Goal: Information Seeking & Learning: Learn about a topic

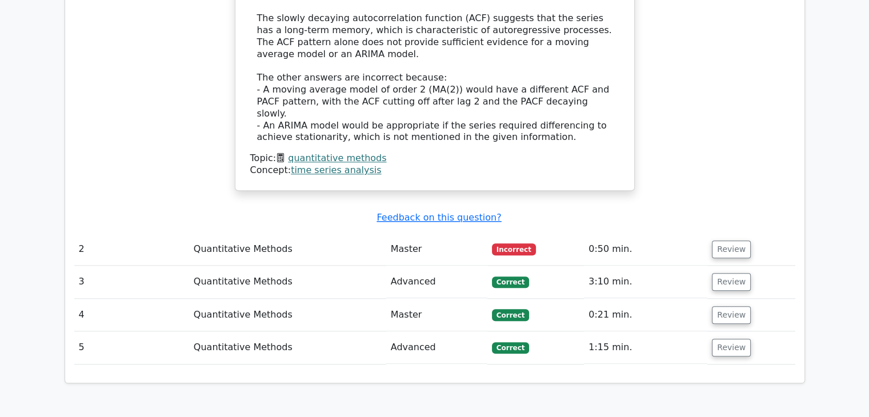
scroll to position [1257, 0]
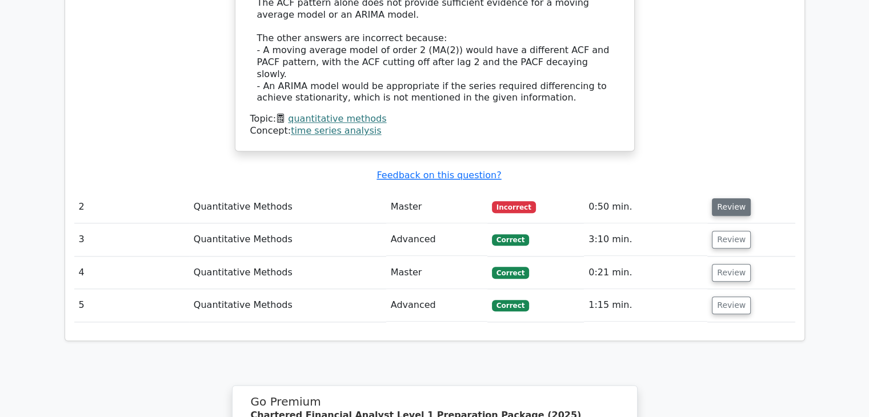
click at [723, 198] on button "Review" at bounding box center [731, 207] width 39 height 18
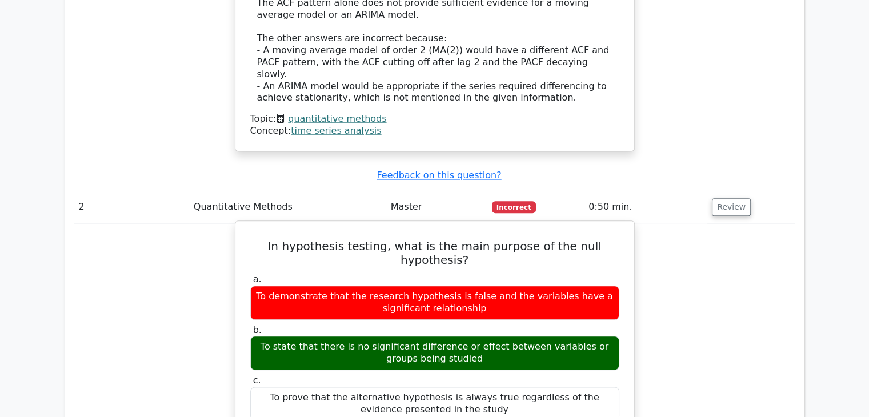
drag, startPoint x: 252, startPoint y: 153, endPoint x: 468, endPoint y: 246, distance: 235.2
drag, startPoint x: 603, startPoint y: 304, endPoint x: 241, endPoint y: 165, distance: 387.4
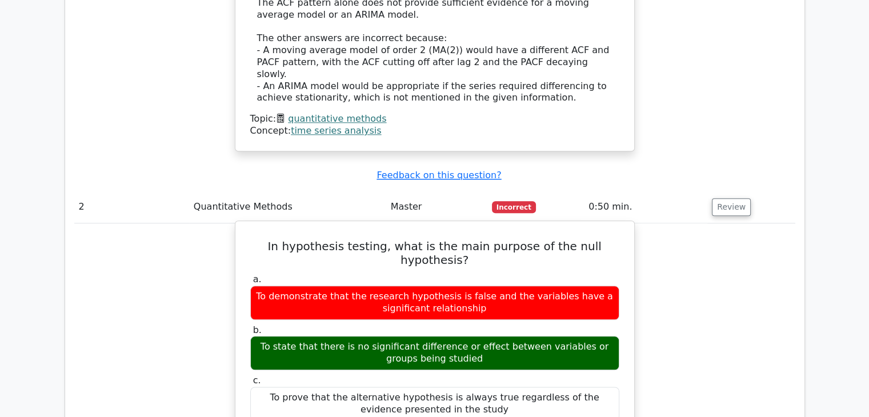
copy div "a. To demonstrate that the research hypothesis is false and the variables have …"
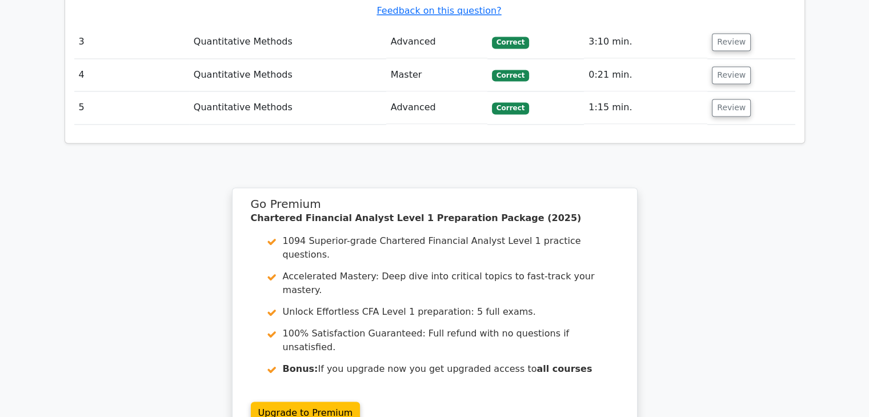
scroll to position [2049, 0]
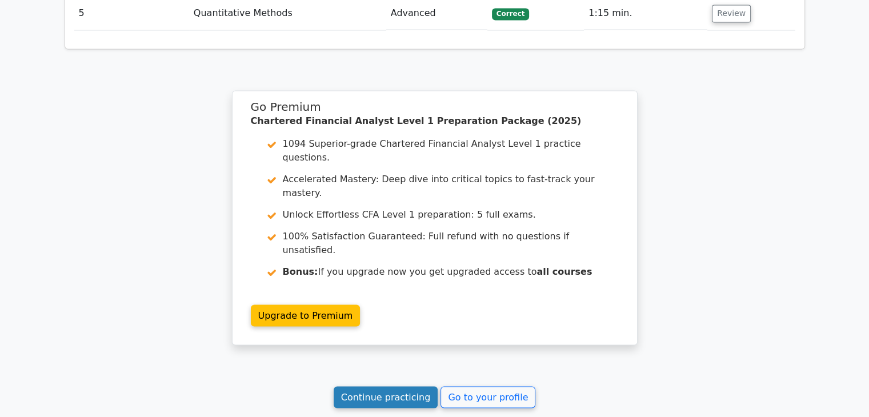
click at [408, 386] on link "Continue practicing" at bounding box center [386, 397] width 105 height 22
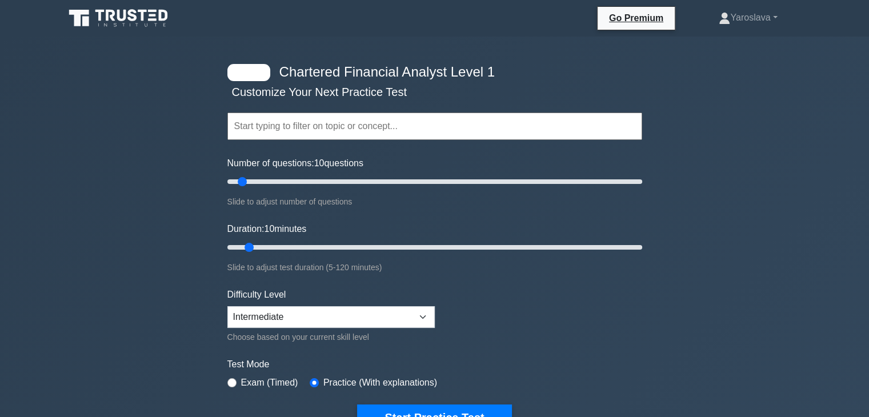
click at [284, 131] on input "text" at bounding box center [434, 126] width 415 height 27
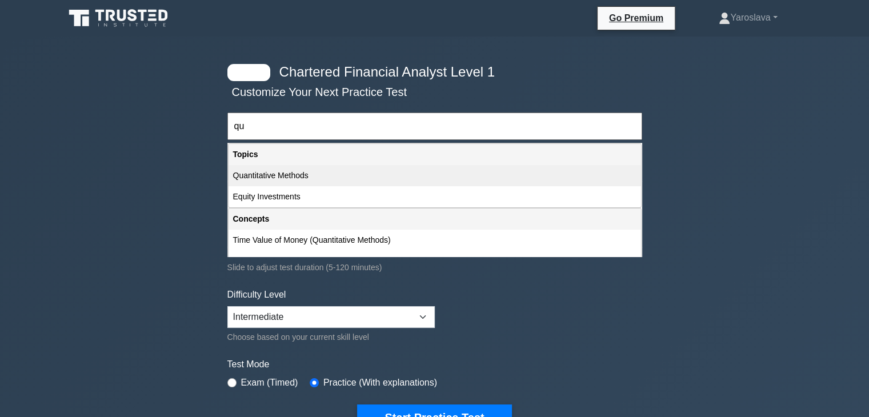
click at [282, 179] on div "Quantitative Methods" at bounding box center [435, 175] width 413 height 21
type input "Quantitative Methods"
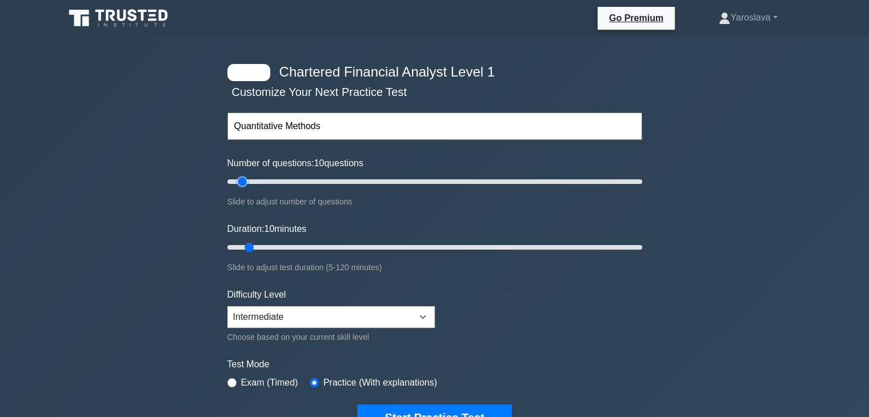
click at [243, 180] on input "Number of questions: 10 questions" at bounding box center [434, 182] width 415 height 14
drag, startPoint x: 250, startPoint y: 246, endPoint x: 263, endPoint y: 248, distance: 12.7
type input "15"
click at [263, 248] on input "Duration: 15 minutes" at bounding box center [434, 248] width 415 height 14
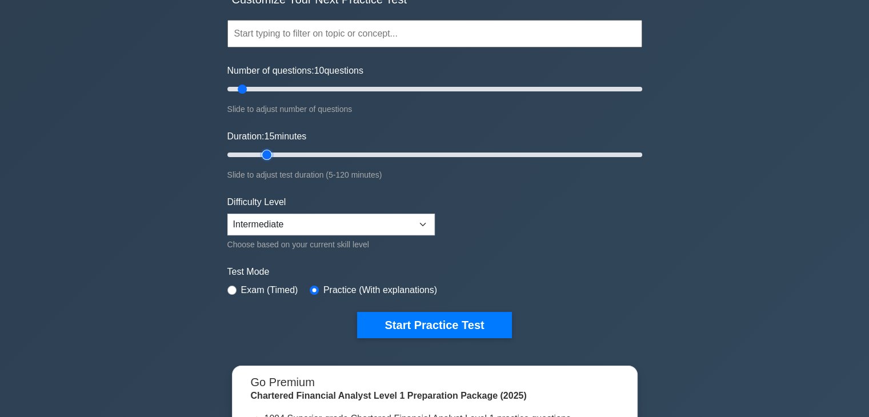
scroll to position [229, 0]
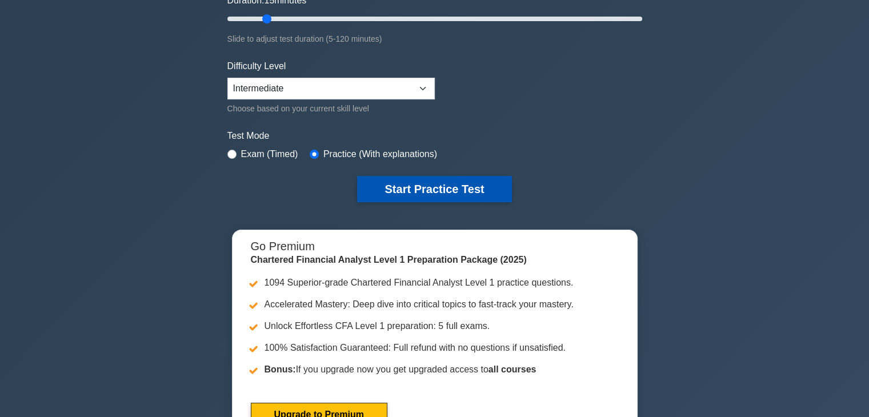
click at [453, 185] on button "Start Practice Test" at bounding box center [434, 189] width 154 height 26
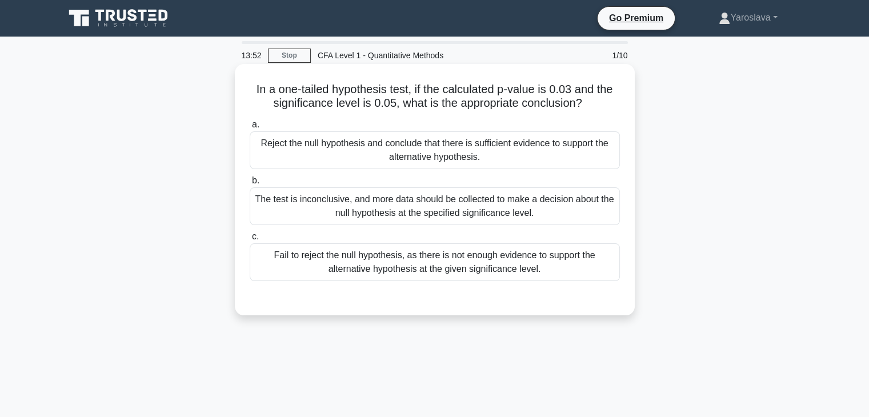
click at [505, 207] on div "The test is inconclusive, and more data should be collected to make a decision …" at bounding box center [435, 206] width 370 height 38
click at [250, 185] on input "b. The test is inconclusive, and more data should be collected to make a decisi…" at bounding box center [250, 180] width 0 height 7
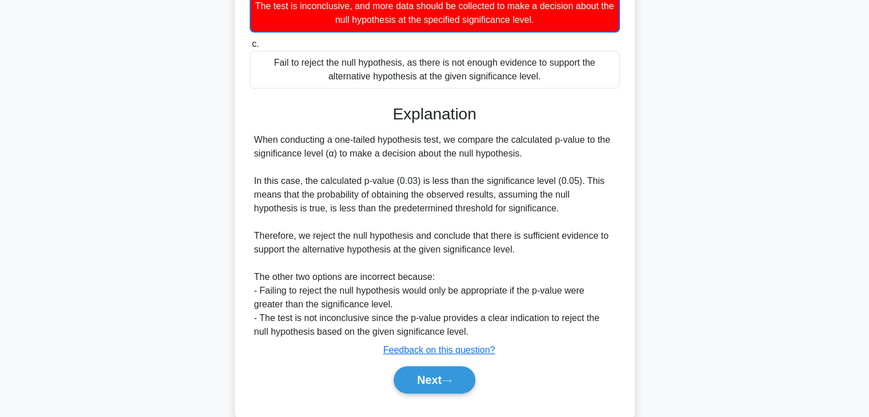
scroll to position [218, 0]
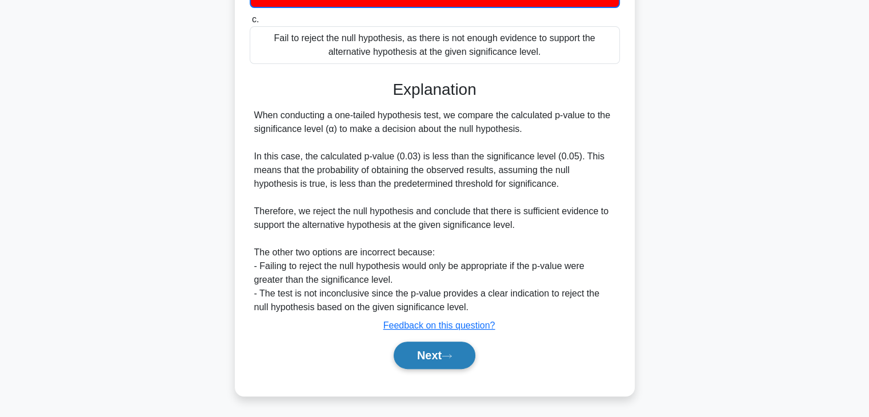
click at [413, 352] on button "Next" at bounding box center [435, 355] width 82 height 27
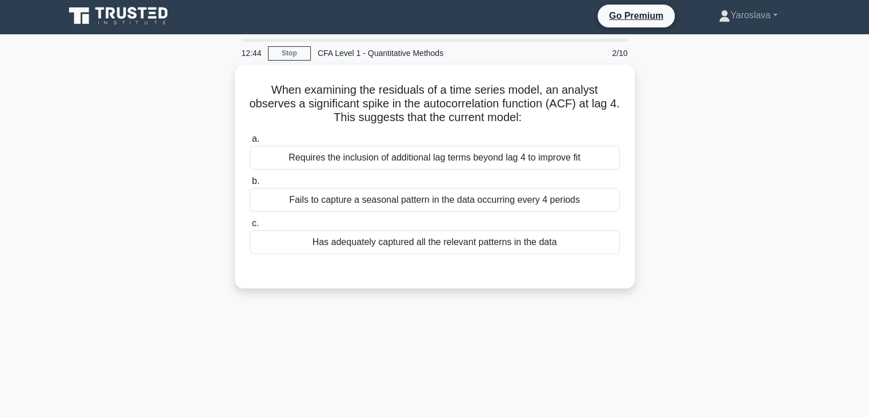
scroll to position [0, 0]
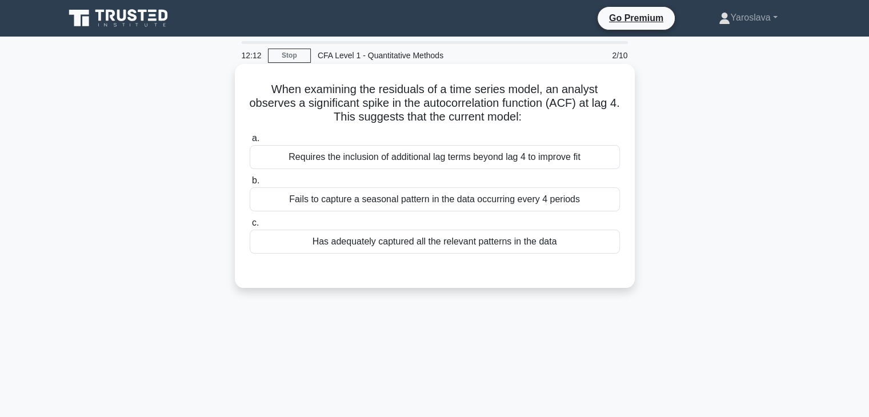
click at [498, 154] on div "Requires the inclusion of additional lag terms beyond lag 4 to improve fit" at bounding box center [435, 157] width 370 height 24
click at [250, 142] on input "a. Requires the inclusion of additional lag terms beyond lag 4 to improve fit" at bounding box center [250, 138] width 0 height 7
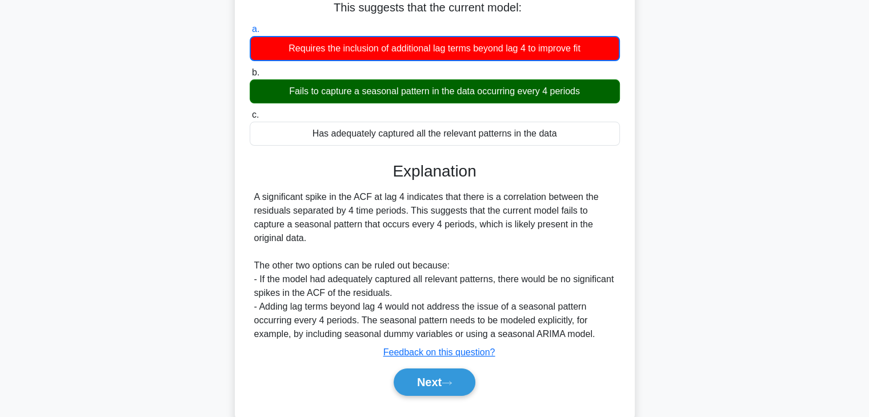
scroll to position [171, 0]
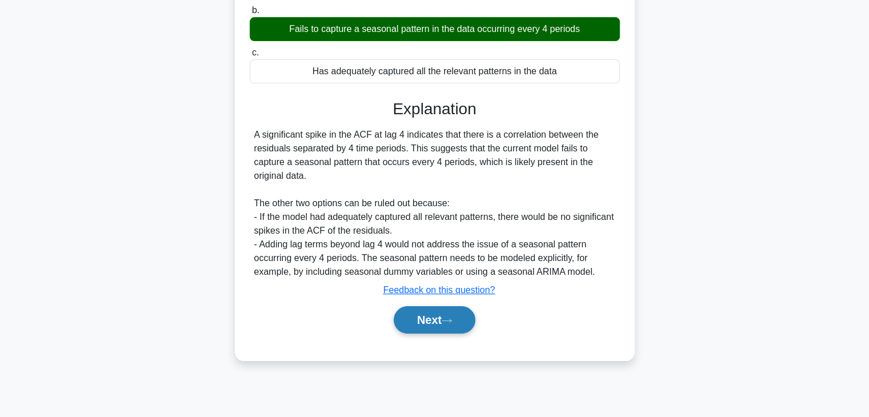
click at [443, 321] on button "Next" at bounding box center [435, 319] width 82 height 27
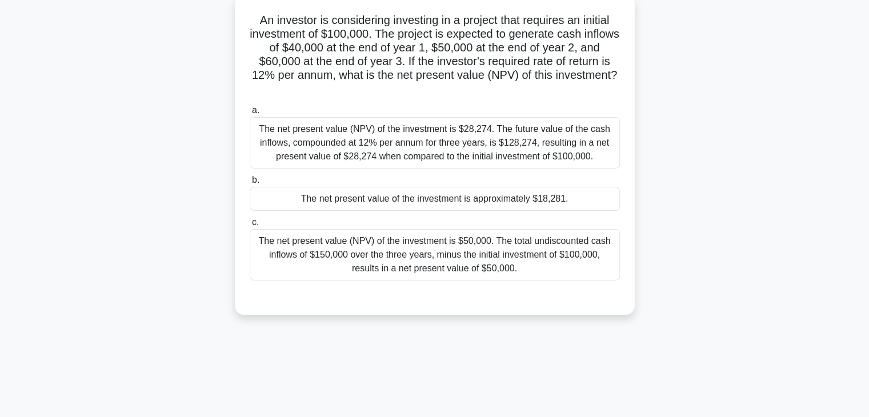
scroll to position [0, 0]
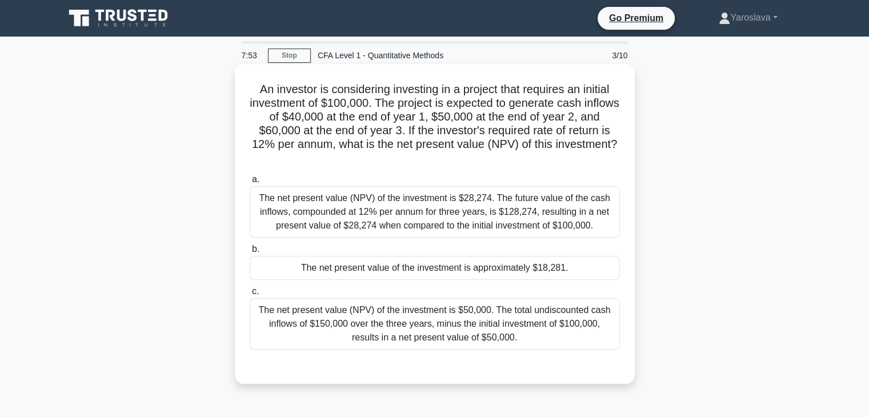
click at [435, 218] on div "The net present value (NPV) of the investment is $28,274. The future value of t…" at bounding box center [435, 211] width 370 height 51
click at [250, 183] on input "a. The net present value (NPV) of the investment is $28,274. The future value o…" at bounding box center [250, 179] width 0 height 7
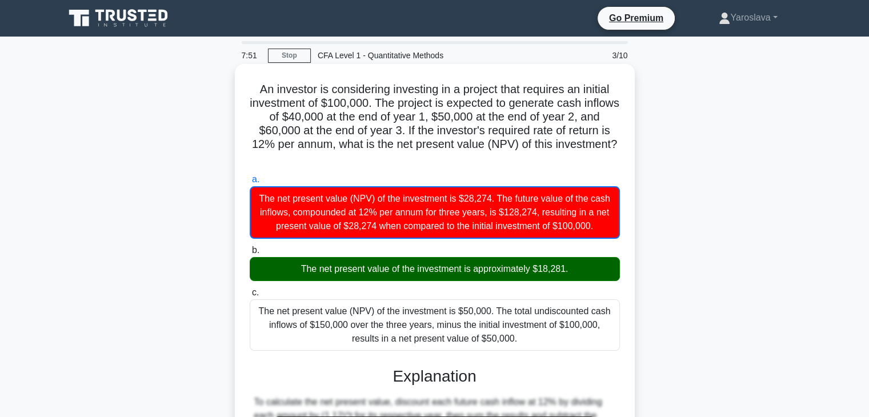
scroll to position [218, 0]
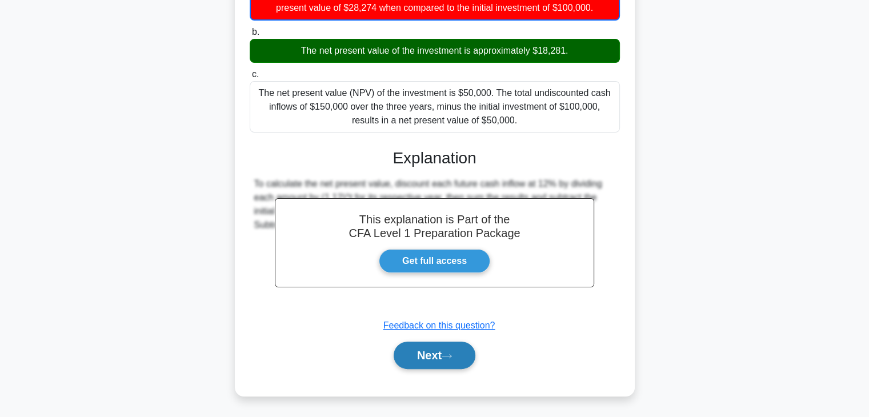
click at [463, 363] on button "Next" at bounding box center [435, 355] width 82 height 27
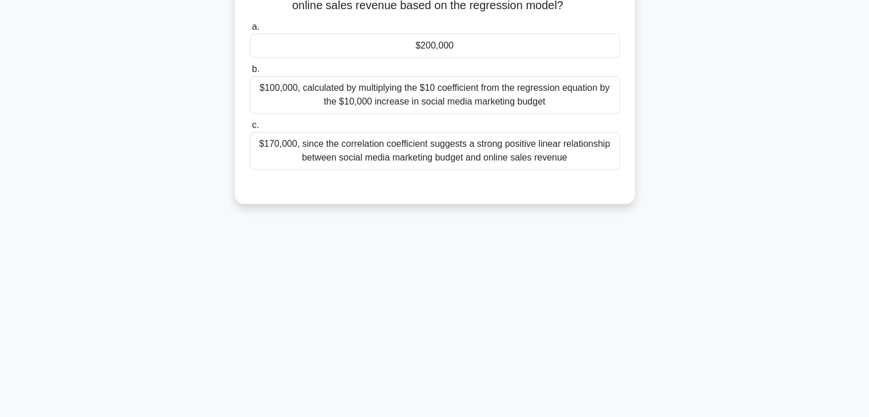
scroll to position [0, 0]
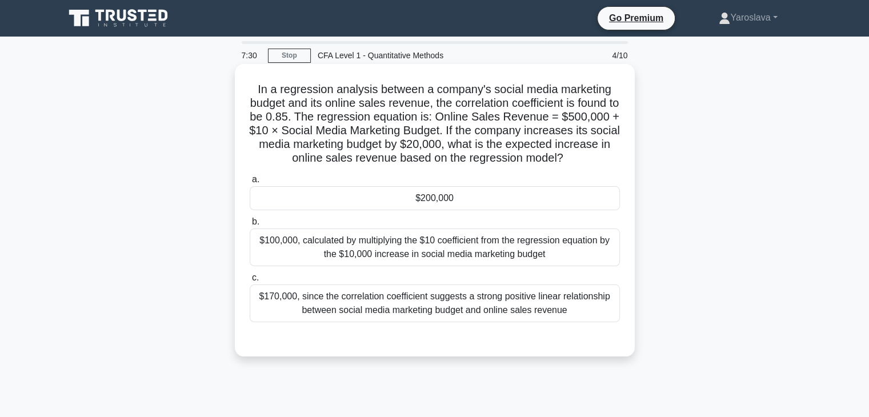
click at [419, 193] on div "$200,000" at bounding box center [435, 198] width 370 height 24
click at [250, 183] on input "a. $200,000" at bounding box center [250, 179] width 0 height 7
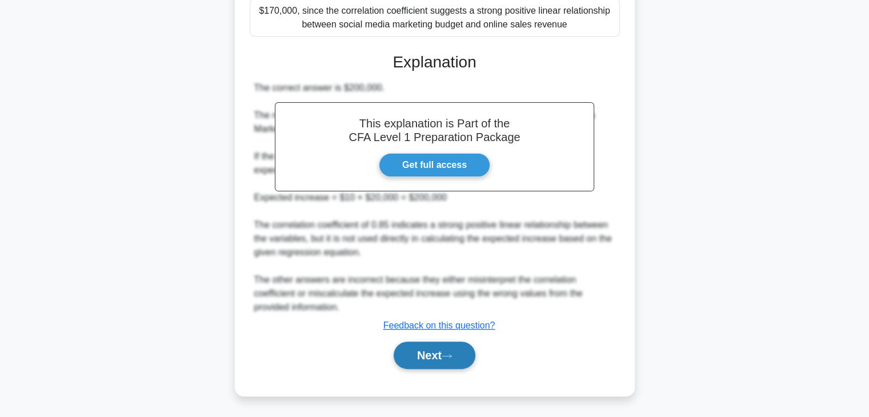
click at [446, 360] on button "Next" at bounding box center [435, 355] width 82 height 27
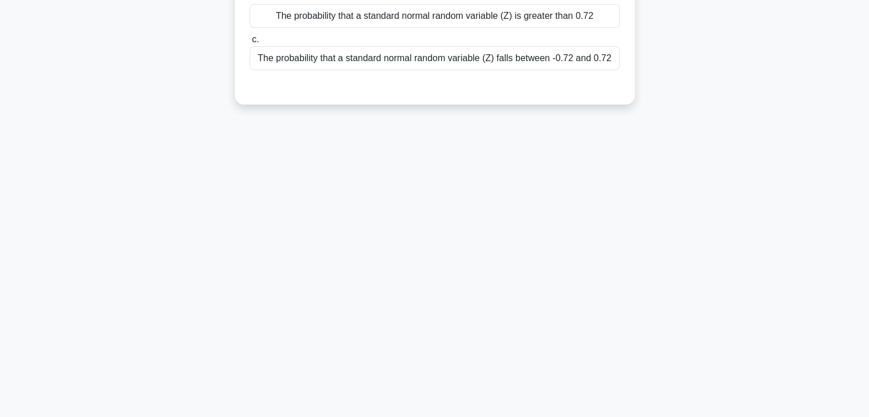
scroll to position [29, 0]
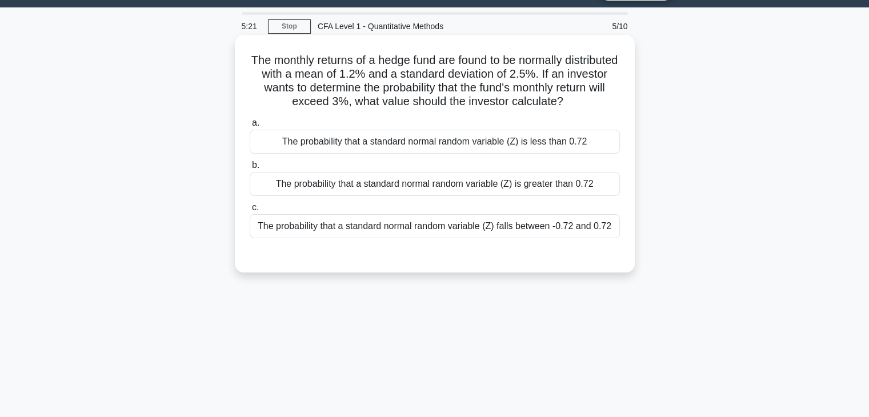
click at [478, 227] on div "The probability that a standard normal random variable (Z) falls between -0.72 …" at bounding box center [435, 226] width 370 height 24
click at [250, 211] on input "c. The probability that a standard normal random variable (Z) falls between -0.…" at bounding box center [250, 207] width 0 height 7
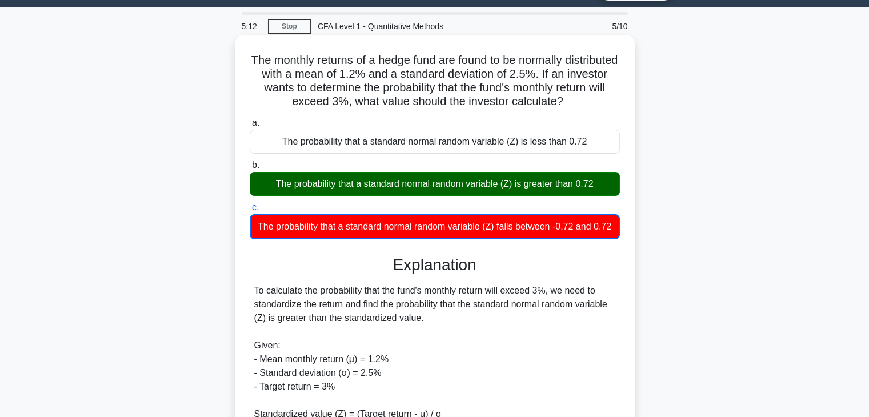
scroll to position [201, 0]
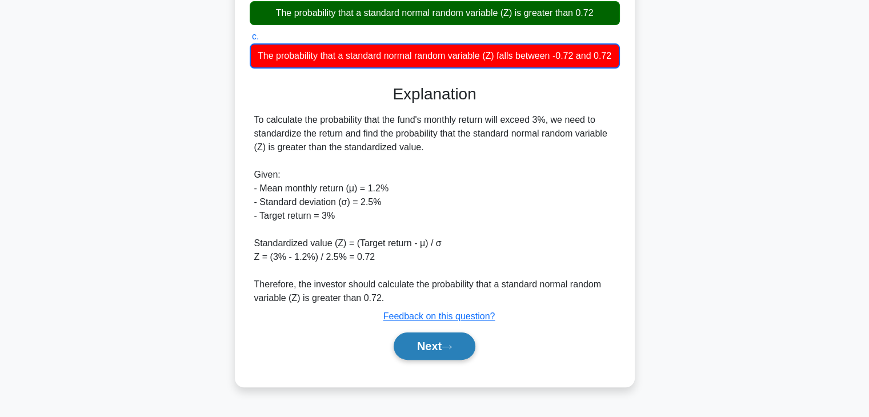
click at [445, 358] on button "Next" at bounding box center [435, 346] width 82 height 27
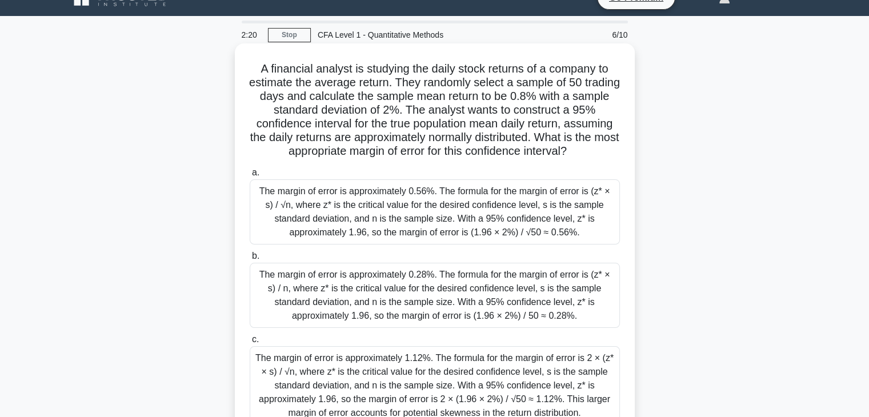
scroll to position [57, 0]
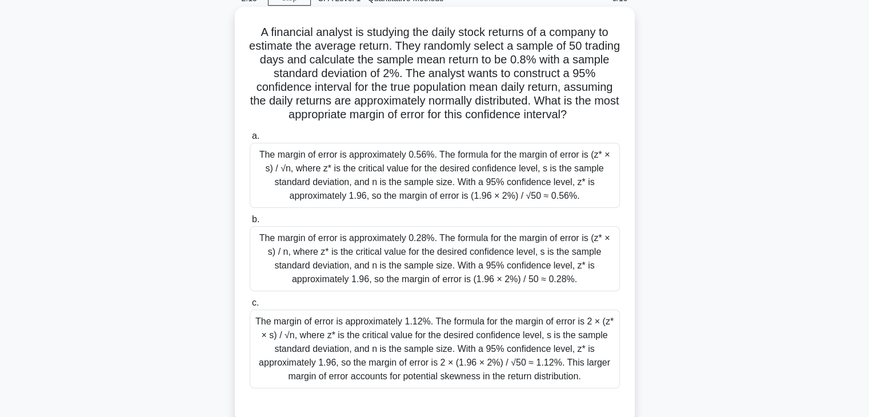
click at [459, 162] on div "The margin of error is approximately 0.56%. The formula for the margin of error…" at bounding box center [435, 175] width 370 height 65
click at [250, 140] on input "a. The margin of error is approximately 0.56%. The formula for the margin of er…" at bounding box center [250, 136] width 0 height 7
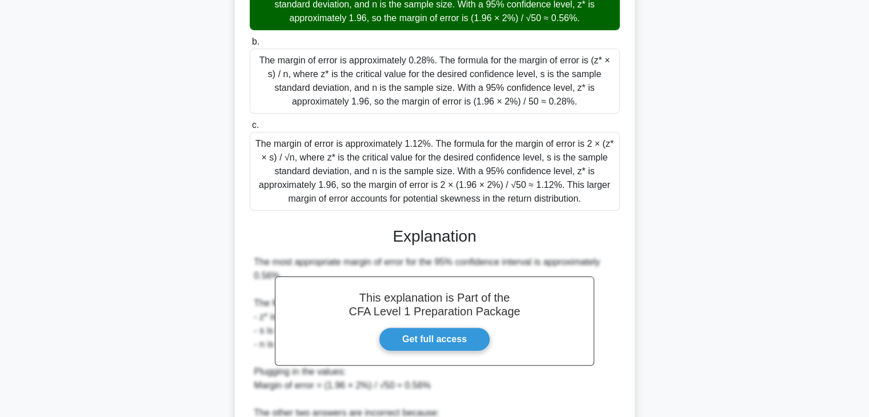
click at [459, 162] on div "a. The margin of error is approximately 0.56%. The formula for the margin of er…" at bounding box center [435, 253] width 373 height 608
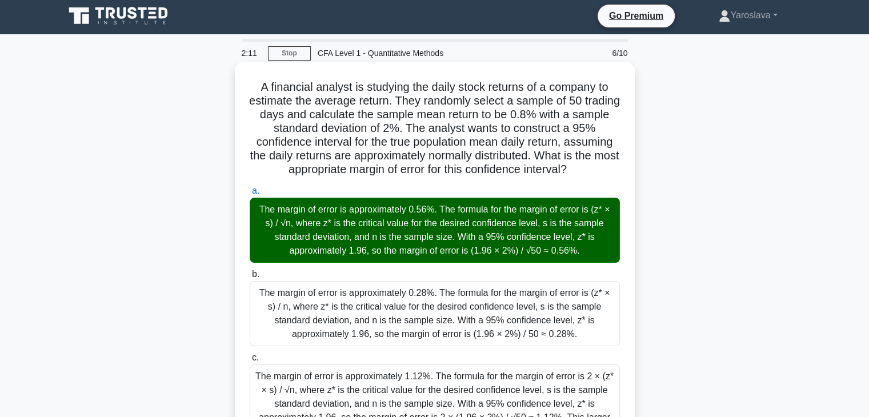
scroll to position [0, 0]
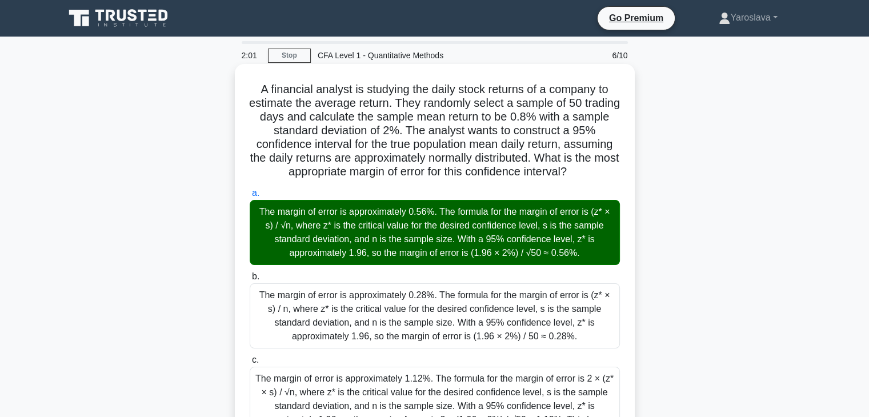
drag, startPoint x: 255, startPoint y: 82, endPoint x: 600, endPoint y: 179, distance: 358.5
click at [600, 179] on h5 "A financial analyst is studying the daily stock returns of a company to estimat…" at bounding box center [435, 130] width 373 height 97
copy h5 "A financial analyst is studying the daily stock returns of a company to estimat…"
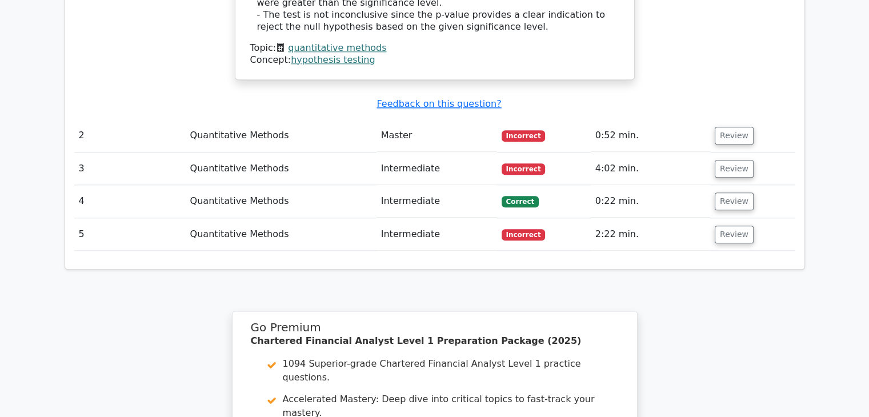
scroll to position [1257, 0]
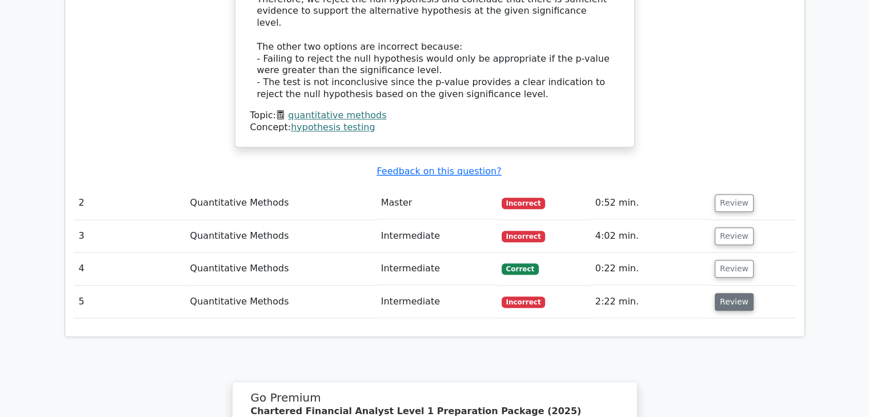
click at [725, 293] on button "Review" at bounding box center [734, 302] width 39 height 18
click at [715, 293] on button "Review" at bounding box center [734, 302] width 39 height 18
click at [720, 293] on button "Review" at bounding box center [734, 302] width 39 height 18
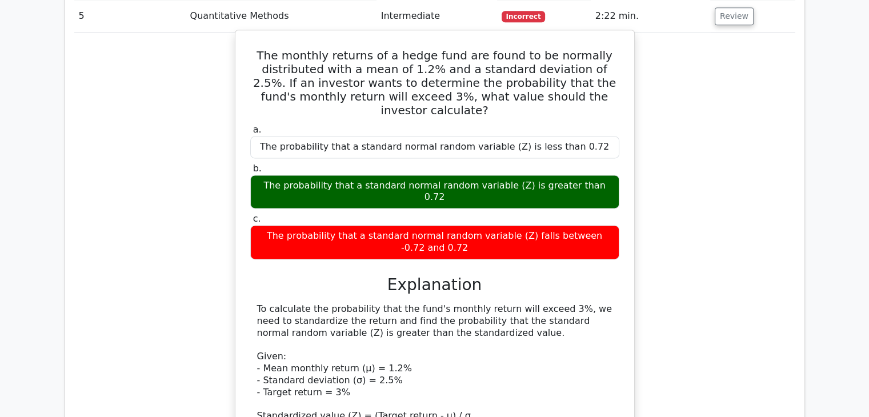
scroll to position [1314, 0]
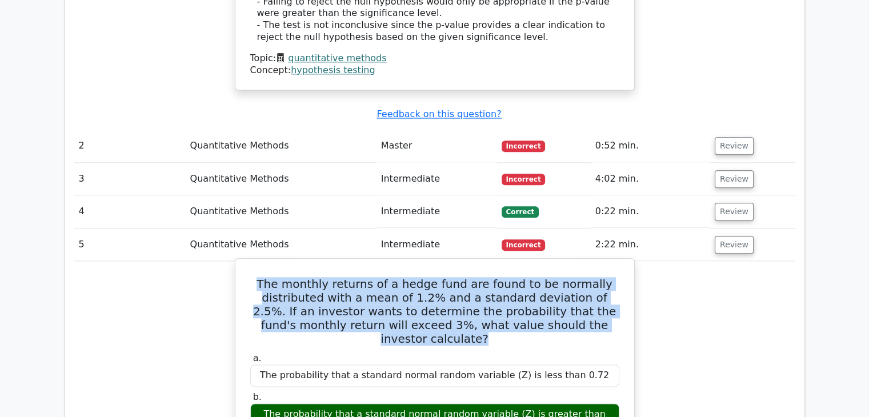
drag, startPoint x: 603, startPoint y: 234, endPoint x: 271, endPoint y: 195, distance: 334.2
click at [271, 277] on h5 "The monthly returns of a hedge fund are found to be normally distributed with a…" at bounding box center [434, 311] width 371 height 69
copy h5 "The monthly returns of a hedge fund are found to be normally distributed with a…"
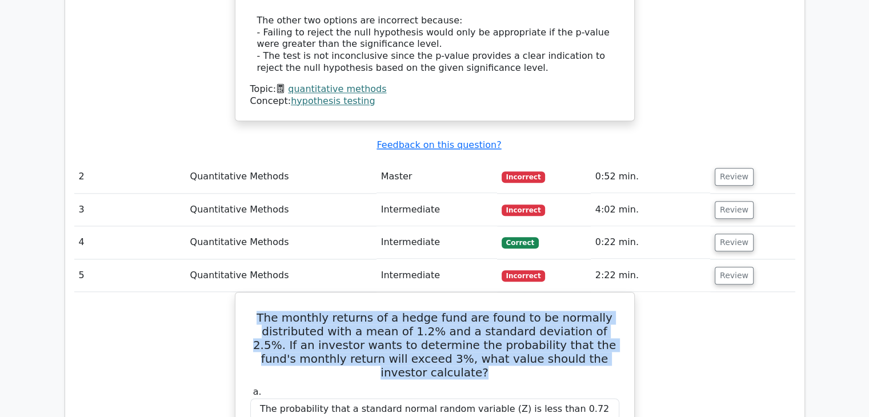
scroll to position [1218, 0]
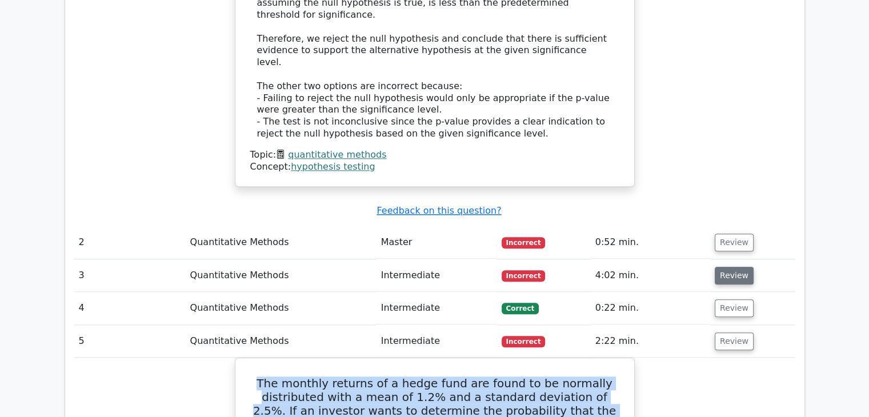
click at [734, 267] on button "Review" at bounding box center [734, 276] width 39 height 18
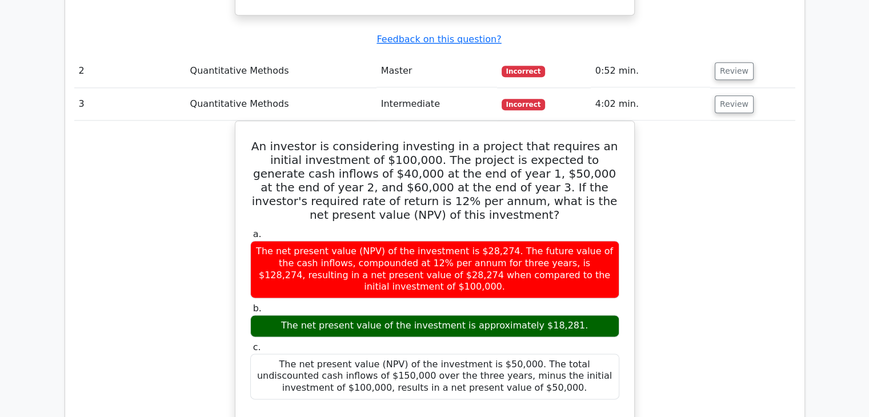
scroll to position [1160, 0]
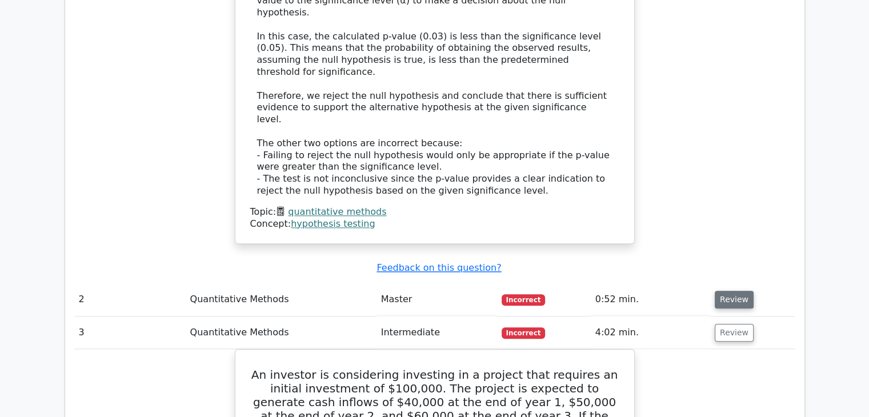
click at [723, 291] on button "Review" at bounding box center [734, 300] width 39 height 18
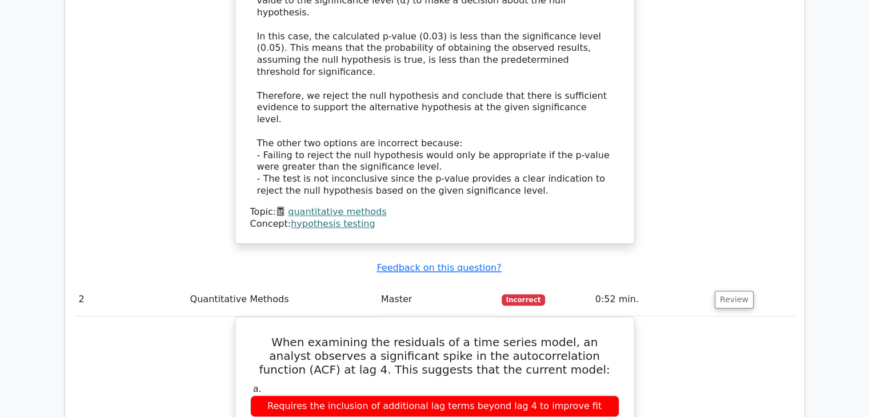
scroll to position [1275, 0]
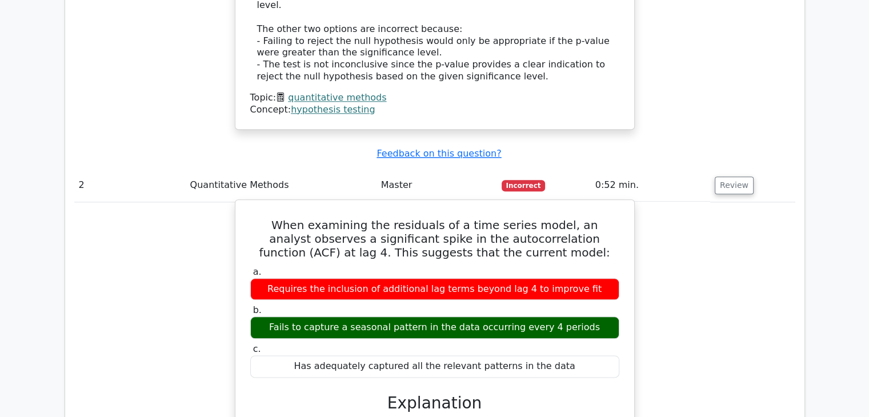
drag, startPoint x: 265, startPoint y: 123, endPoint x: 581, endPoint y: 276, distance: 351.6
click at [581, 276] on div "When examining the residuals of a time series model, an analyst observes a sign…" at bounding box center [435, 406] width 390 height 402
copy div "When examining the residuals of a time series model, an analyst observes a sign…"
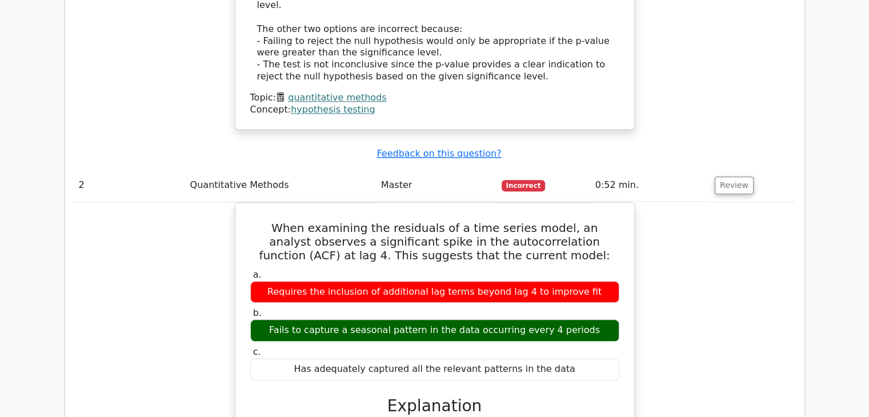
click at [641, 202] on div "When examining the residuals of a time series model, an analyst observes a sign…" at bounding box center [434, 415] width 721 height 426
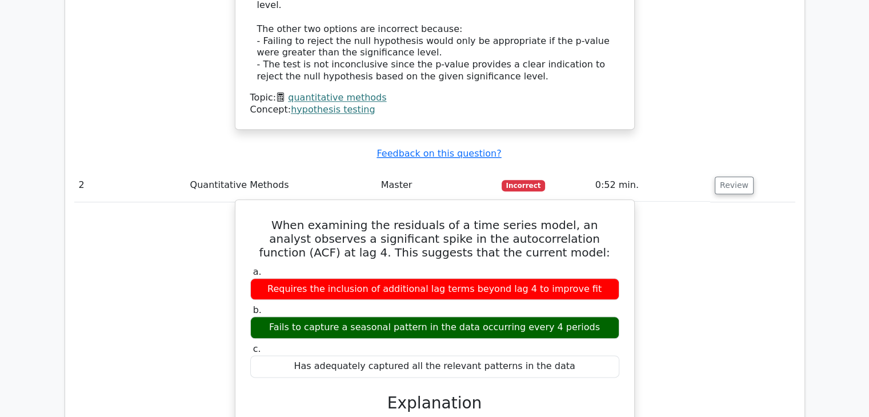
click at [603, 317] on div "Fails to capture a seasonal pattern in the data occurring every 4 periods" at bounding box center [434, 328] width 369 height 22
click at [537, 394] on h3 "Explanation" at bounding box center [434, 403] width 355 height 19
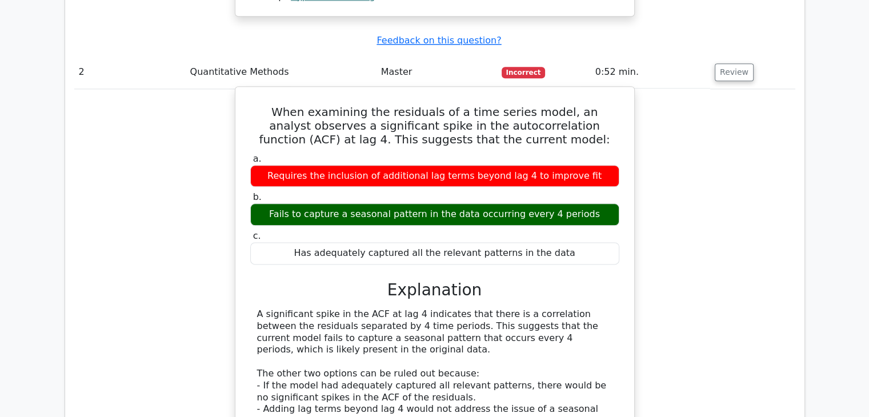
scroll to position [1389, 0]
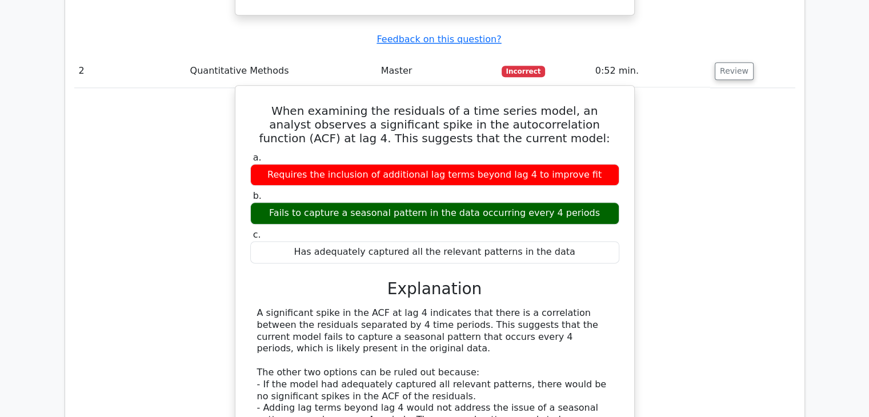
drag, startPoint x: 572, startPoint y: 333, endPoint x: 276, endPoint y: 238, distance: 310.8
click at [279, 307] on div "A significant spike in the ACF at lag 4 indicates that there is a correlation b…" at bounding box center [434, 378] width 355 height 143
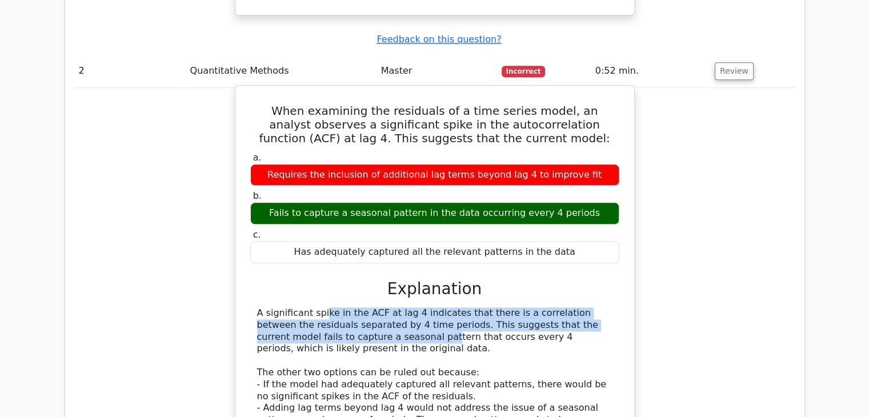
drag, startPoint x: 276, startPoint y: 238, endPoint x: 253, endPoint y: 217, distance: 31.6
click at [253, 307] on div "A significant spike in the ACF at lag 4 indicates that there is a correlation b…" at bounding box center [434, 378] width 369 height 143
click at [254, 213] on div "a. Requires the inclusion of additional lag terms beyond lag 4 to improve fit b…" at bounding box center [434, 317] width 371 height 334
click at [257, 307] on div "A significant spike in the ACF at lag 4 indicates that there is a correlation b…" at bounding box center [434, 378] width 355 height 143
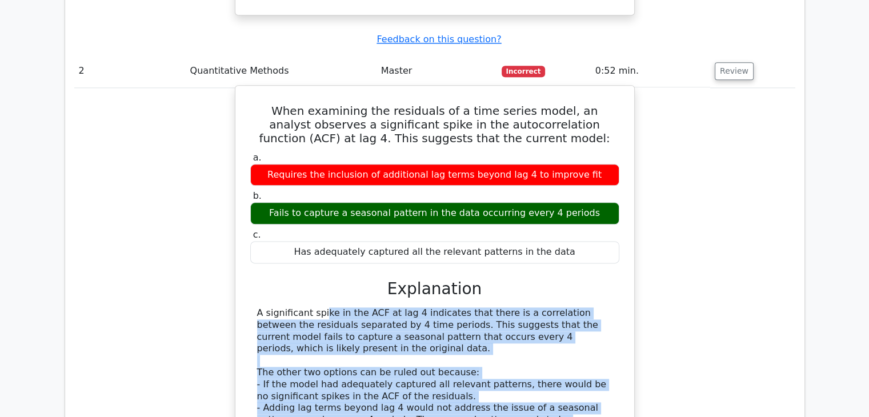
drag, startPoint x: 253, startPoint y: 213, endPoint x: 605, endPoint y: 343, distance: 375.1
click at [605, 343] on div "A significant spike in the ACF at lag 4 indicates that there is a correlation b…" at bounding box center [434, 378] width 369 height 143
copy div "A significant spike in the ACF at lag 4 indicates that there is a correlation b…"
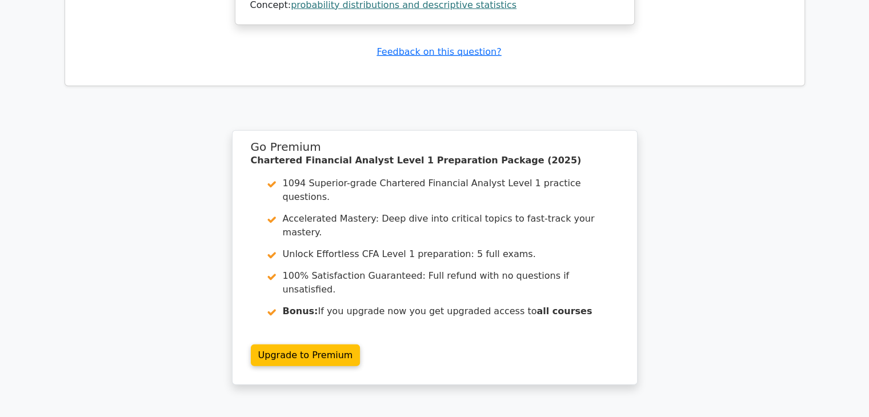
scroll to position [3037, 0]
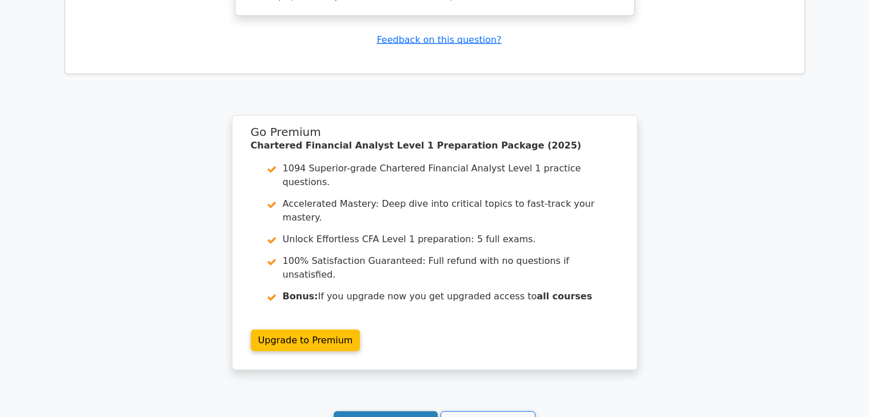
click at [407, 411] on link "Continue practicing" at bounding box center [386, 422] width 105 height 22
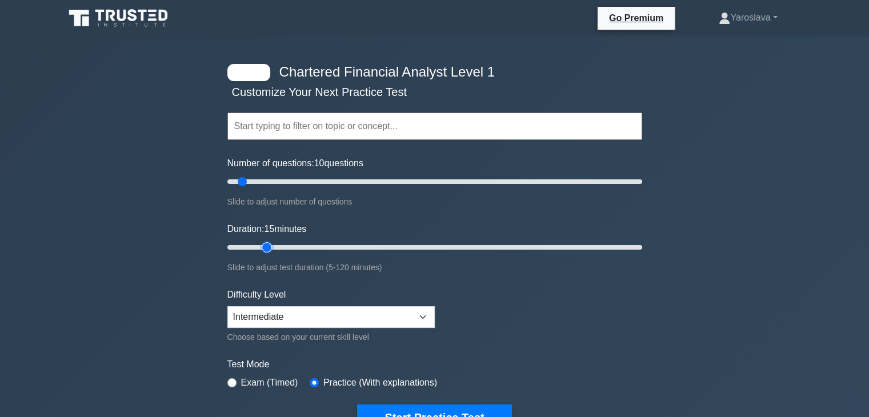
drag, startPoint x: 250, startPoint y: 246, endPoint x: 263, endPoint y: 255, distance: 15.7
type input "15"
click at [263, 254] on input "Duration: 15 minutes" at bounding box center [434, 248] width 415 height 14
click at [310, 130] on input "text" at bounding box center [434, 126] width 415 height 27
type input "й"
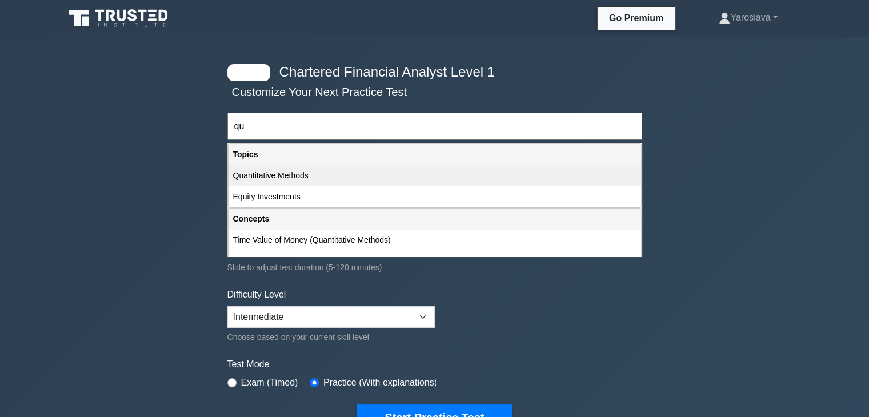
click at [309, 177] on div "Quantitative Methods" at bounding box center [435, 175] width 413 height 21
type input "Quantitative Methods"
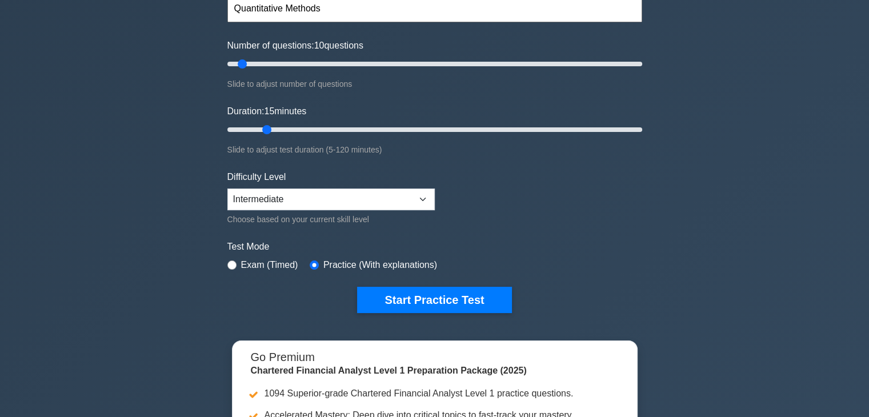
scroll to position [229, 0]
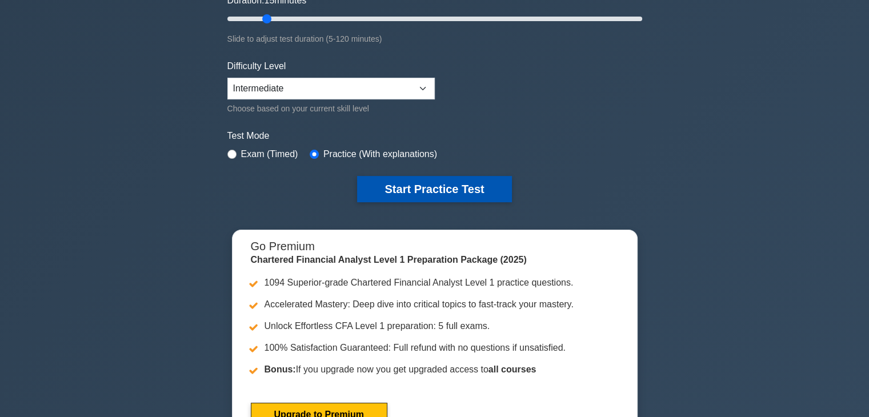
click at [423, 185] on button "Start Practice Test" at bounding box center [434, 189] width 154 height 26
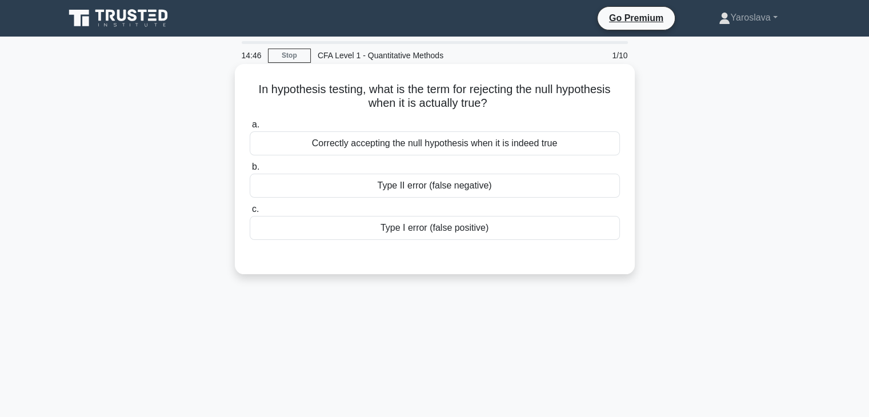
click at [485, 183] on div "Type II error (false negative)" at bounding box center [435, 186] width 370 height 24
click at [250, 171] on input "b. Type II error (false negative)" at bounding box center [250, 166] width 0 height 7
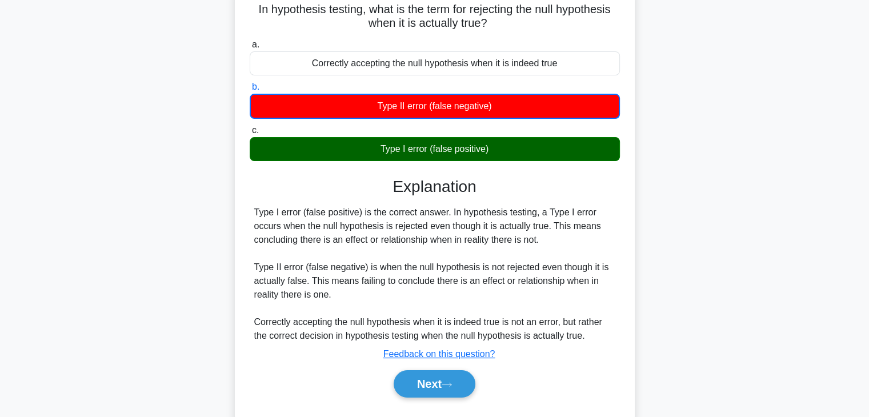
scroll to position [114, 0]
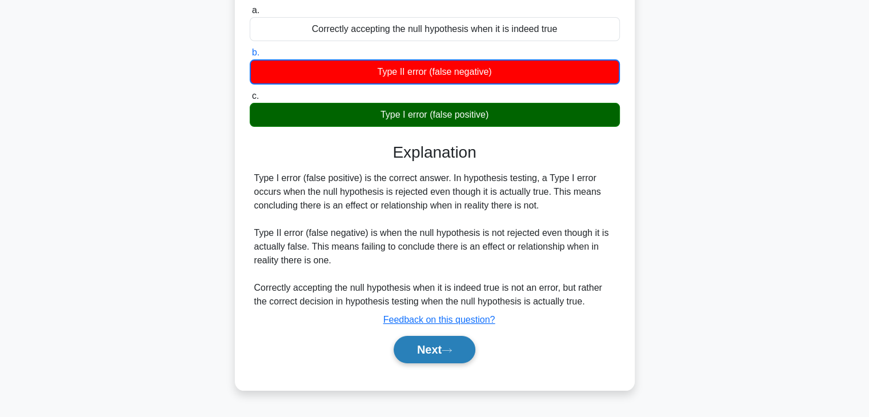
click at [447, 346] on button "Next" at bounding box center [435, 349] width 82 height 27
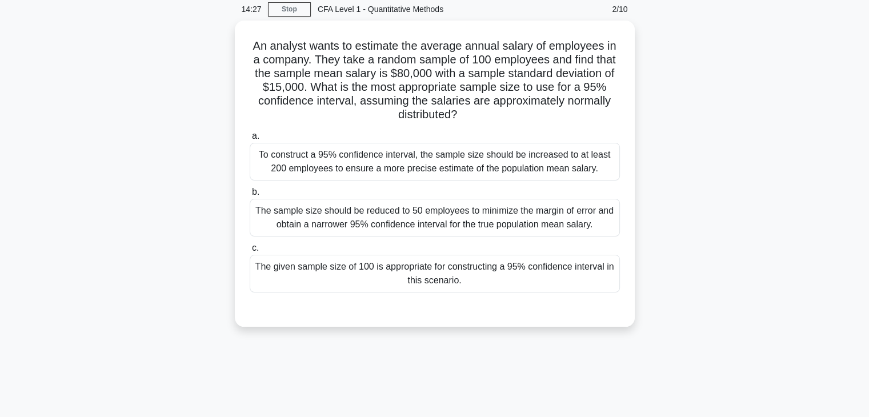
scroll to position [0, 0]
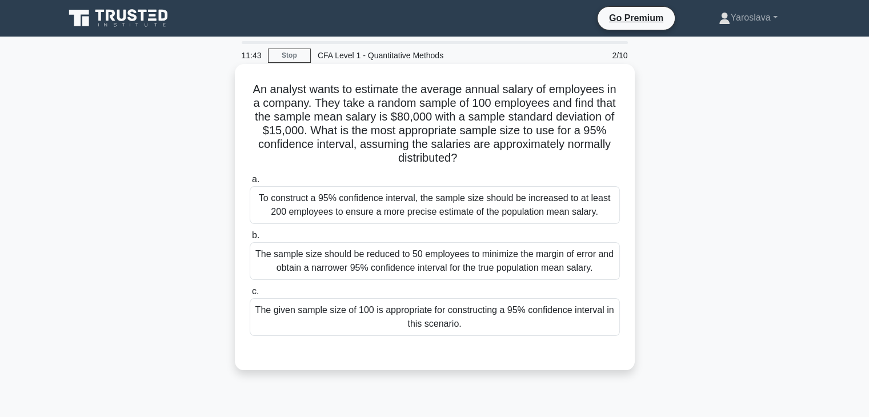
click at [447, 241] on label "b. The sample size should be reduced to 50 employees to minimize the margin of …" at bounding box center [435, 254] width 370 height 51
click at [250, 239] on input "b. The sample size should be reduced to 50 employees to minimize the margin of …" at bounding box center [250, 235] width 0 height 7
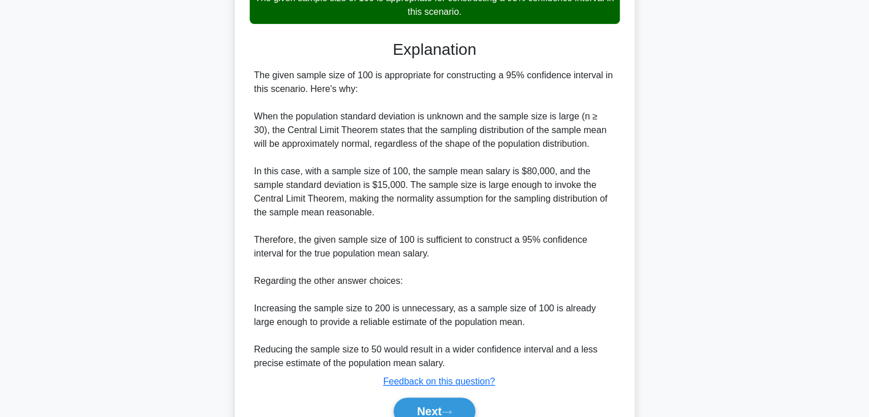
scroll to position [343, 0]
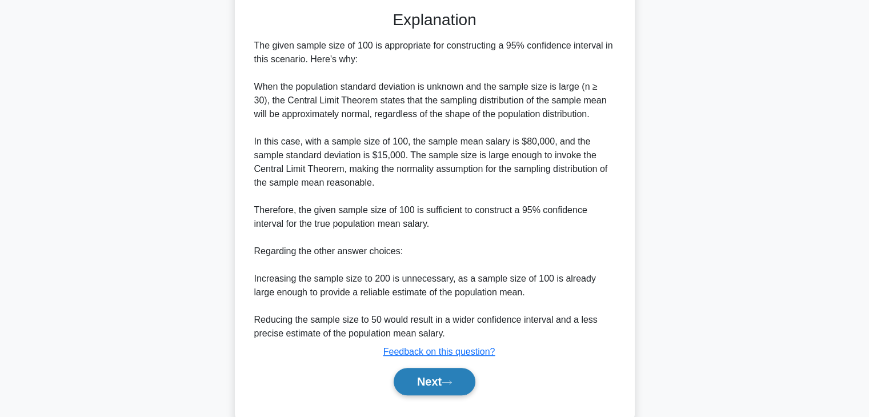
click at [457, 370] on button "Next" at bounding box center [435, 381] width 82 height 27
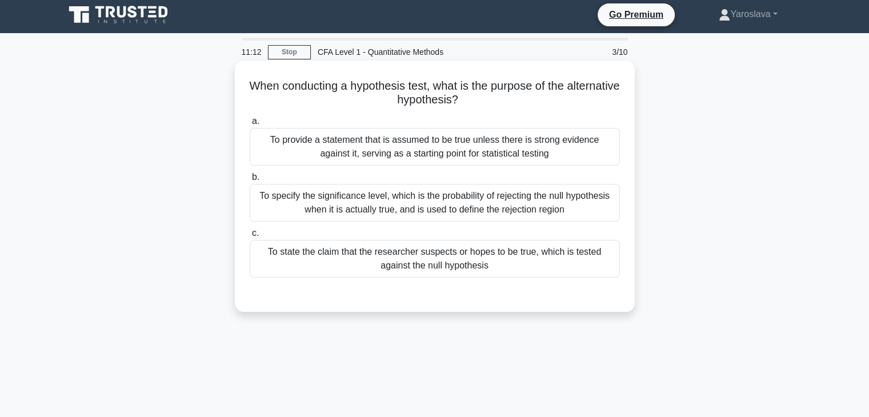
scroll to position [0, 0]
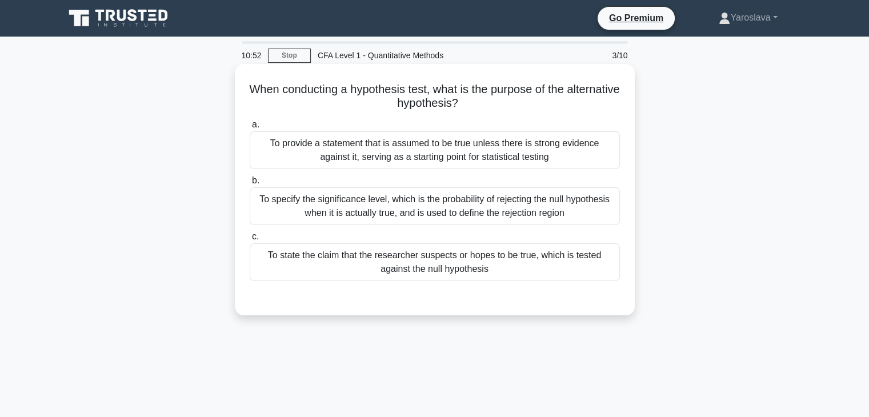
click at [402, 264] on div "To state the claim that the researcher suspects or hopes to be true, which is t…" at bounding box center [435, 262] width 370 height 38
click at [250, 241] on input "c. To state the claim that the researcher suspects or hopes to be true, which i…" at bounding box center [250, 236] width 0 height 7
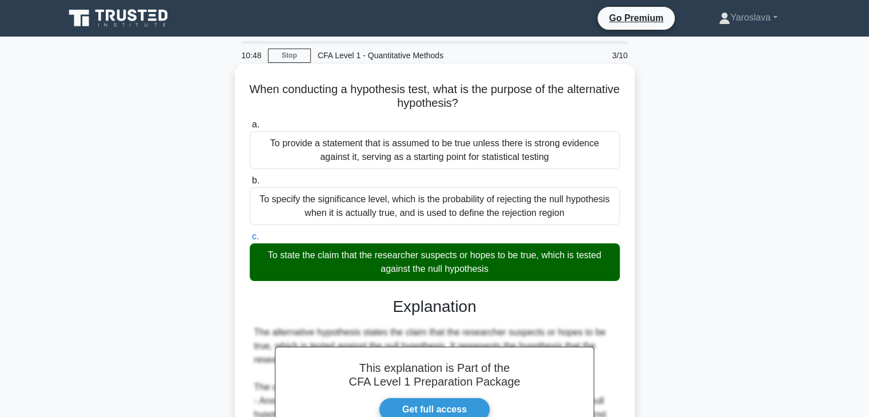
scroll to position [201, 0]
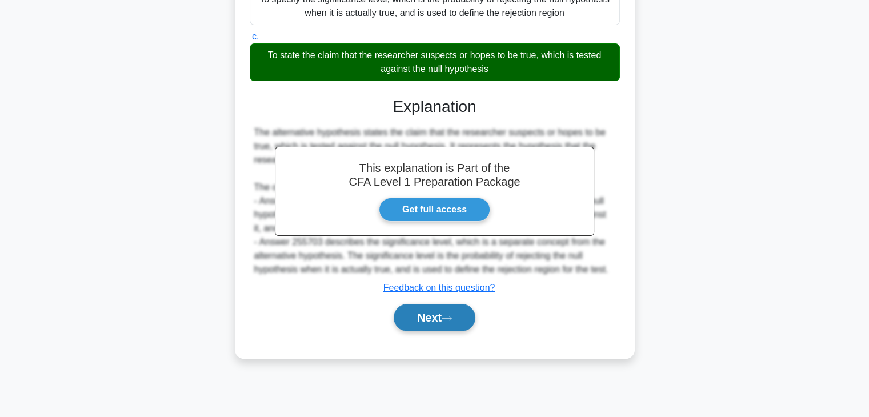
click at [439, 316] on button "Next" at bounding box center [435, 317] width 82 height 27
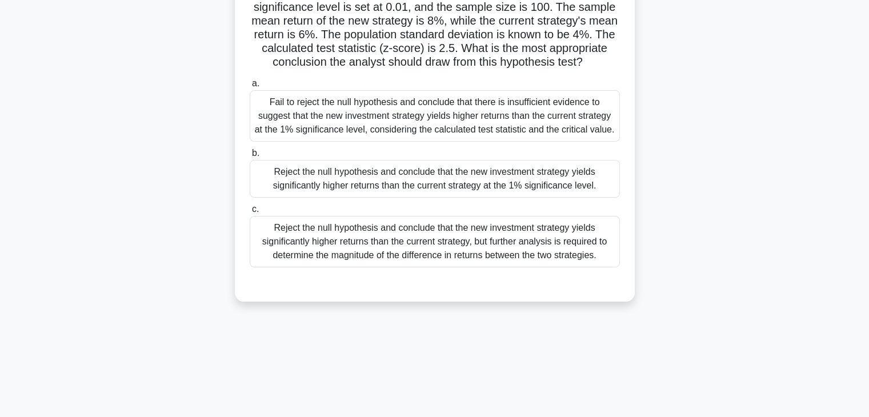
scroll to position [29, 0]
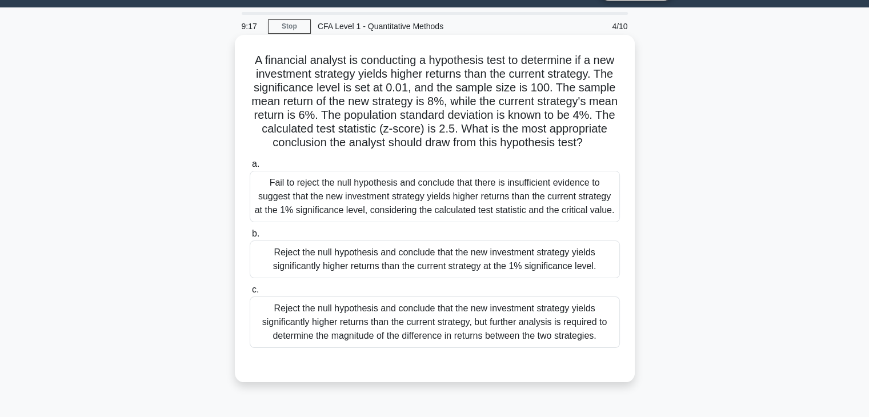
click at [547, 210] on div "Fail to reject the null hypothesis and conclude that there is insufficient evid…" at bounding box center [435, 196] width 370 height 51
click at [250, 168] on input "a. Fail to reject the null hypothesis and conclude that there is insufficient e…" at bounding box center [250, 164] width 0 height 7
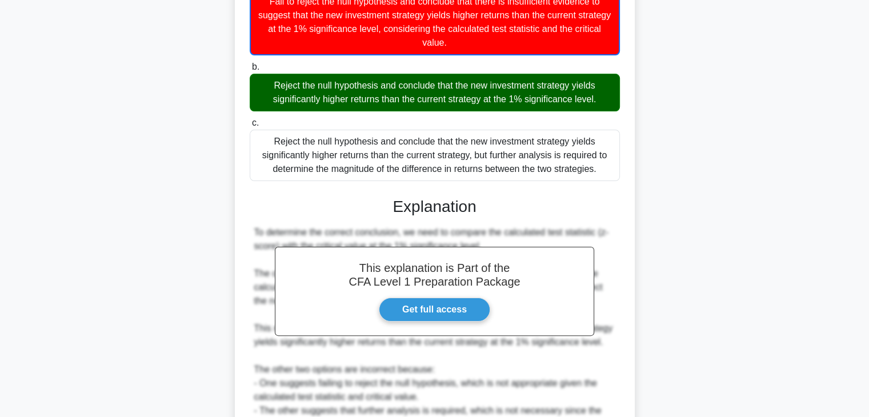
scroll to position [56, 0]
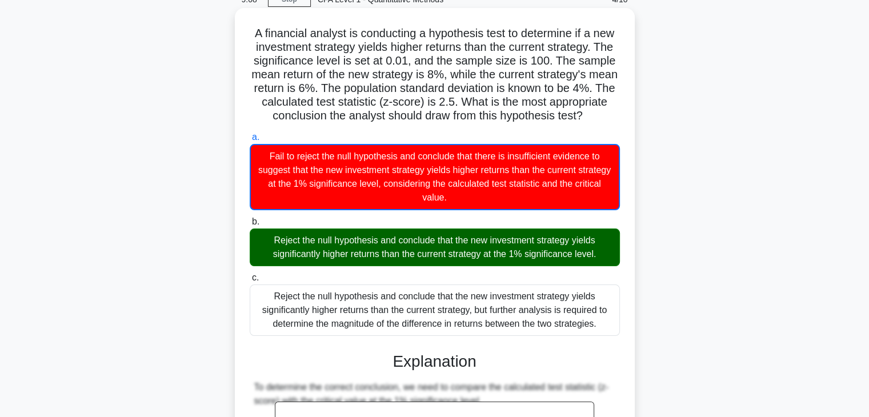
drag, startPoint x: 247, startPoint y: 31, endPoint x: 443, endPoint y: 138, distance: 223.2
click at [443, 138] on div "A financial analyst is conducting a hypothesis test to determine if a new inves…" at bounding box center [434, 338] width 391 height 651
copy h5 "A financial analyst is conducting a hypothesis test to determine if a new inves…"
click at [309, 93] on h5 "A financial analyst is conducting a hypothesis test to determine if a new inves…" at bounding box center [435, 74] width 373 height 97
drag, startPoint x: 248, startPoint y: 29, endPoint x: 607, endPoint y: 346, distance: 479.2
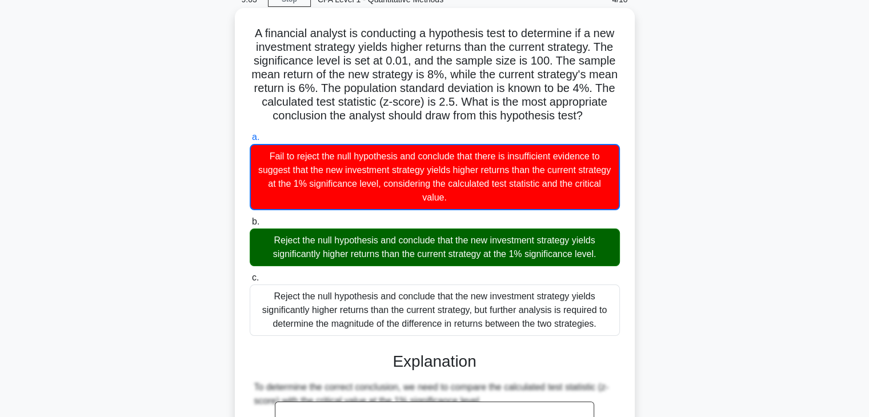
click at [607, 346] on div "A financial analyst is conducting a hypothesis test to determine if a new inves…" at bounding box center [434, 338] width 391 height 651
copy div "A financial analyst is conducting a hypothesis test to determine if a new inves…"
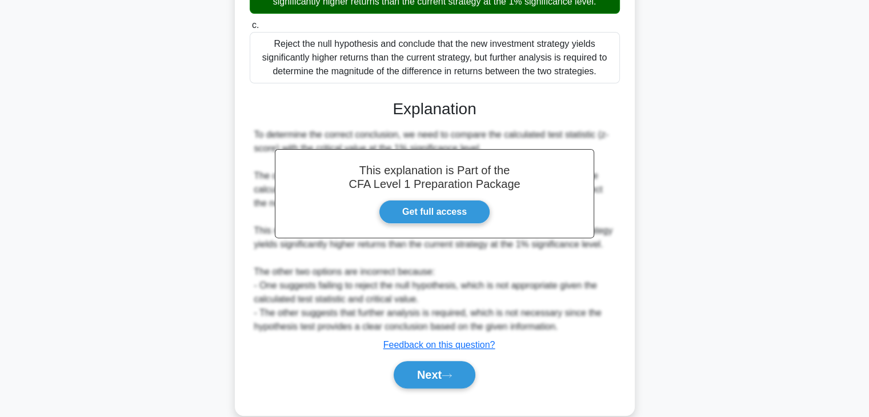
scroll to position [342, 0]
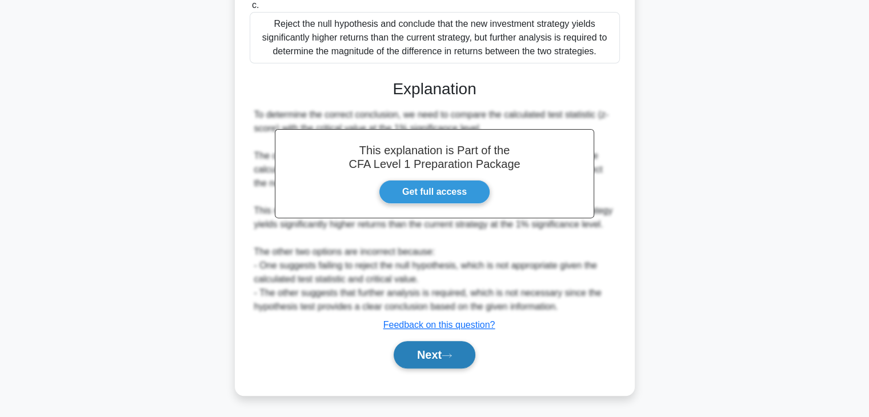
click at [446, 364] on button "Next" at bounding box center [435, 354] width 82 height 27
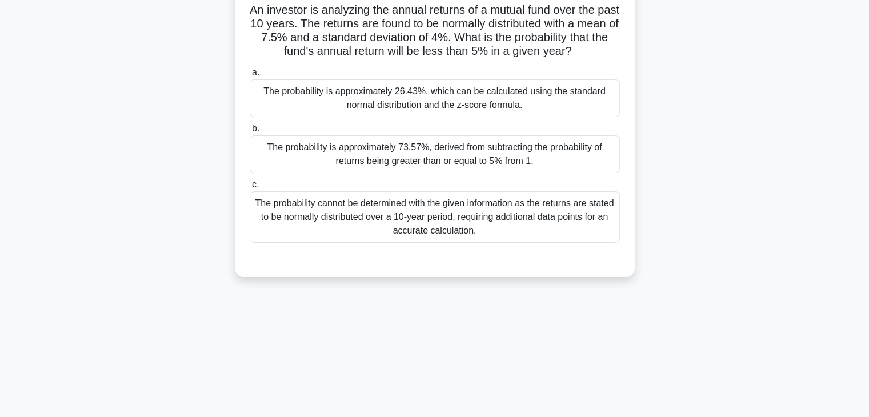
scroll to position [0, 0]
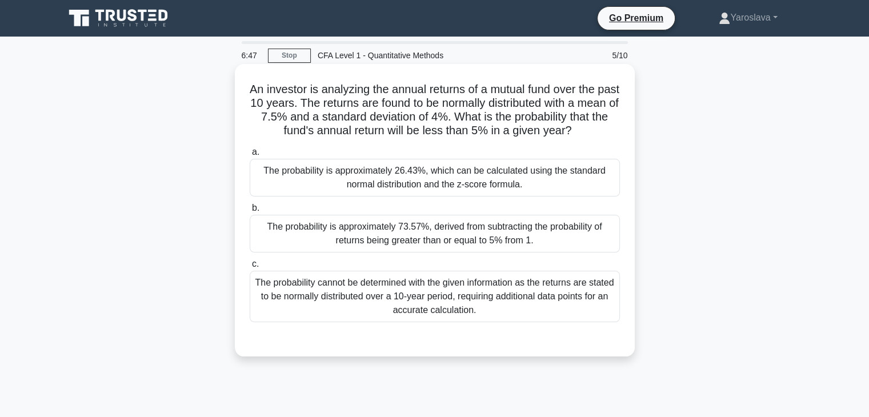
click at [462, 176] on div "The probability is approximately 26.43%, which can be calculated using the stan…" at bounding box center [435, 178] width 370 height 38
click at [250, 156] on input "a. The probability is approximately 26.43%, which can be calculated using the s…" at bounding box center [250, 152] width 0 height 7
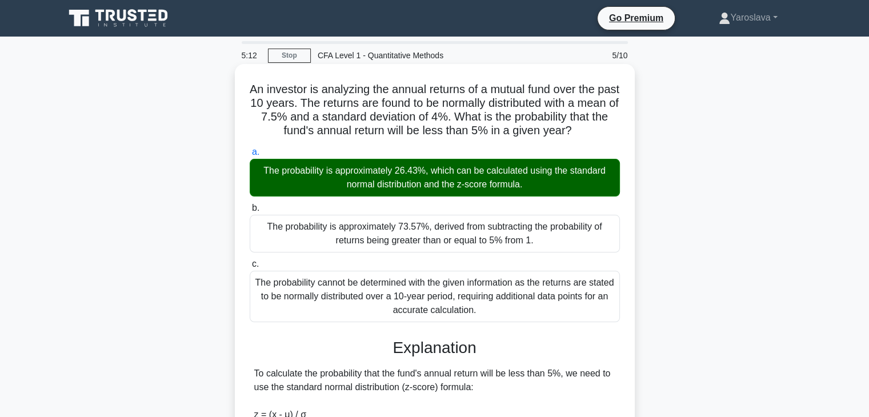
scroll to position [286, 0]
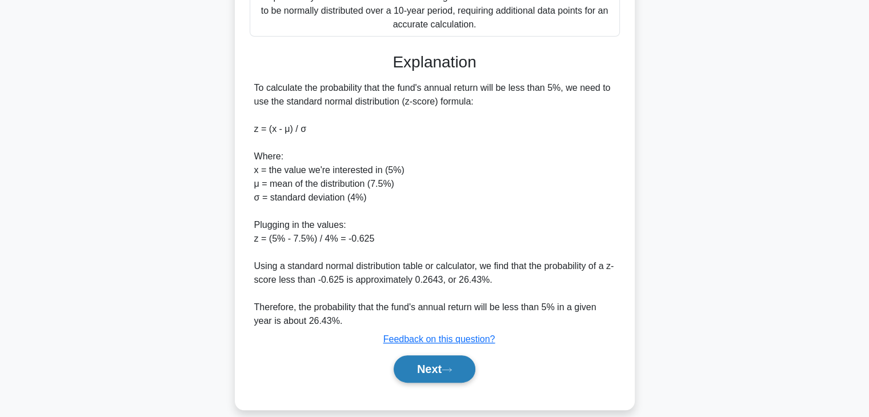
click at [453, 374] on button "Next" at bounding box center [435, 368] width 82 height 27
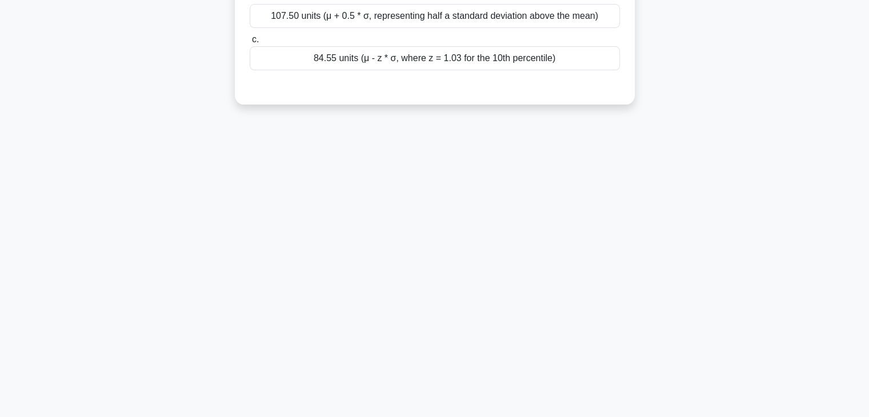
scroll to position [0, 0]
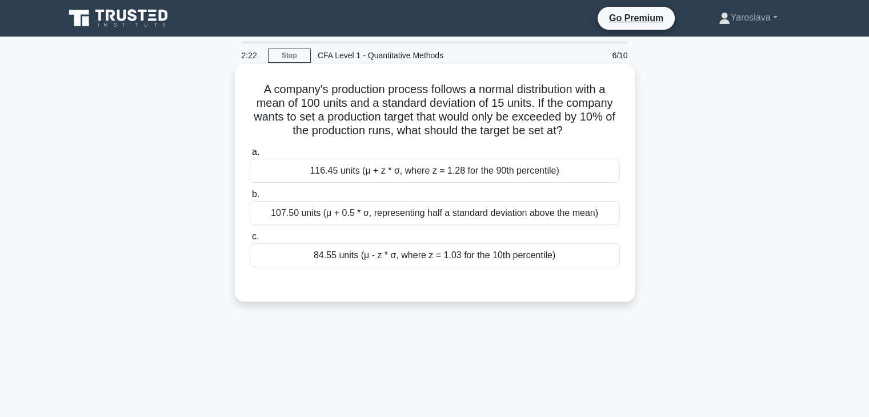
click at [488, 181] on div "116.45 units (μ + z * σ, where z = 1.28 for the 90th percentile)" at bounding box center [435, 171] width 370 height 24
click at [250, 156] on input "a. 116.45 units (μ + z * σ, where z = 1.28 for the 90th percentile)" at bounding box center [250, 152] width 0 height 7
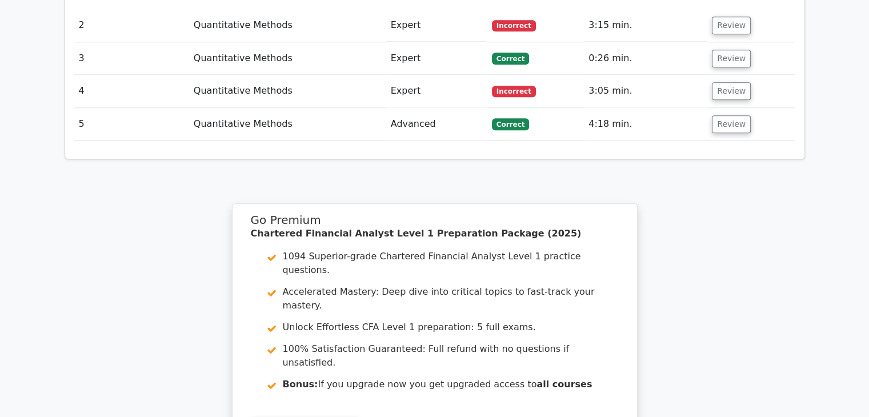
scroll to position [1479, 0]
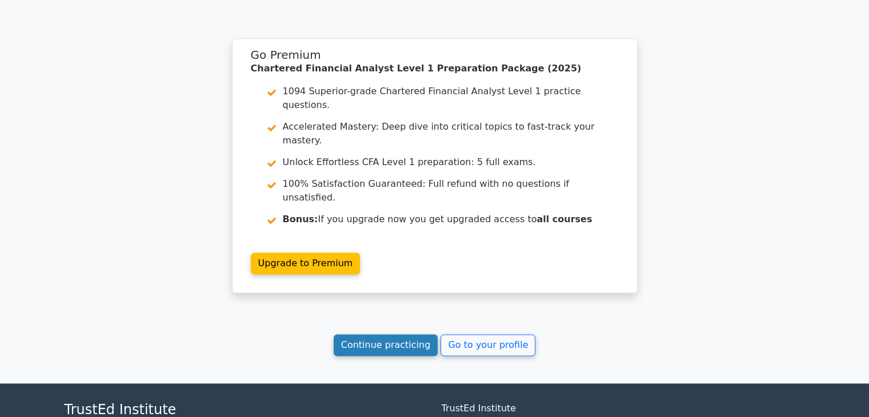
click at [379, 334] on link "Continue practicing" at bounding box center [386, 345] width 105 height 22
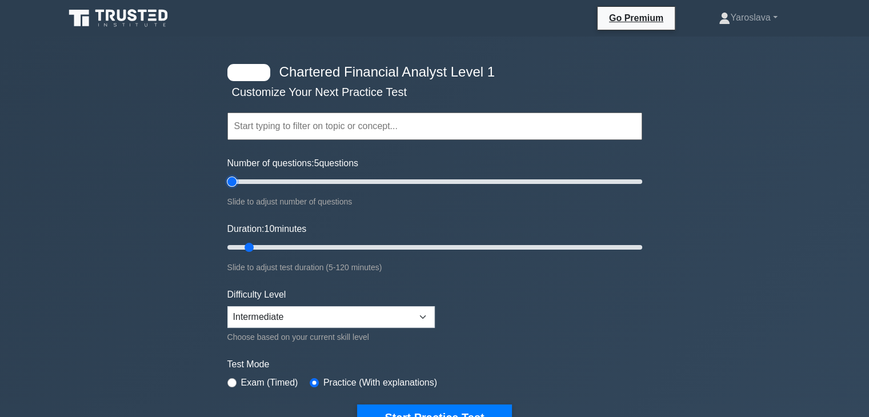
type input "5"
click at [236, 178] on input "Number of questions: 5 questions" at bounding box center [434, 182] width 415 height 14
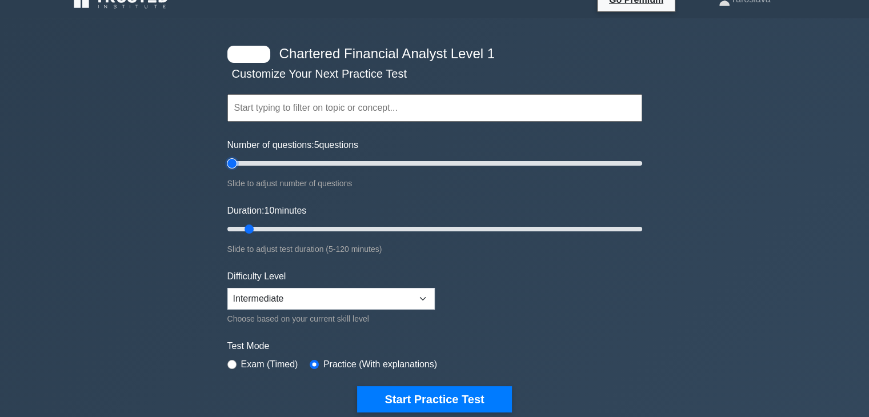
scroll to position [171, 0]
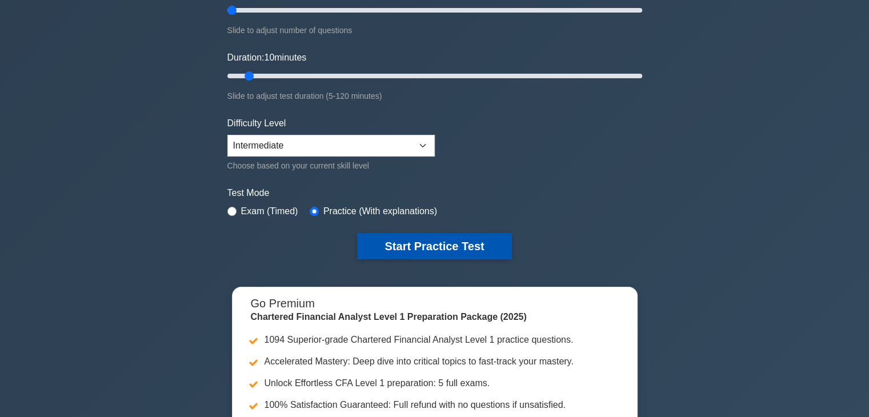
click at [430, 235] on button "Start Practice Test" at bounding box center [434, 246] width 154 height 26
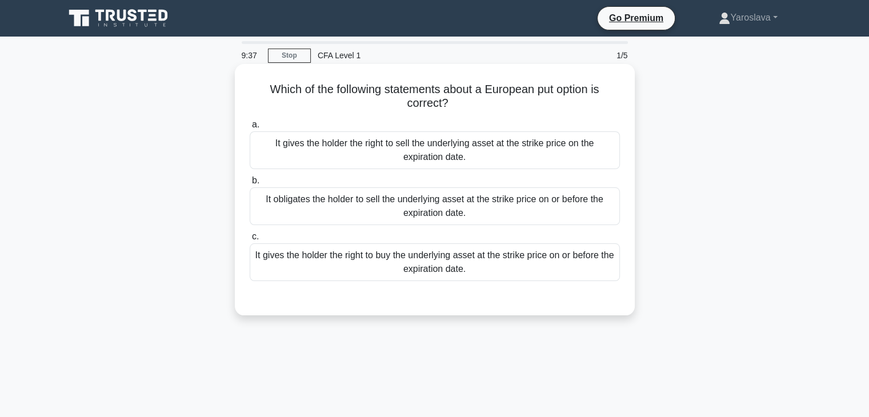
click at [471, 164] on div "It gives the holder the right to sell the underlying asset at the strike price …" at bounding box center [435, 150] width 370 height 38
click at [250, 129] on input "a. It gives the holder the right to sell the underlying asset at the strike pri…" at bounding box center [250, 124] width 0 height 7
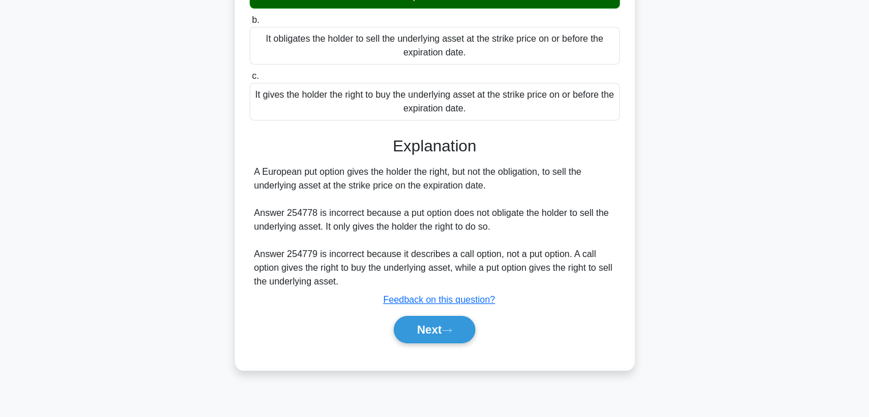
scroll to position [201, 0]
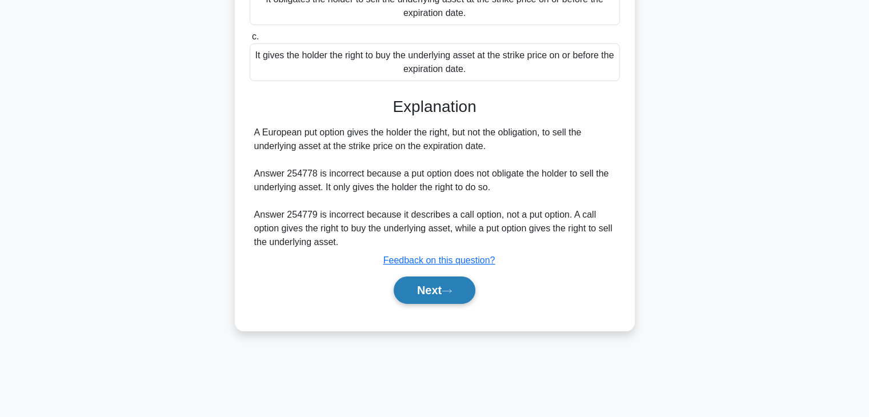
click at [443, 293] on button "Next" at bounding box center [435, 290] width 82 height 27
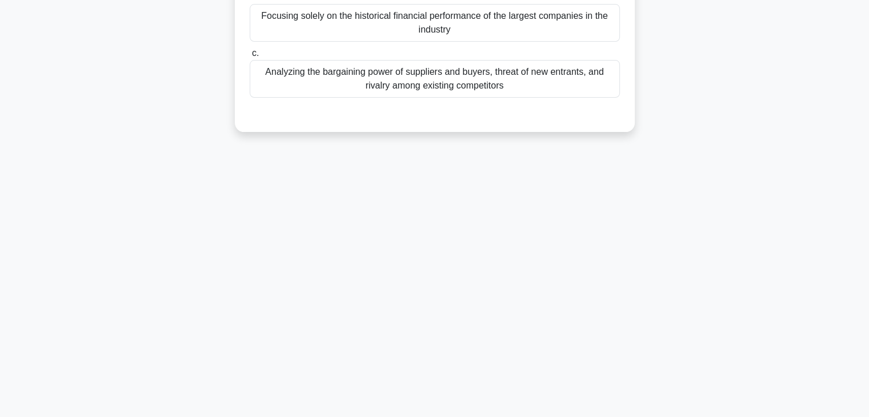
scroll to position [0, 0]
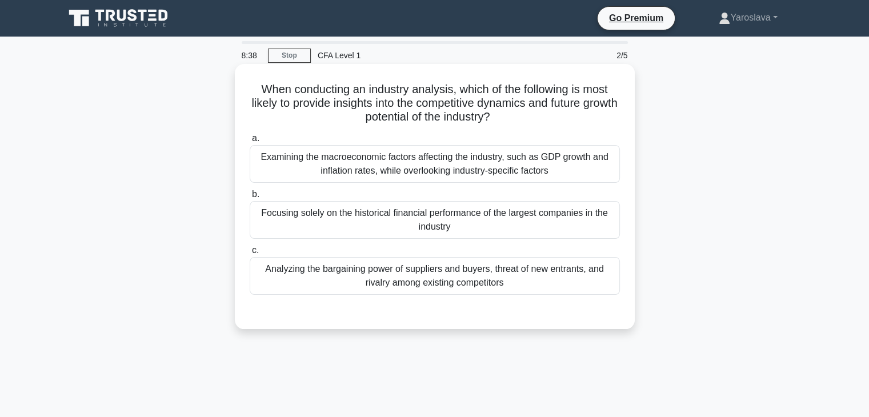
click at [495, 170] on div "Examining the macroeconomic factors affecting the industry, such as GDP growth …" at bounding box center [435, 164] width 370 height 38
click at [250, 142] on input "a. Examining the macroeconomic factors affecting the industry, such as GDP grow…" at bounding box center [250, 138] width 0 height 7
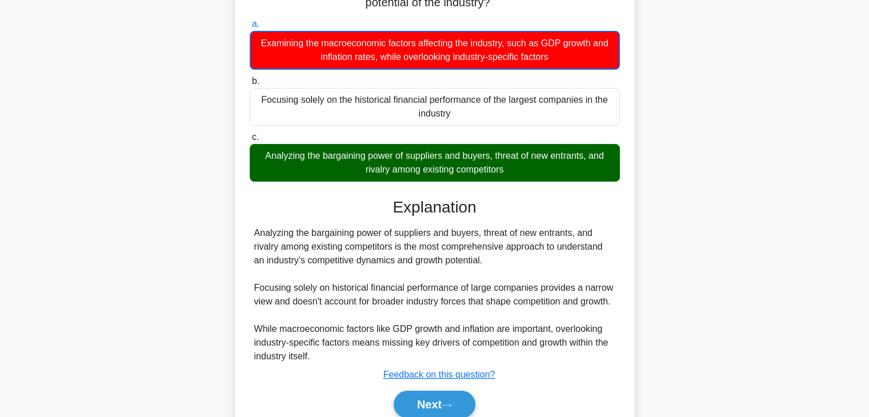
scroll to position [201, 0]
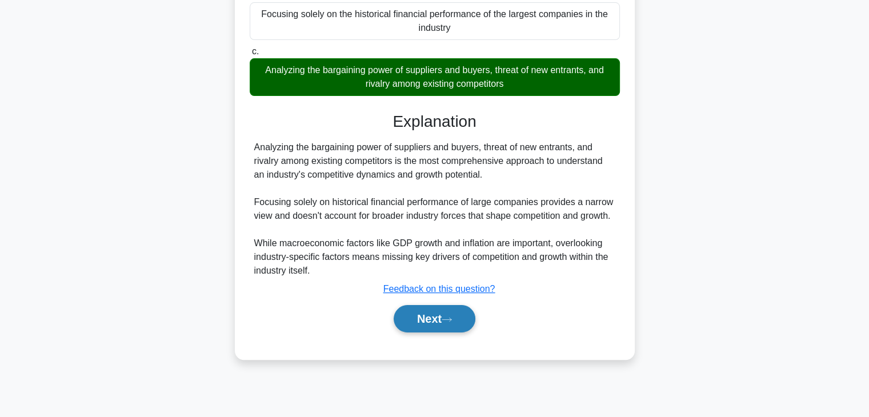
click at [434, 321] on button "Next" at bounding box center [435, 318] width 82 height 27
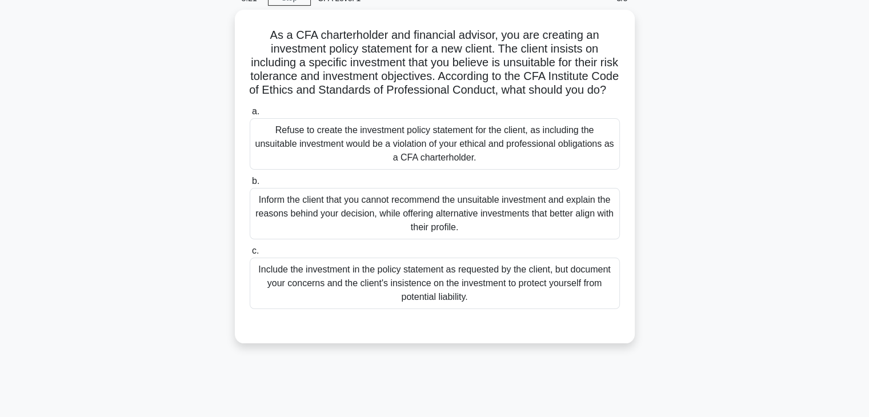
scroll to position [0, 0]
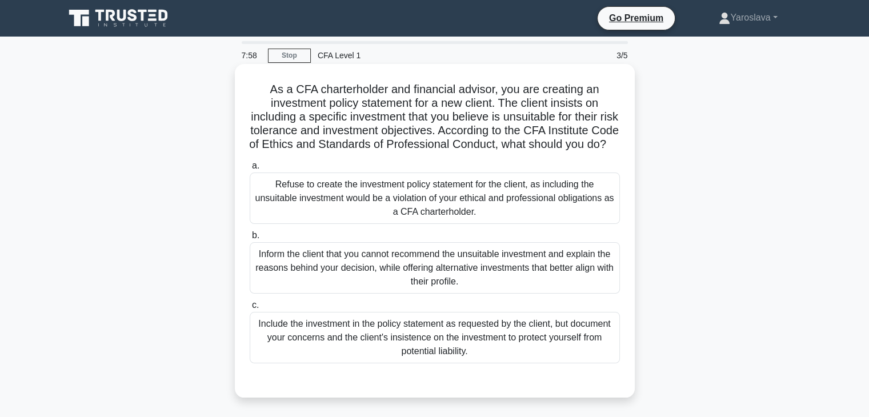
click at [390, 213] on div "Refuse to create the investment policy statement for the client, as including t…" at bounding box center [435, 198] width 370 height 51
click at [250, 170] on input "a. Refuse to create the investment policy statement for the client, as includin…" at bounding box center [250, 165] width 0 height 7
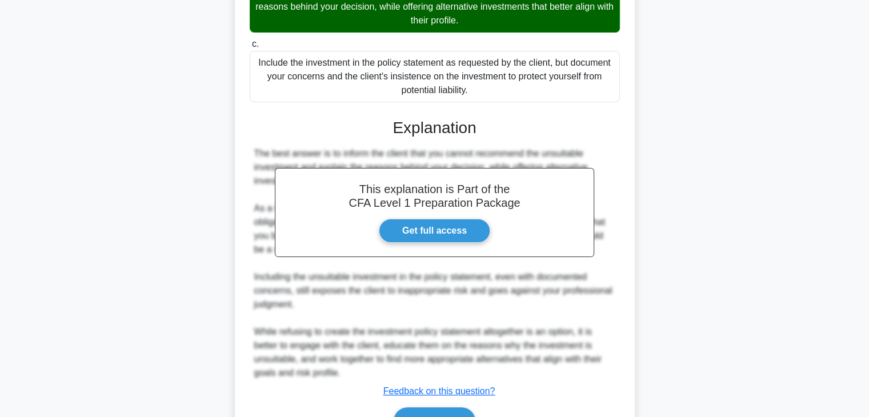
scroll to position [342, 0]
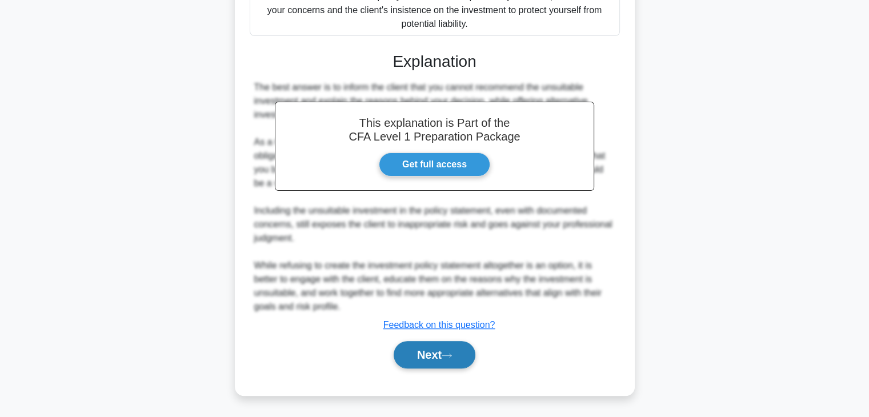
click at [418, 359] on button "Next" at bounding box center [435, 354] width 82 height 27
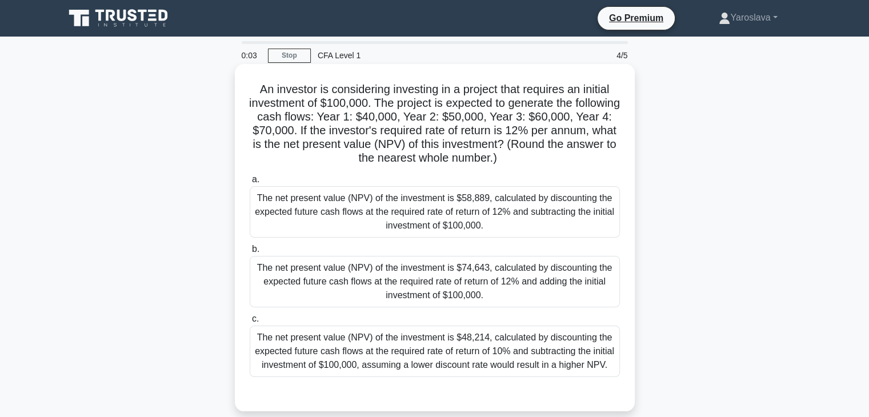
scroll to position [57, 0]
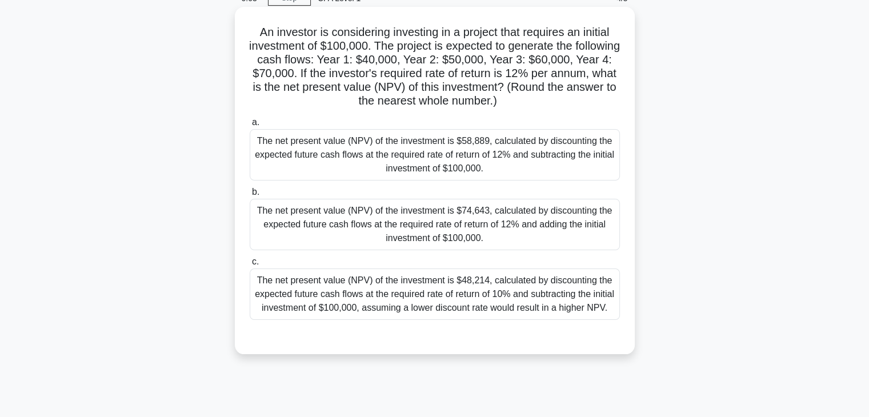
click at [427, 228] on div "The net present value (NPV) of the investment is $74,643, calculated by discoun…" at bounding box center [435, 224] width 370 height 51
click at [250, 196] on input "b. The net present value (NPV) of the investment is $74,643, calculated by disc…" at bounding box center [250, 192] width 0 height 7
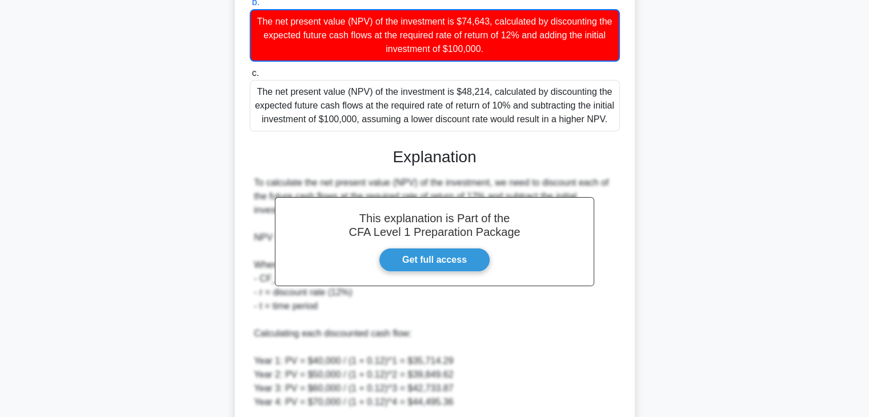
scroll to position [514, 0]
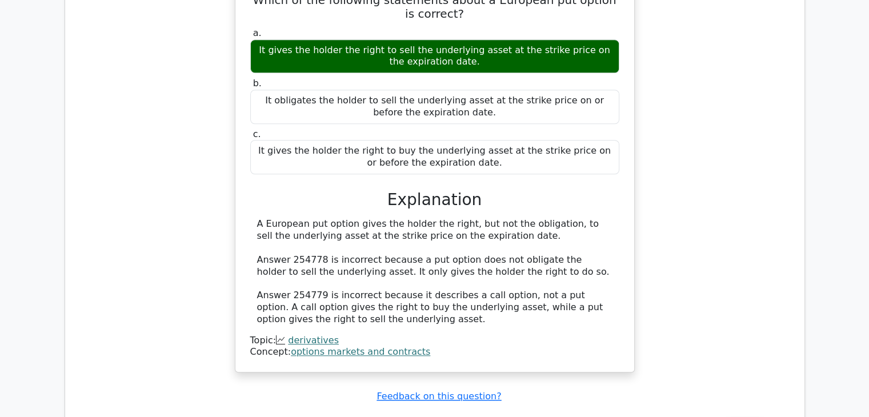
scroll to position [1143, 0]
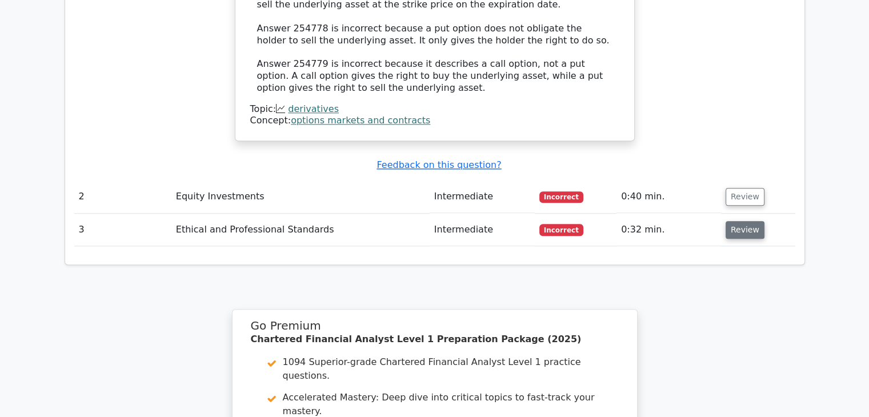
click at [738, 221] on button "Review" at bounding box center [745, 230] width 39 height 18
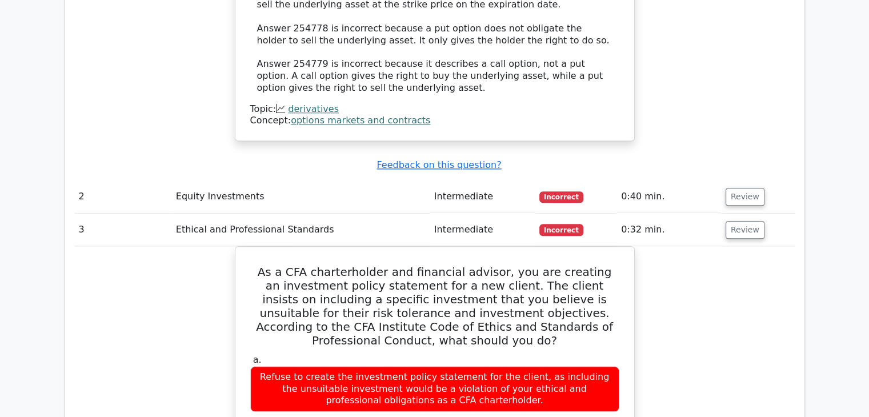
scroll to position [1028, 0]
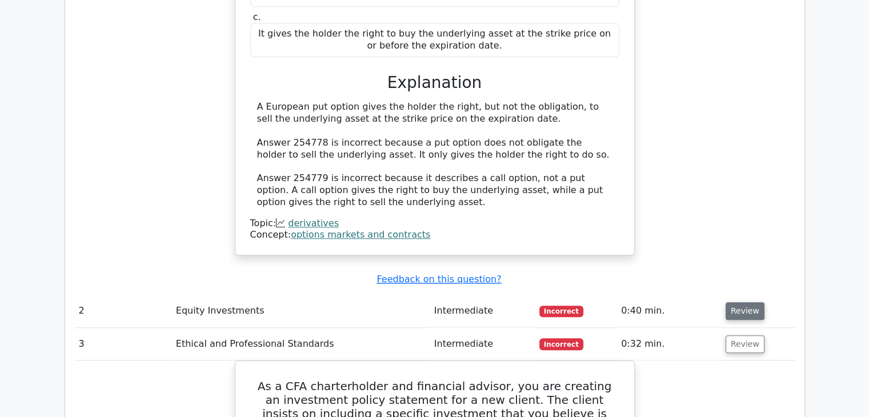
click at [742, 302] on button "Review" at bounding box center [745, 311] width 39 height 18
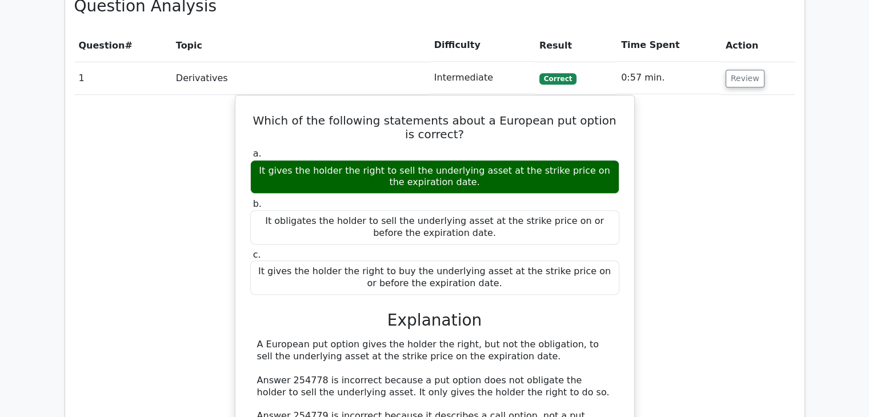
scroll to position [686, 0]
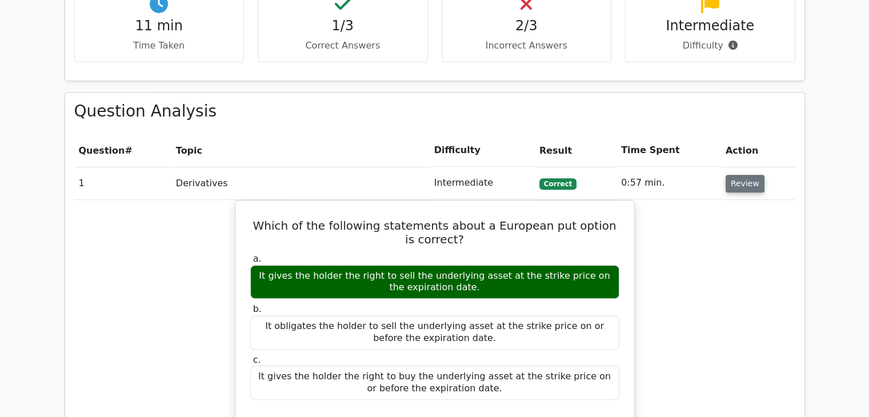
click at [734, 175] on button "Review" at bounding box center [745, 184] width 39 height 18
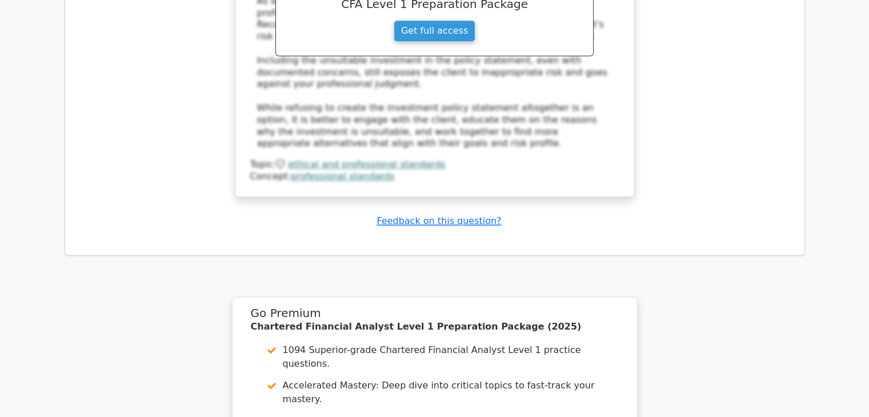
scroll to position [2098, 0]
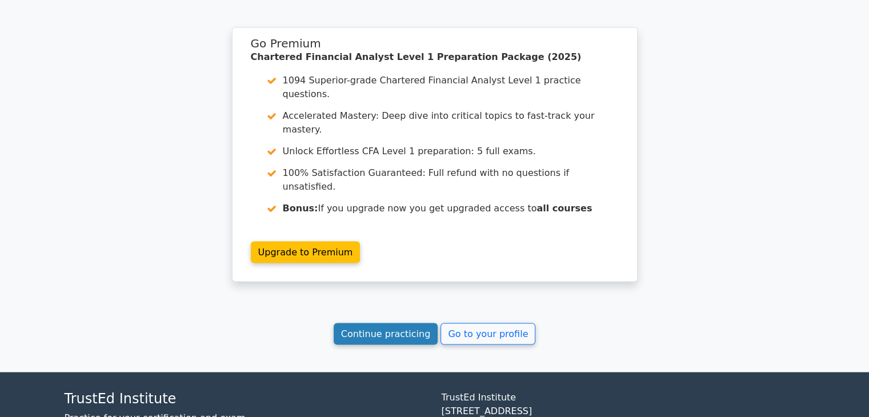
click at [353, 323] on link "Continue practicing" at bounding box center [386, 334] width 105 height 22
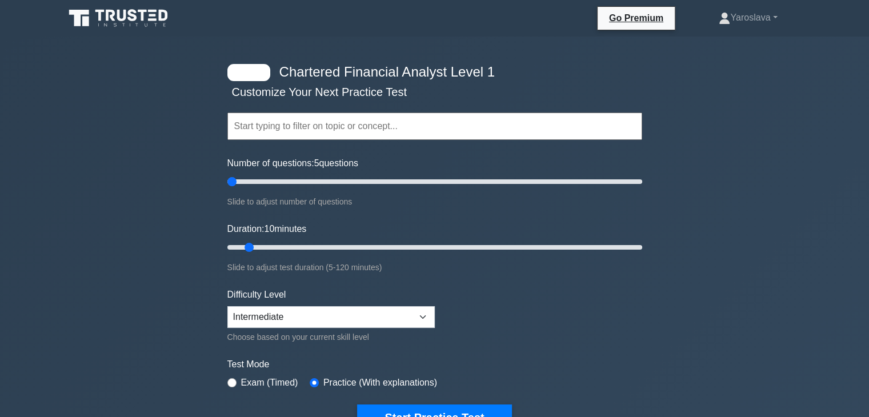
drag, startPoint x: 242, startPoint y: 181, endPoint x: 234, endPoint y: 182, distance: 7.4
type input "5"
click at [234, 182] on input "Number of questions: 5 questions" at bounding box center [434, 182] width 415 height 14
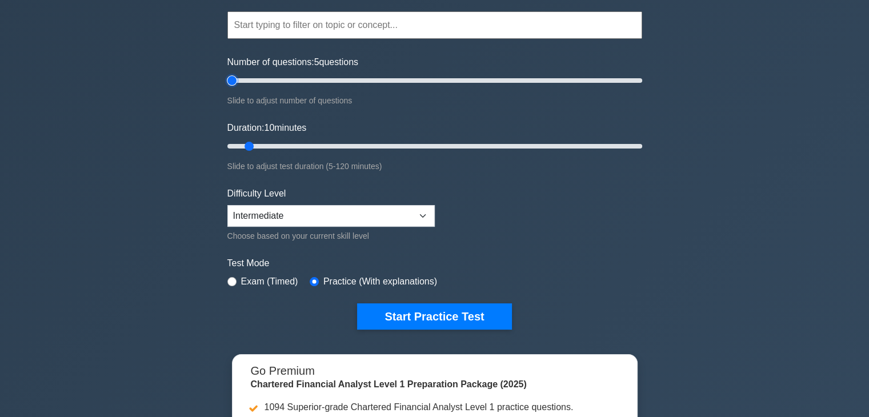
scroll to position [171, 0]
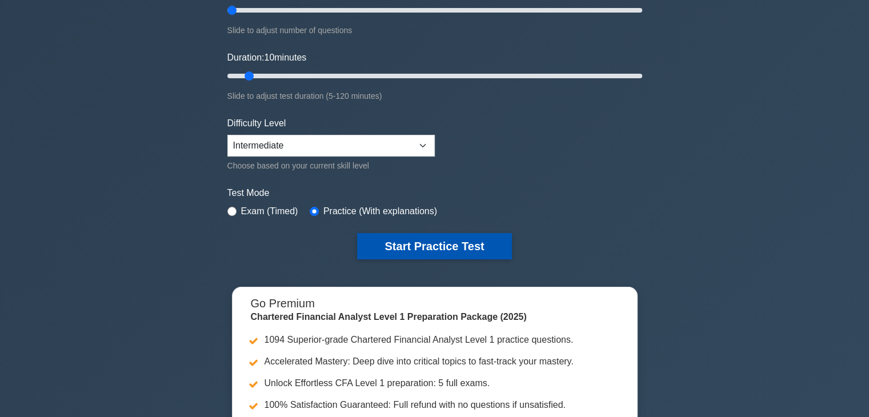
click at [434, 249] on button "Start Practice Test" at bounding box center [434, 246] width 154 height 26
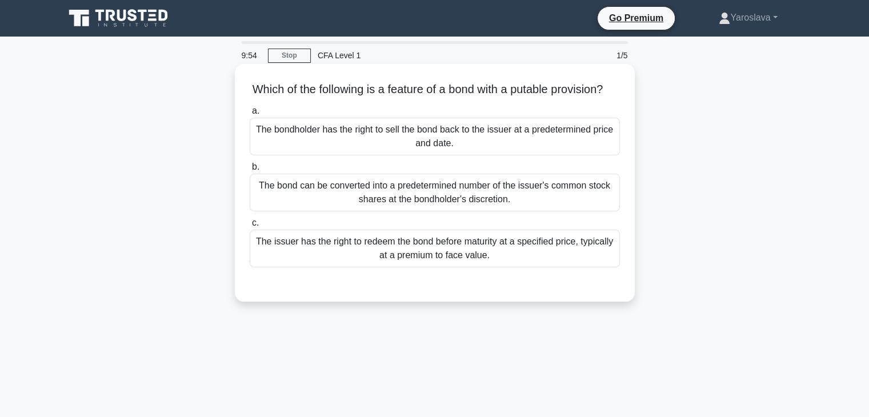
click at [540, 92] on h5 "Which of the following is a feature of a bond with a putable provision? .spinne…" at bounding box center [435, 89] width 373 height 15
copy h5 "putable"
click at [455, 97] on h5 "Which of the following is a feature of a bond with a putable provision? .spinne…" at bounding box center [435, 89] width 373 height 15
click at [459, 286] on div "a. The bondholder has the right to sell the bond back to the issuer at a predet…" at bounding box center [435, 195] width 373 height 186
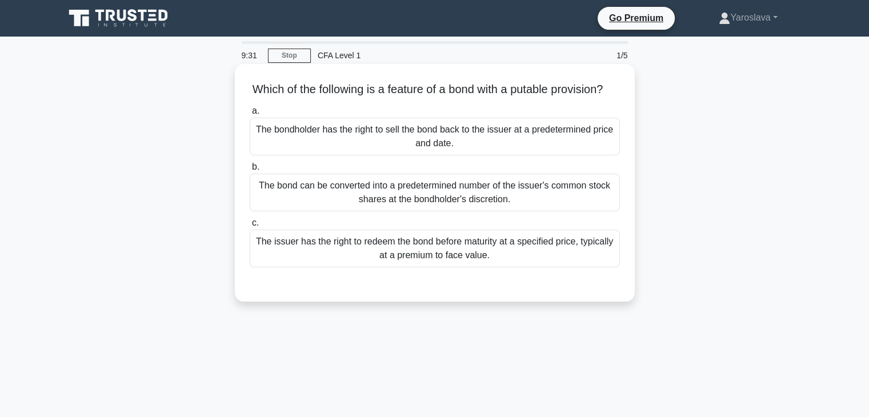
click at [441, 267] on div "The issuer has the right to redeem the bond before maturity at a specified pric…" at bounding box center [435, 249] width 370 height 38
click at [250, 227] on input "c. The issuer has the right to redeem the bond before maturity at a specified p…" at bounding box center [250, 222] width 0 height 7
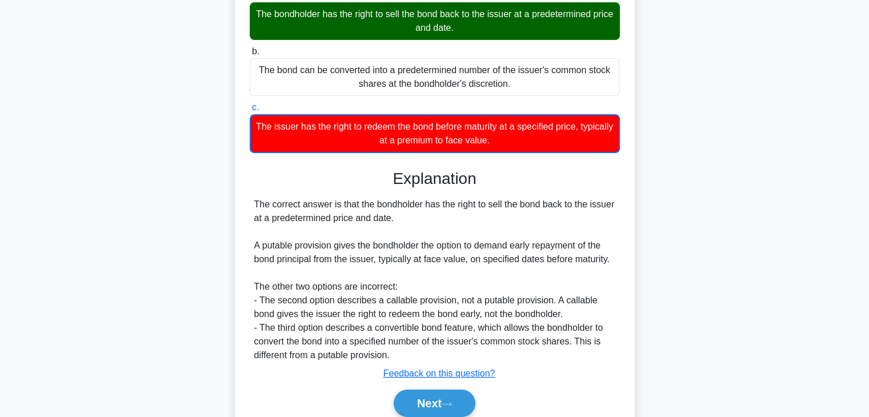
scroll to position [201, 0]
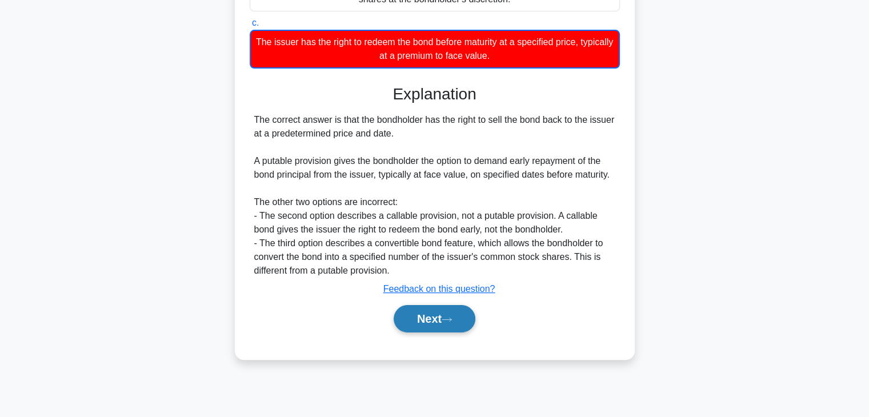
click at [438, 331] on button "Next" at bounding box center [435, 318] width 82 height 27
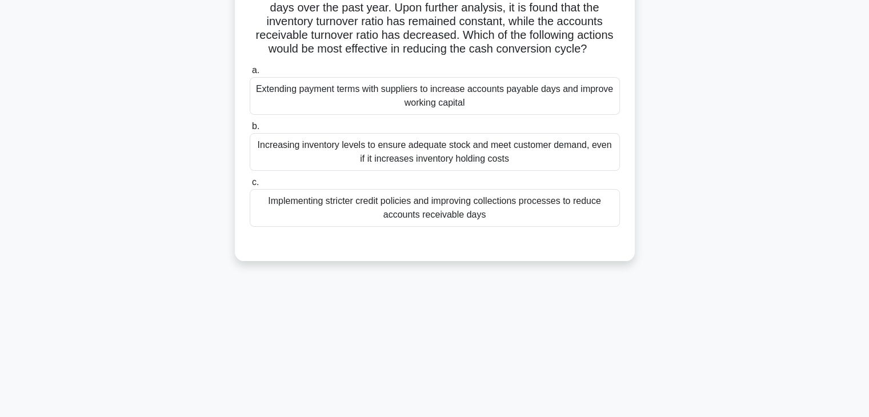
scroll to position [29, 0]
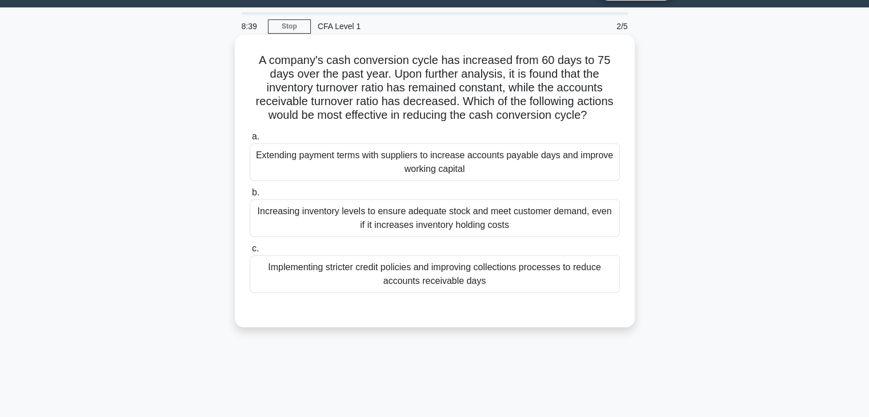
click at [370, 283] on div "Implementing stricter credit policies and improving collections processes to re…" at bounding box center [435, 274] width 370 height 38
click at [250, 253] on input "c. Implementing stricter credit policies and improving collections processes to…" at bounding box center [250, 248] width 0 height 7
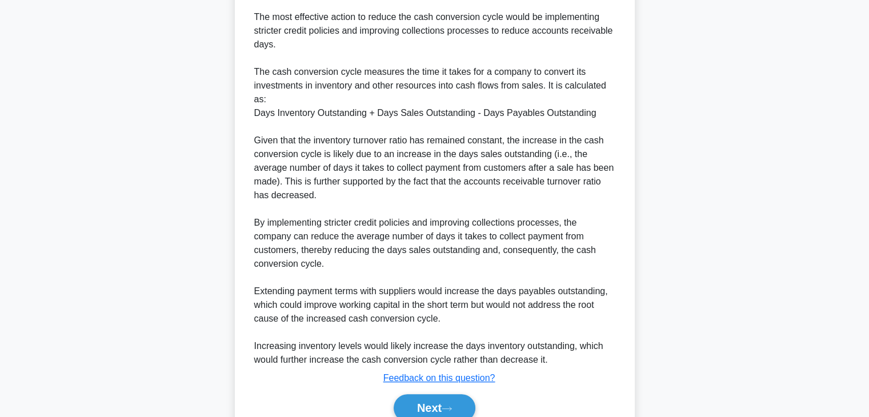
scroll to position [409, 0]
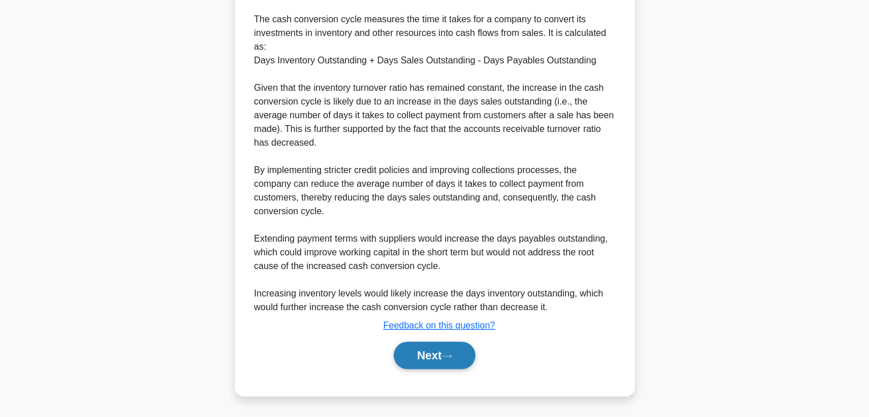
click at [443, 358] on button "Next" at bounding box center [435, 355] width 82 height 27
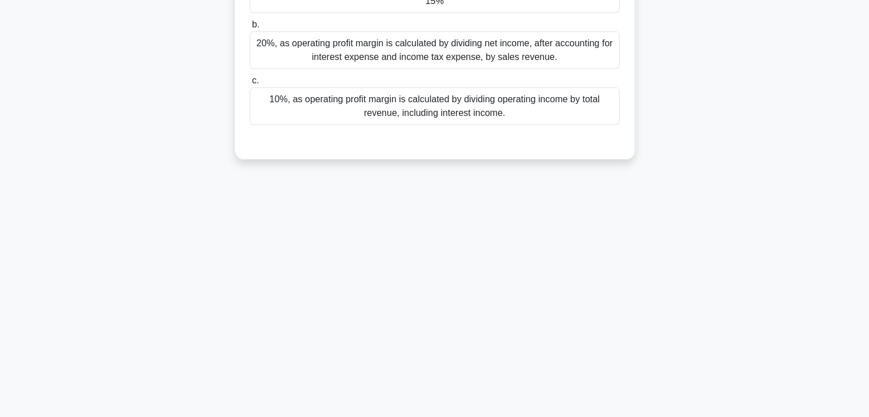
scroll to position [29, 0]
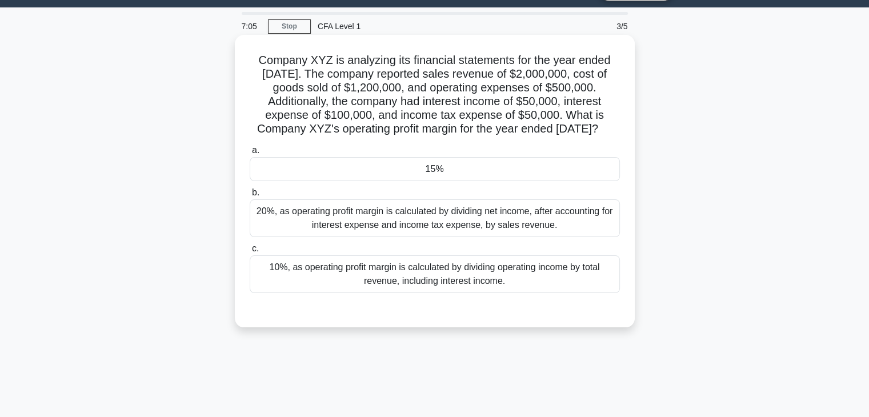
click at [478, 174] on div "15%" at bounding box center [435, 169] width 370 height 24
click at [250, 154] on input "a. 15%" at bounding box center [250, 150] width 0 height 7
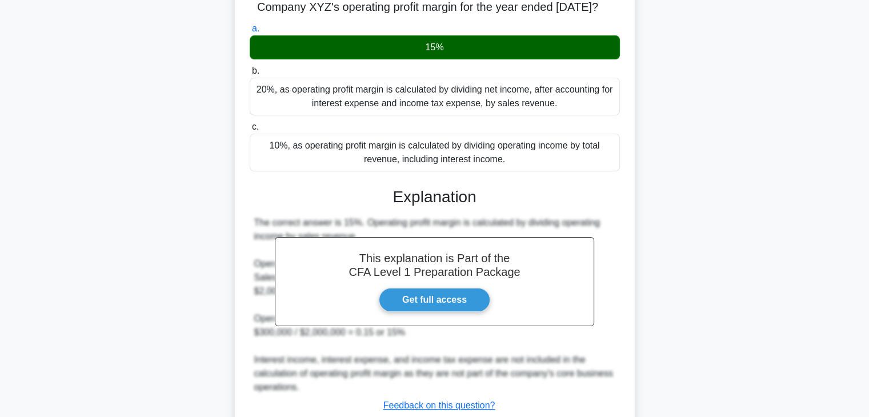
scroll to position [201, 0]
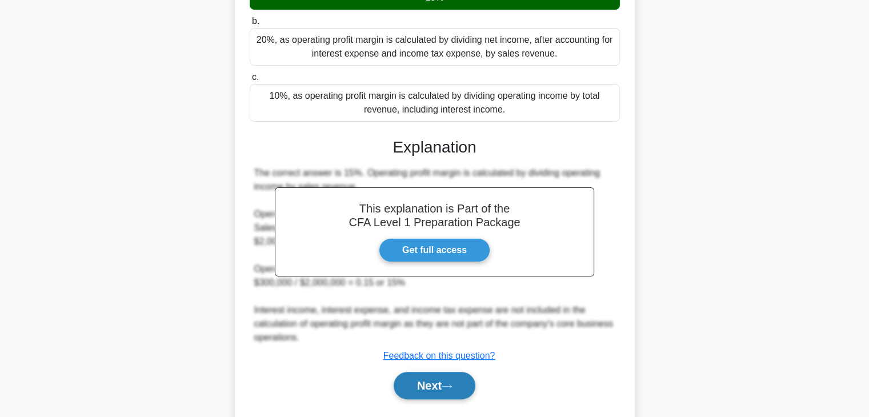
click at [459, 397] on button "Next" at bounding box center [435, 385] width 82 height 27
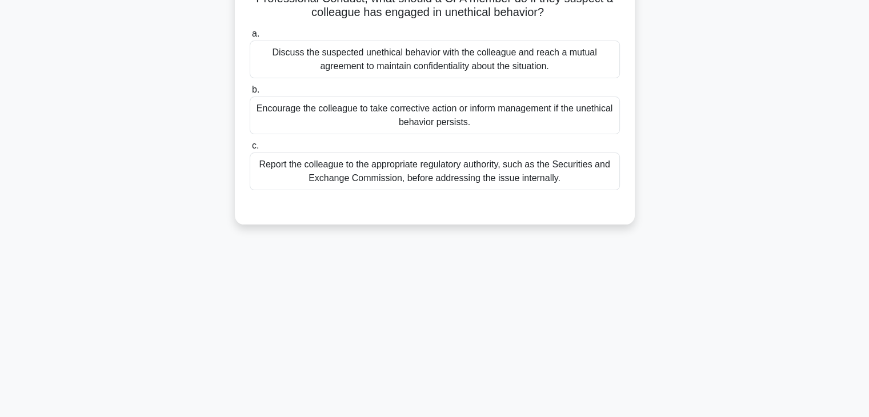
scroll to position [0, 0]
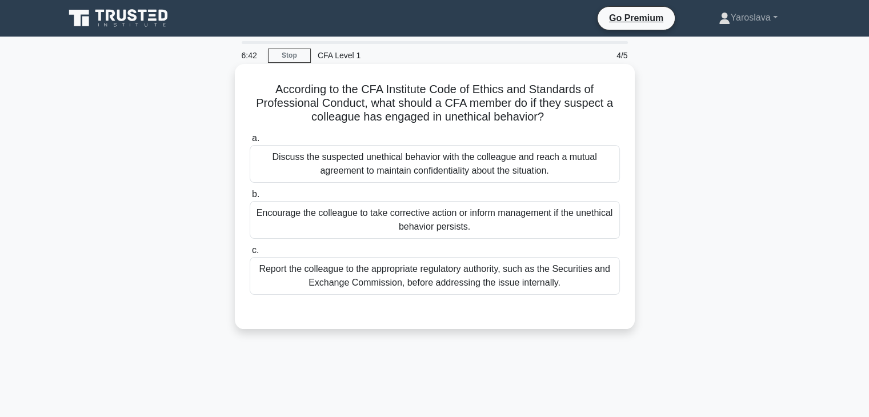
click at [466, 284] on div "Report the colleague to the appropriate regulatory authority, such as the Secur…" at bounding box center [435, 276] width 370 height 38
click at [250, 254] on input "c. Report the colleague to the appropriate regulatory authority, such as the Se…" at bounding box center [250, 250] width 0 height 7
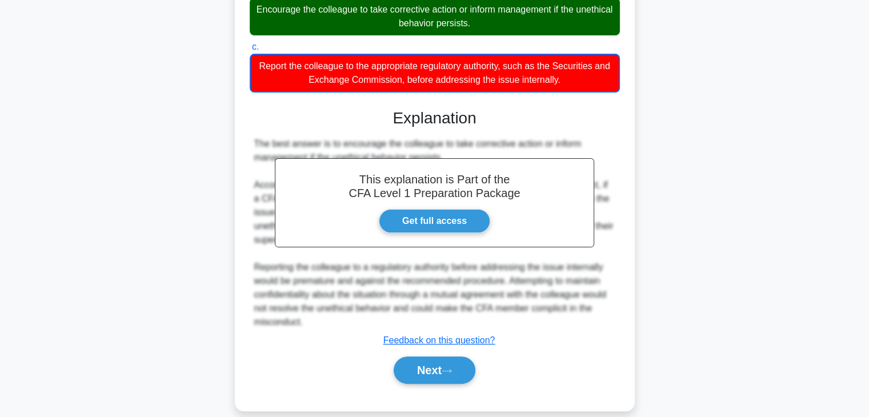
scroll to position [218, 0]
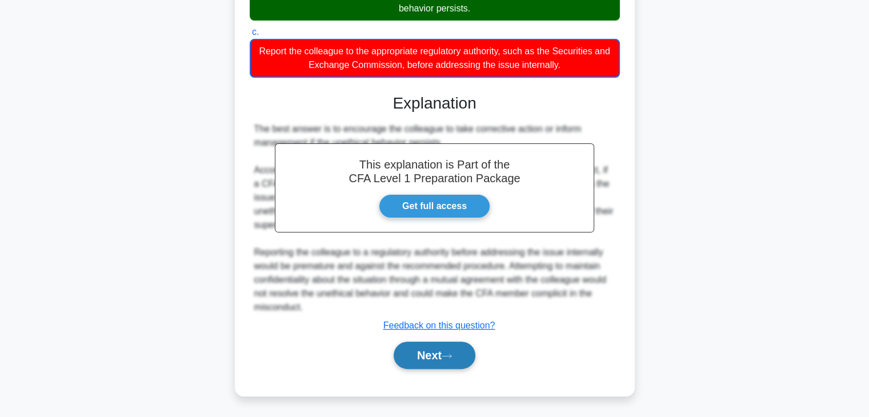
click at [445, 362] on button "Next" at bounding box center [435, 355] width 82 height 27
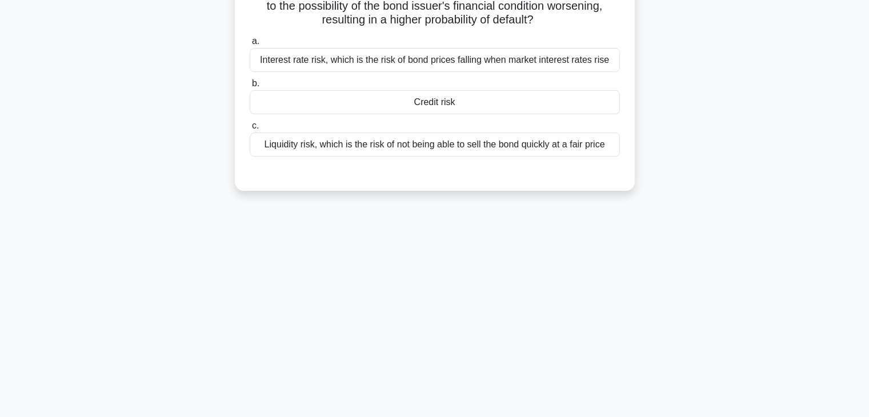
scroll to position [0, 0]
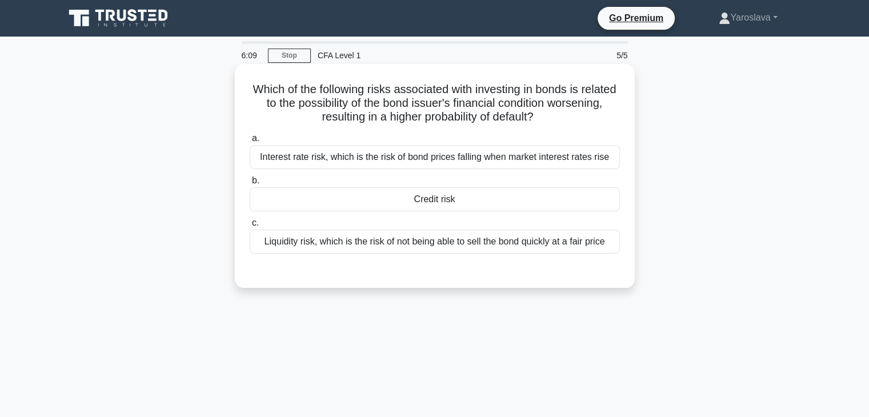
click at [464, 155] on div "Interest rate risk, which is the risk of bond prices falling when market intere…" at bounding box center [435, 157] width 370 height 24
click at [250, 142] on input "a. Interest rate risk, which is the risk of bond prices falling when market int…" at bounding box center [250, 138] width 0 height 7
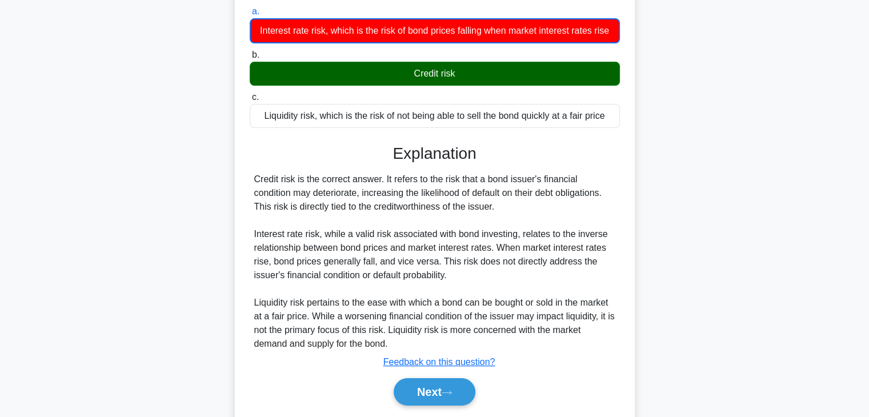
scroll to position [201, 0]
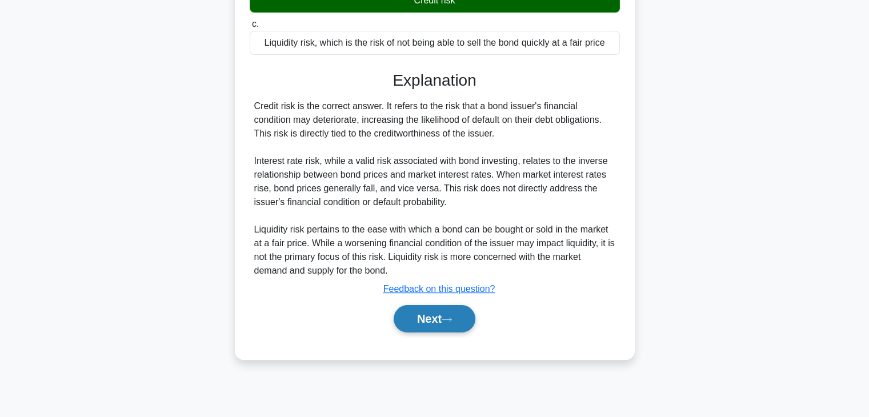
click at [435, 318] on button "Next" at bounding box center [435, 318] width 82 height 27
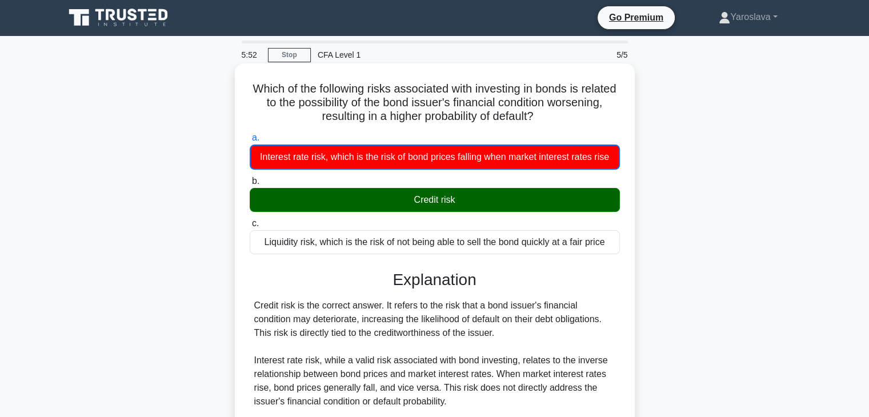
scroll to position [0, 0]
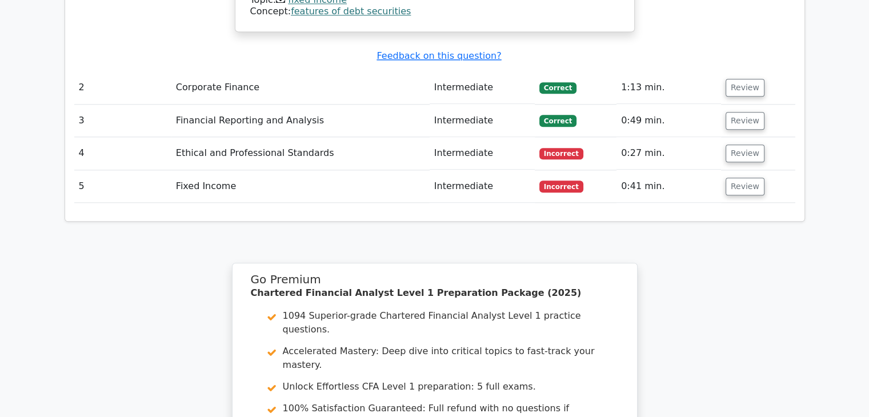
scroll to position [1537, 0]
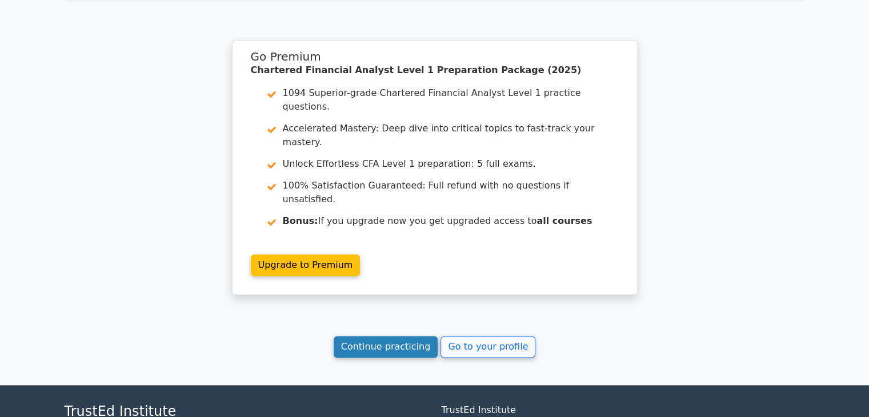
click at [395, 336] on link "Continue practicing" at bounding box center [386, 347] width 105 height 22
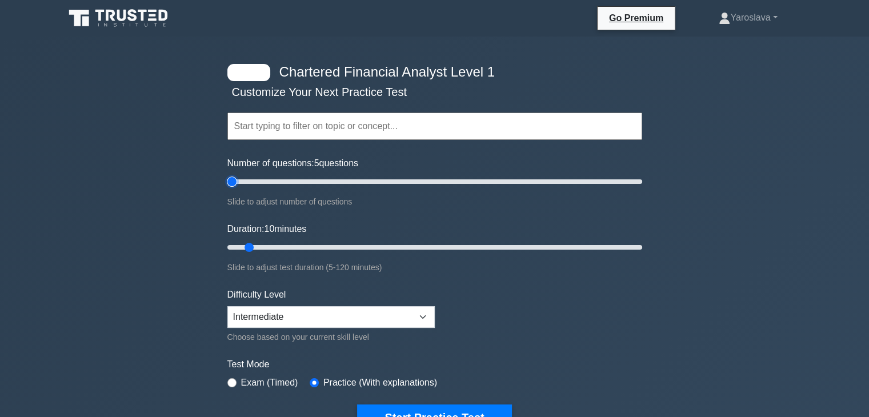
drag, startPoint x: 241, startPoint y: 183, endPoint x: 235, endPoint y: 183, distance: 5.7
type input "5"
click at [235, 183] on input "Number of questions: 5 questions" at bounding box center [434, 182] width 415 height 14
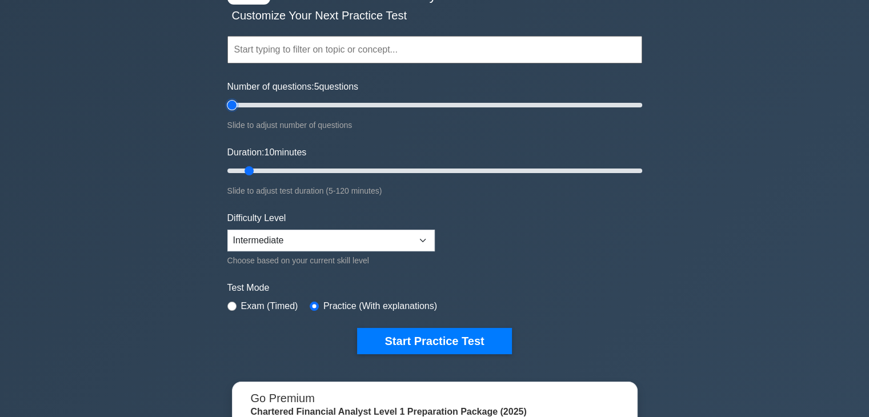
scroll to position [171, 0]
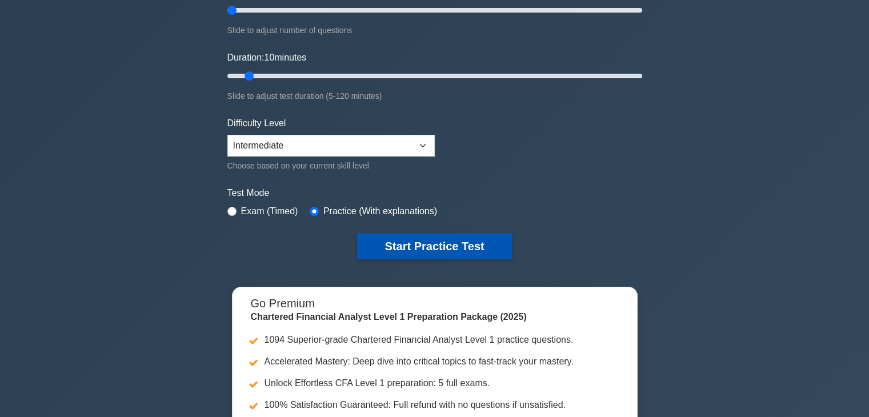
click at [434, 247] on button "Start Practice Test" at bounding box center [434, 246] width 154 height 26
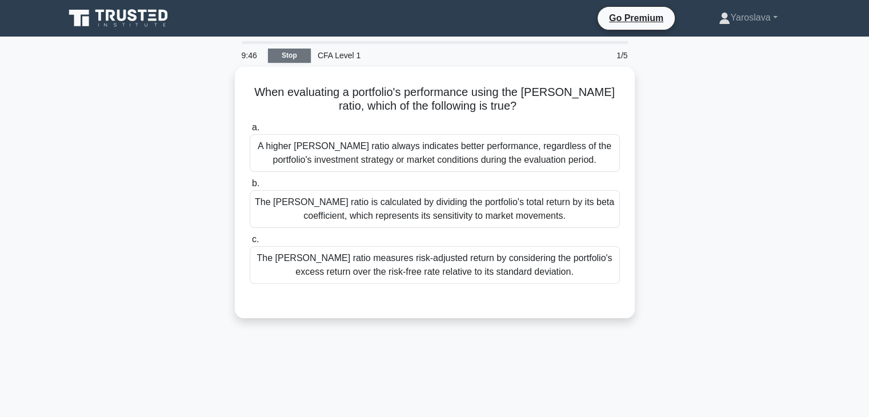
click at [290, 56] on link "Stop" at bounding box center [289, 56] width 43 height 14
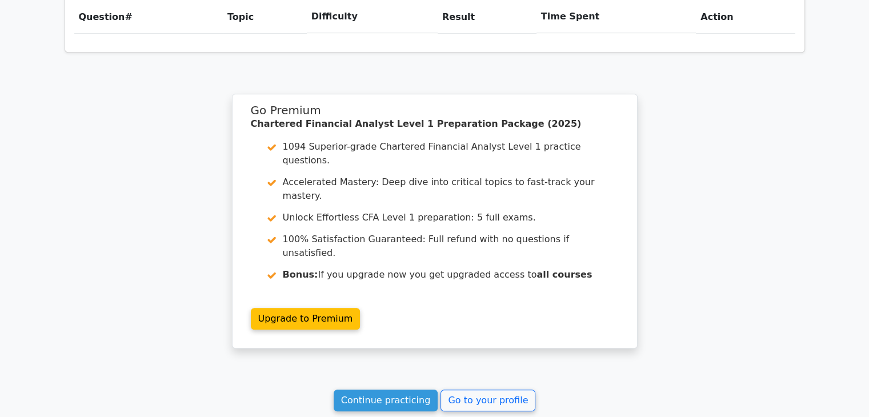
scroll to position [894, 0]
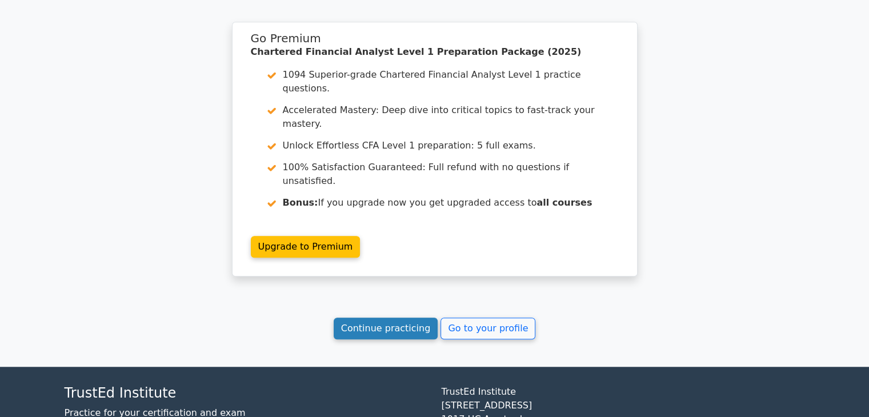
click at [402, 318] on link "Continue practicing" at bounding box center [386, 329] width 105 height 22
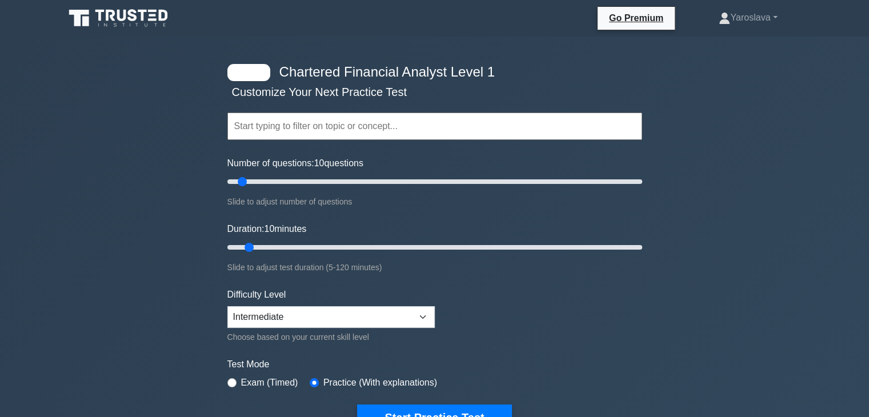
click at [266, 133] on input "text" at bounding box center [434, 126] width 415 height 27
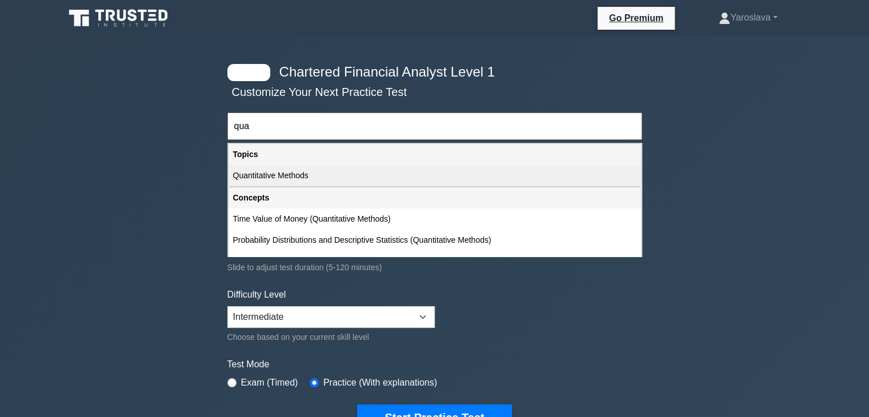
click at [281, 176] on div "Quantitative Methods" at bounding box center [435, 175] width 413 height 21
type input "Quantitative Methods"
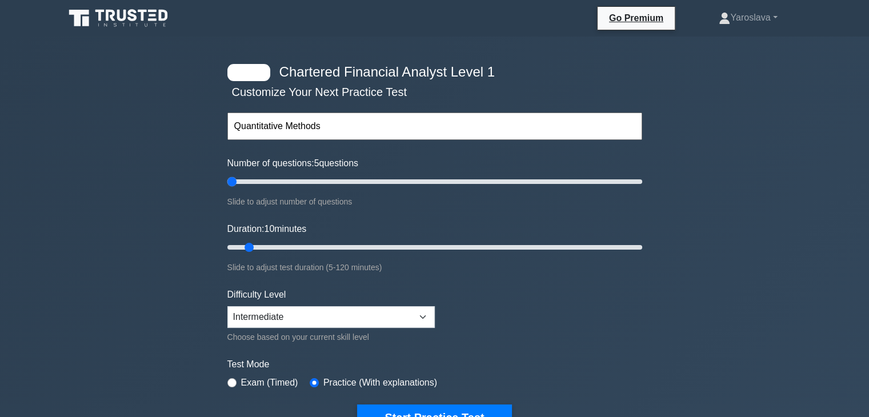
drag, startPoint x: 241, startPoint y: 183, endPoint x: 234, endPoint y: 183, distance: 6.9
type input "5"
click at [234, 183] on input "Number of questions: 5 questions" at bounding box center [434, 182] width 415 height 14
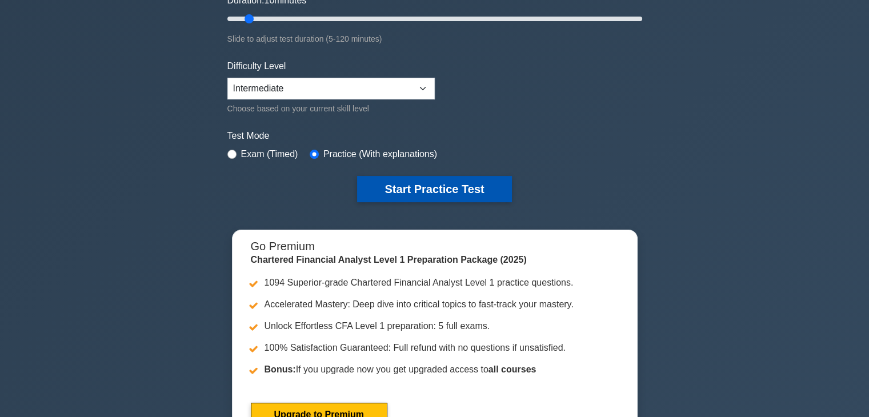
click at [413, 186] on button "Start Practice Test" at bounding box center [434, 189] width 154 height 26
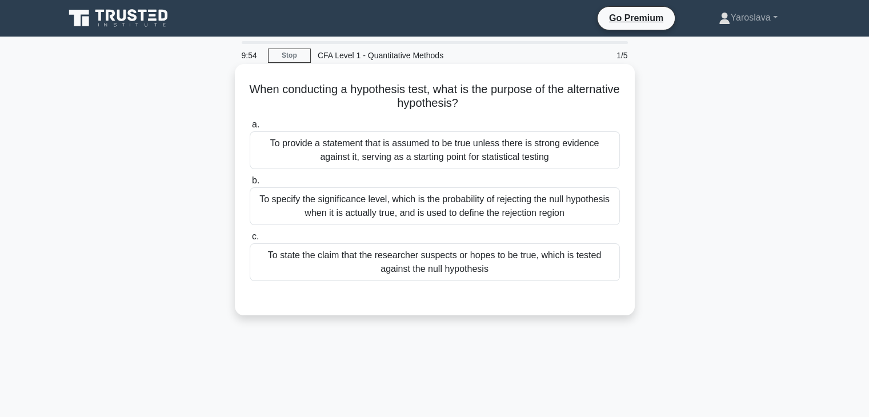
click at [339, 266] on div "To state the claim that the researcher suspects or hopes to be true, which is t…" at bounding box center [435, 262] width 370 height 38
click at [250, 241] on input "c. To state the claim that the researcher suspects or hopes to be true, which i…" at bounding box center [250, 236] width 0 height 7
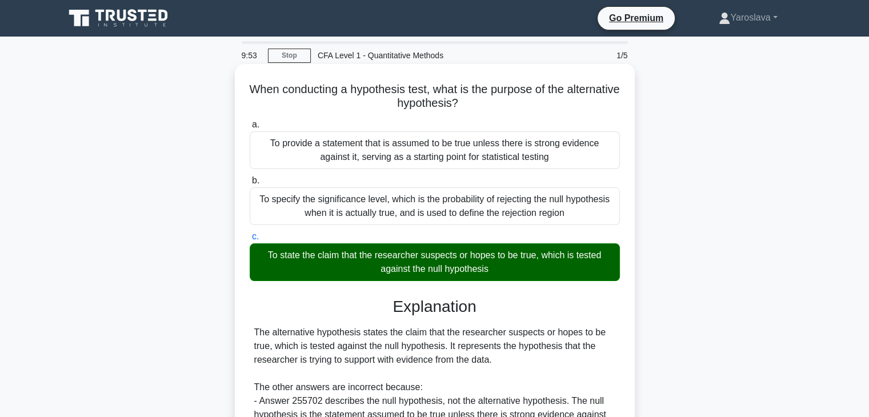
scroll to position [171, 0]
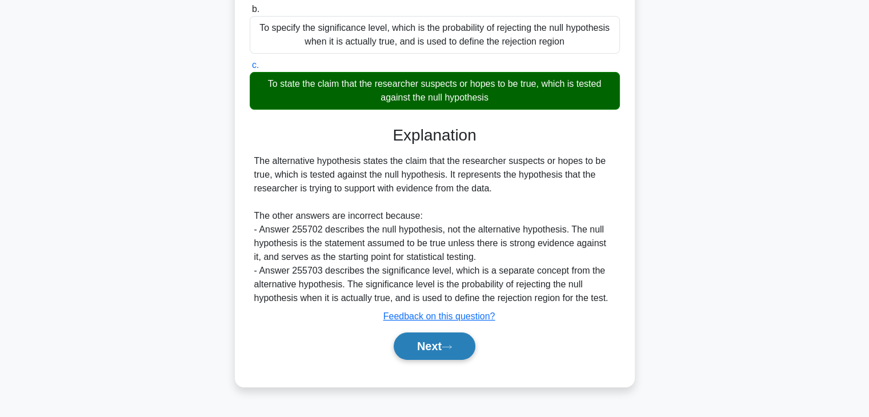
click at [423, 353] on button "Next" at bounding box center [435, 346] width 82 height 27
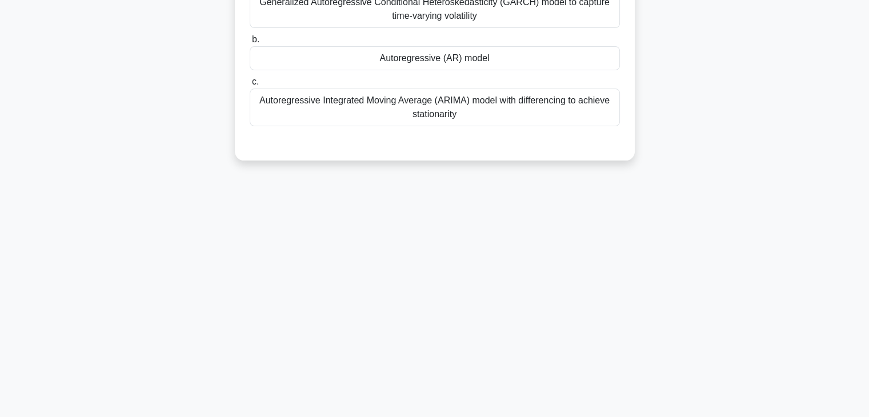
scroll to position [0, 0]
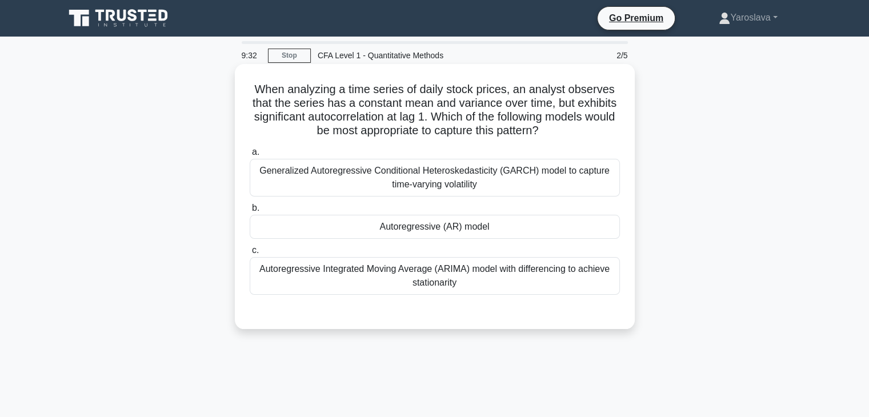
drag, startPoint x: 462, startPoint y: 121, endPoint x: 253, endPoint y: 87, distance: 211.2
click at [253, 87] on h5 "When analyzing a time series of daily stock prices, an analyst observes that th…" at bounding box center [435, 110] width 373 height 56
copy h5 "When analyzing a time series of daily stock prices, an analyst observes that th…"
click at [457, 281] on div "Autoregressive Integrated Moving Average (ARIMA) model with differencing to ach…" at bounding box center [435, 276] width 370 height 38
click at [250, 254] on input "c. Autoregressive Integrated Moving Average (ARIMA) model with differencing to …" at bounding box center [250, 250] width 0 height 7
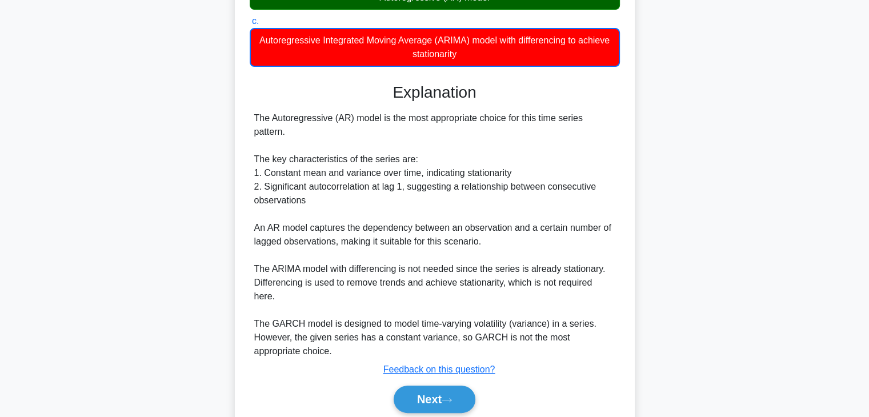
scroll to position [246, 0]
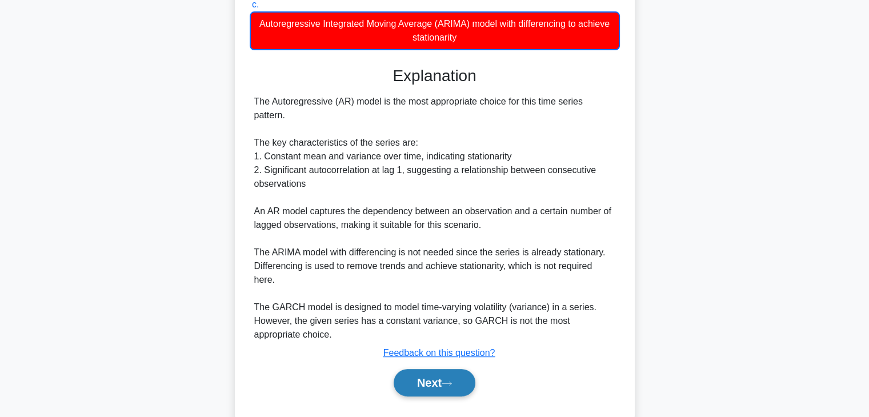
click at [422, 369] on button "Next" at bounding box center [435, 382] width 82 height 27
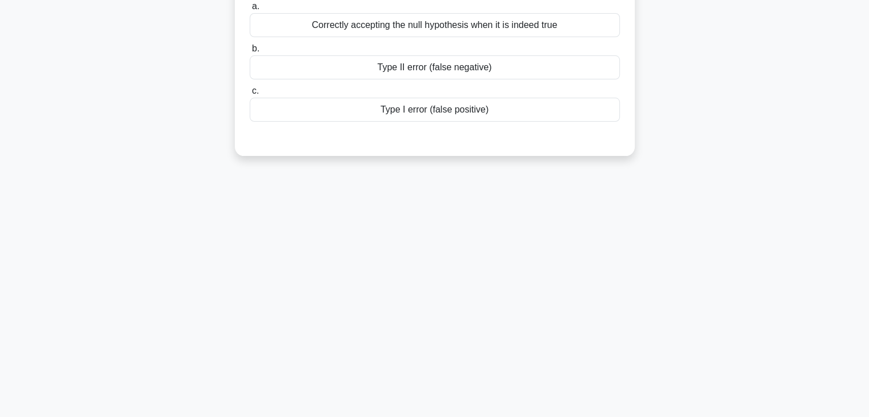
scroll to position [0, 0]
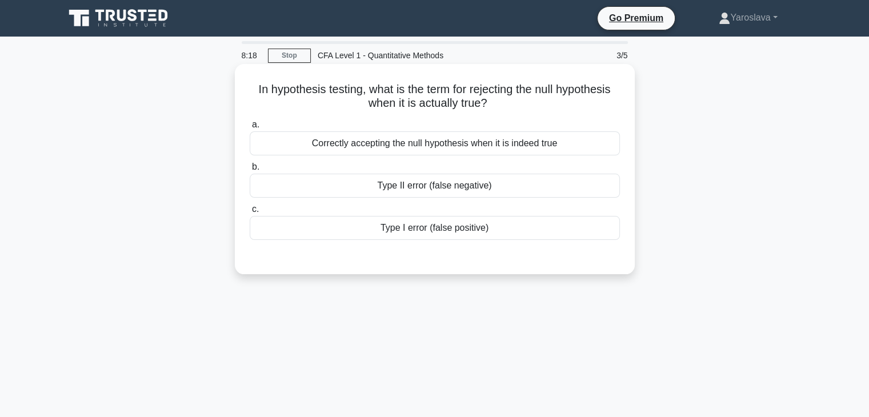
click at [446, 229] on div "Type I error (false positive)" at bounding box center [435, 228] width 370 height 24
click at [250, 213] on input "c. Type I error (false positive)" at bounding box center [250, 209] width 0 height 7
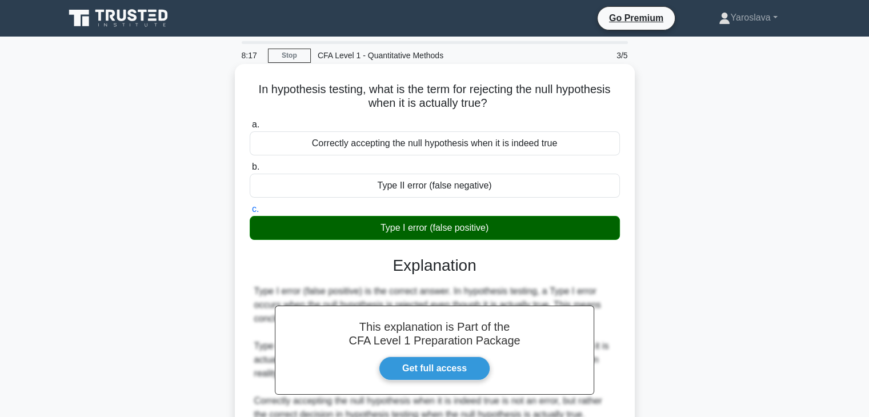
scroll to position [201, 0]
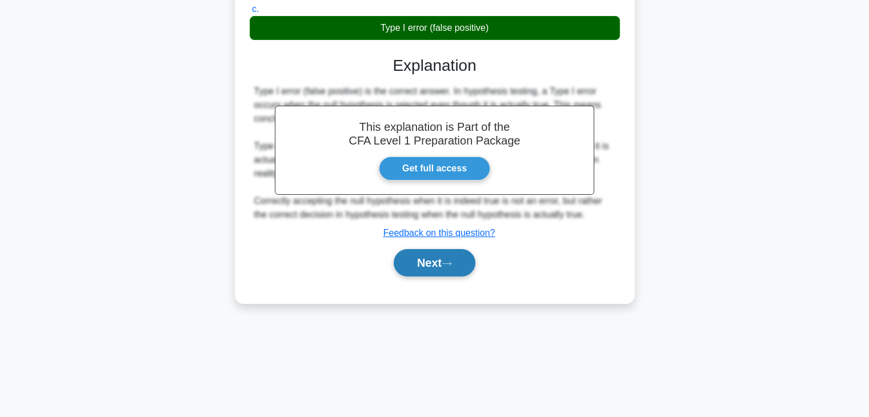
click at [441, 267] on button "Next" at bounding box center [435, 262] width 82 height 27
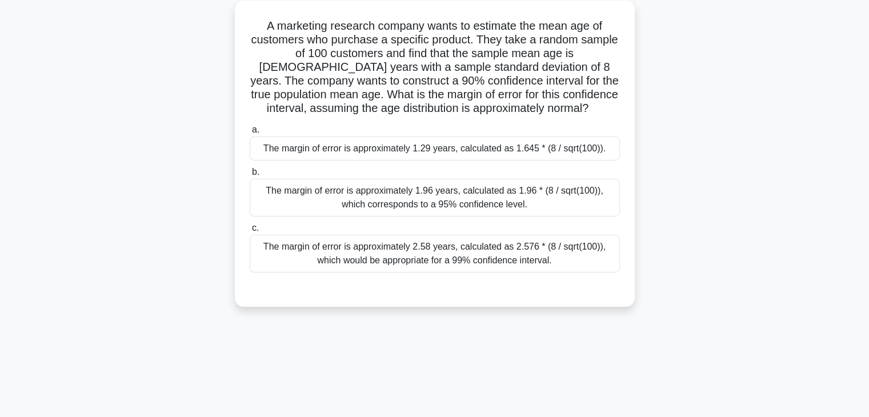
scroll to position [0, 0]
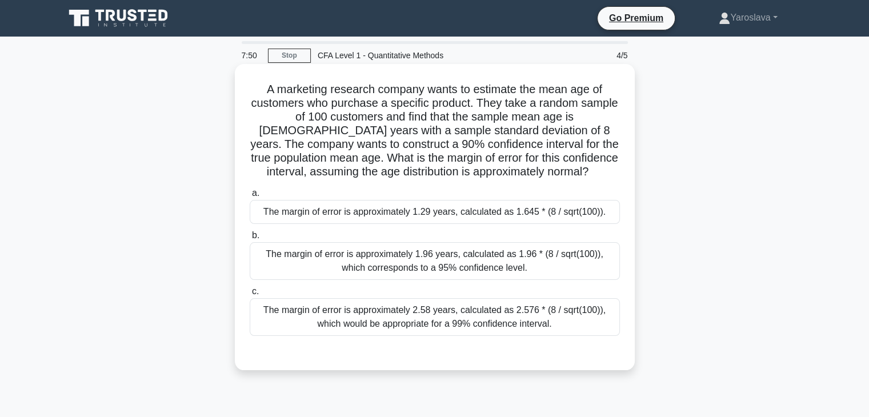
click at [546, 208] on div "The margin of error is approximately 1.29 years, calculated as 1.645 * (8 / sqr…" at bounding box center [435, 212] width 370 height 24
click at [250, 197] on input "a. The margin of error is approximately 1.29 years, calculated as 1.645 * (8 / …" at bounding box center [250, 193] width 0 height 7
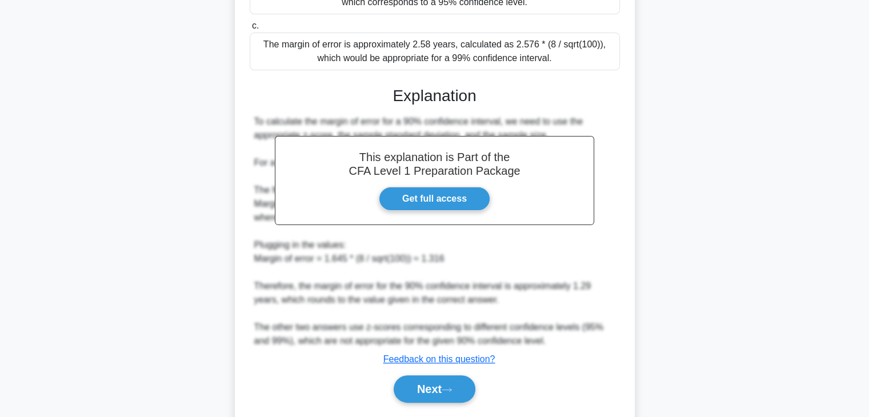
scroll to position [299, 0]
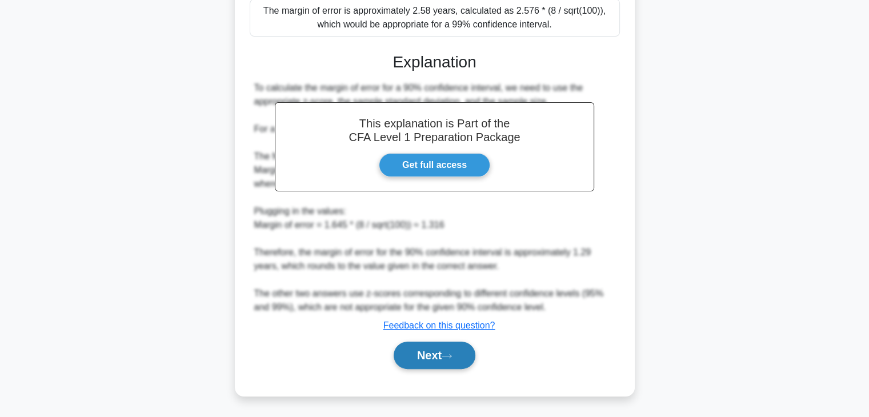
click at [446, 351] on button "Next" at bounding box center [435, 355] width 82 height 27
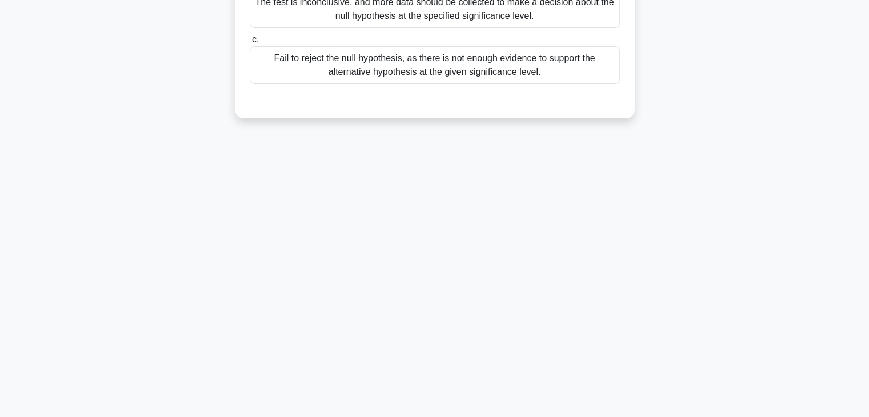
scroll to position [0, 0]
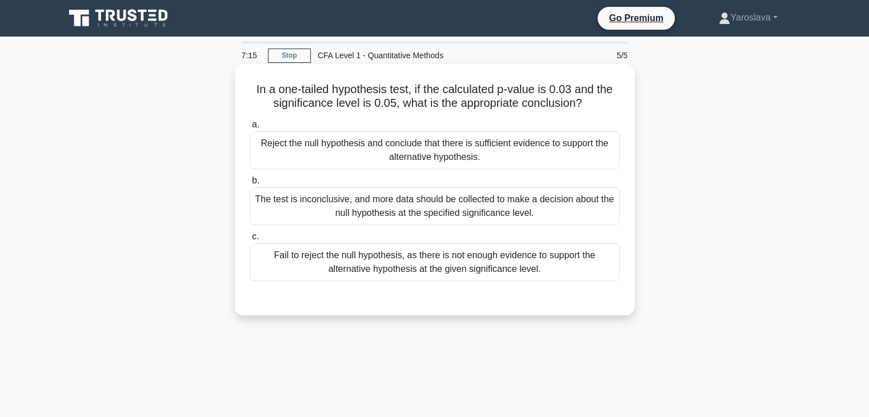
click at [333, 155] on div "Reject the null hypothesis and conclude that there is sufficient evidence to su…" at bounding box center [435, 150] width 370 height 38
click at [250, 129] on input "a. Reject the null hypothesis and conclude that there is sufficient evidence to…" at bounding box center [250, 124] width 0 height 7
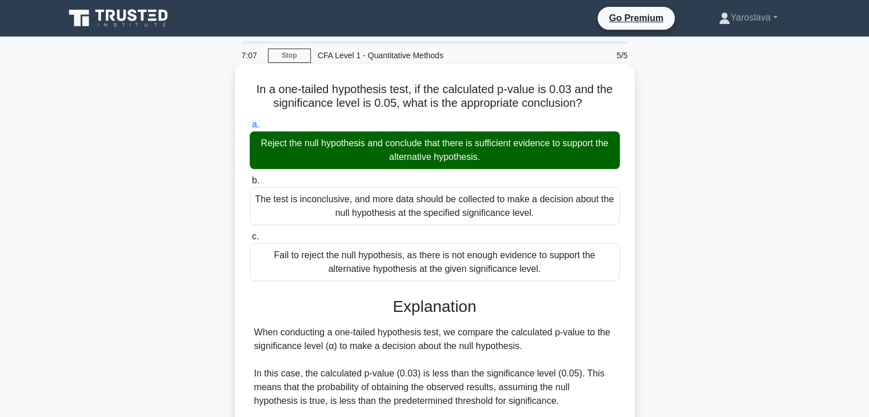
scroll to position [217, 0]
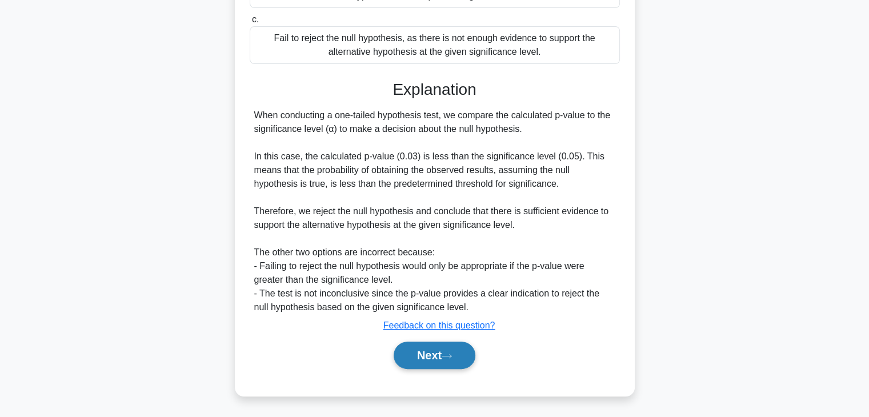
click at [457, 358] on button "Next" at bounding box center [435, 355] width 82 height 27
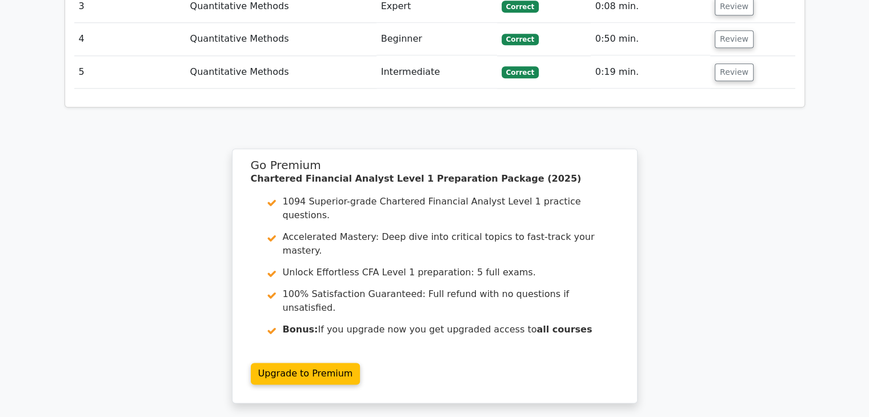
scroll to position [1527, 0]
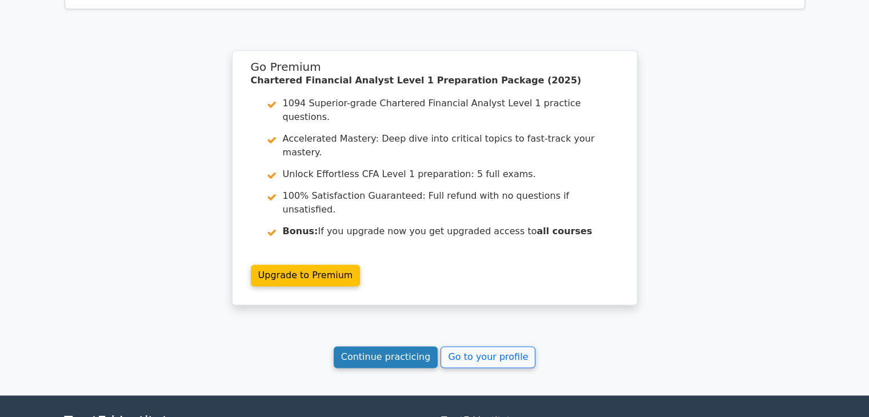
click at [411, 346] on link "Continue practicing" at bounding box center [386, 357] width 105 height 22
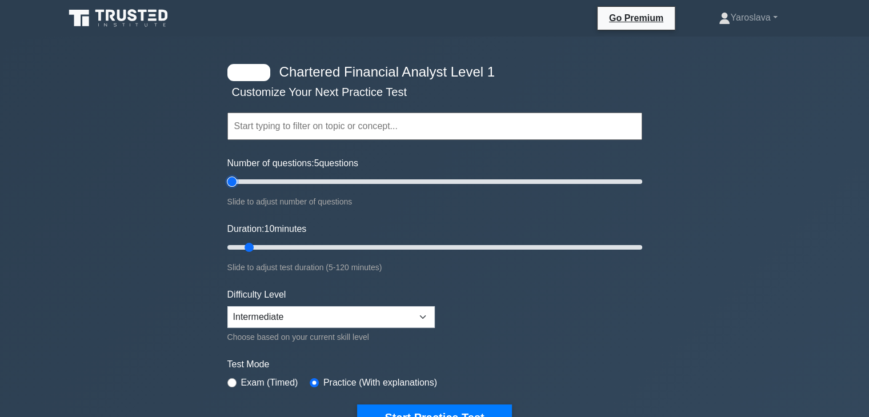
type input "5"
click at [237, 181] on input "Number of questions: 5 questions" at bounding box center [434, 182] width 415 height 14
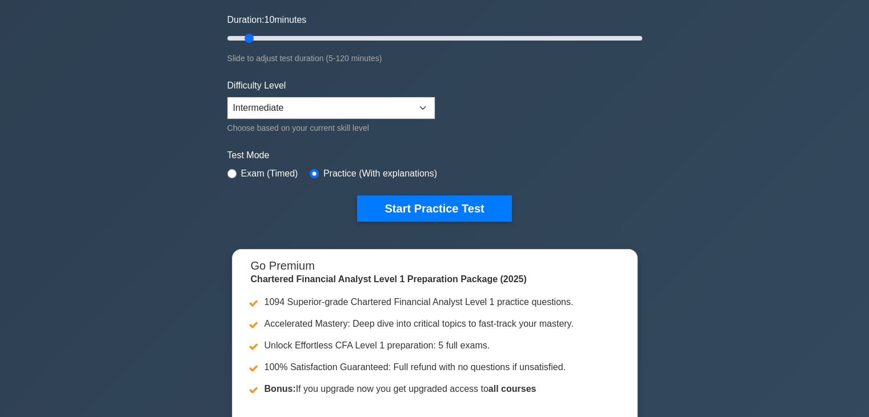
scroll to position [286, 0]
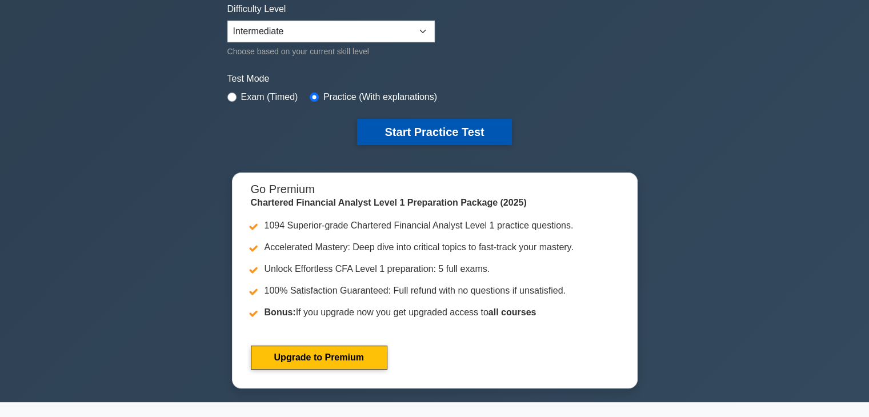
click at [418, 135] on button "Start Practice Test" at bounding box center [434, 132] width 154 height 26
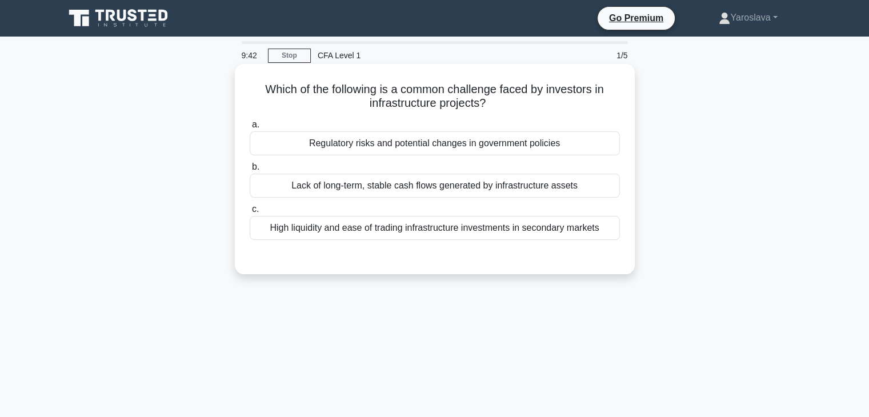
click at [395, 134] on div "Regulatory risks and potential changes in government policies" at bounding box center [435, 143] width 370 height 24
click at [250, 129] on input "a. Regulatory risks and potential changes in government policies" at bounding box center [250, 124] width 0 height 7
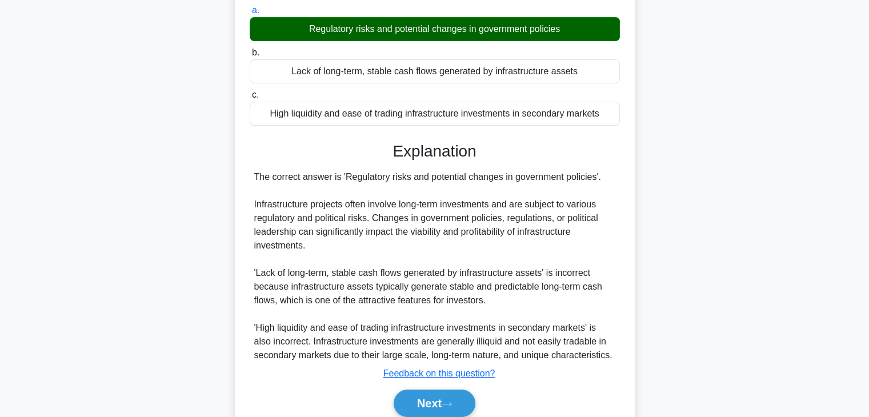
scroll to position [201, 0]
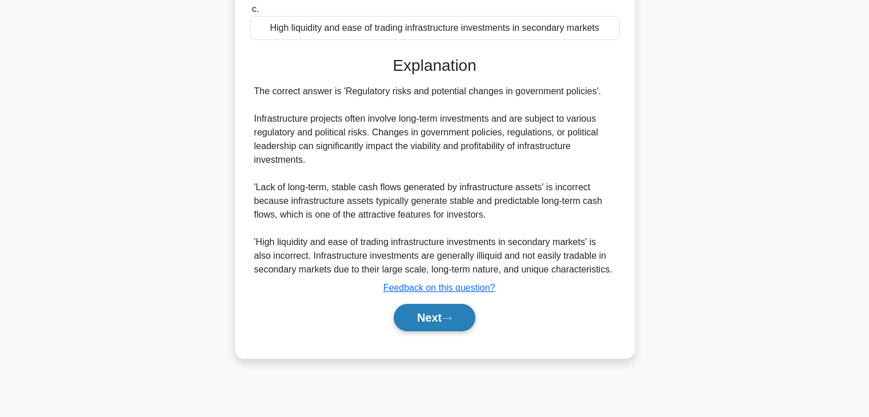
click at [446, 327] on button "Next" at bounding box center [435, 317] width 82 height 27
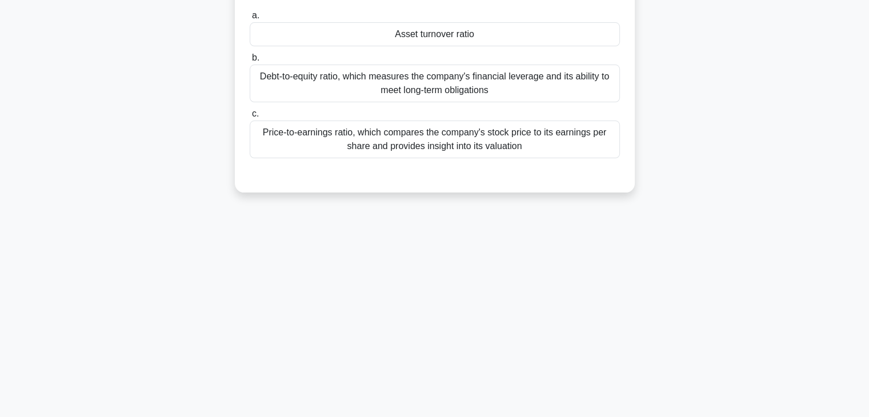
scroll to position [0, 0]
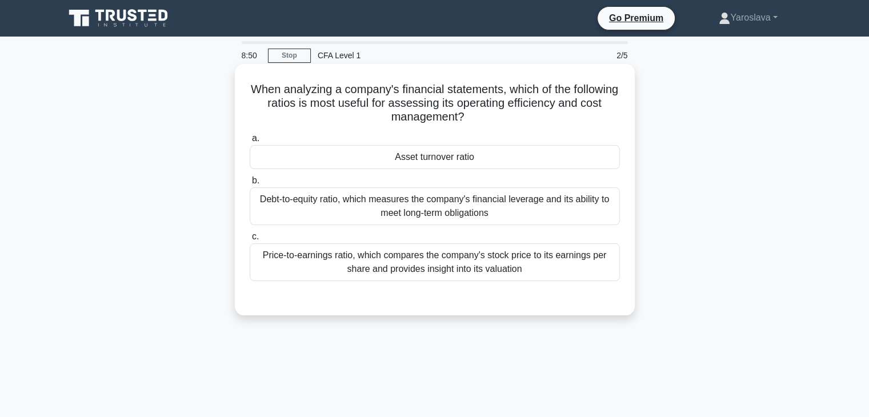
click at [429, 207] on div "Debt-to-equity ratio, which measures the company's financial leverage and its a…" at bounding box center [435, 206] width 370 height 38
click at [250, 185] on input "b. Debt-to-equity ratio, which measures the company's financial leverage and it…" at bounding box center [250, 180] width 0 height 7
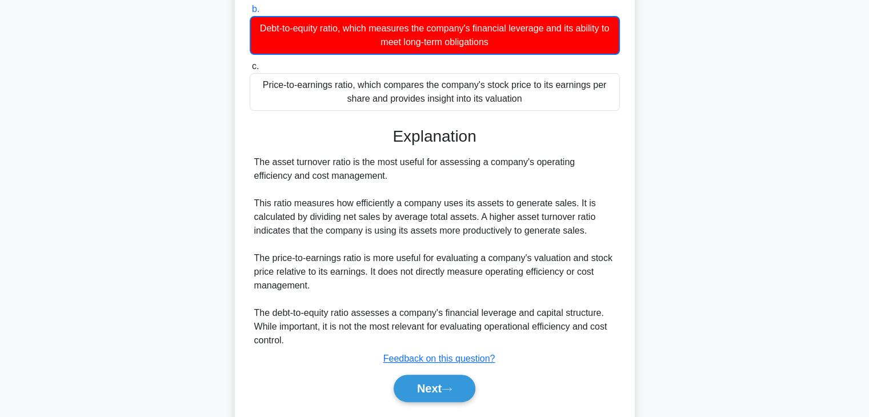
scroll to position [205, 0]
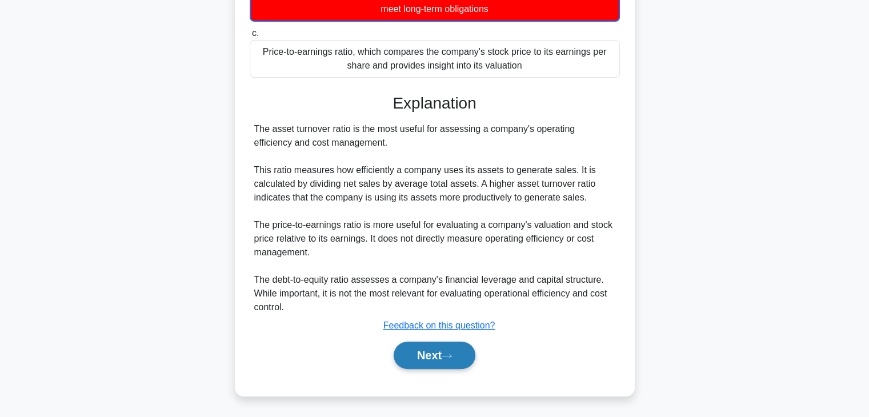
click at [435, 350] on button "Next" at bounding box center [435, 355] width 82 height 27
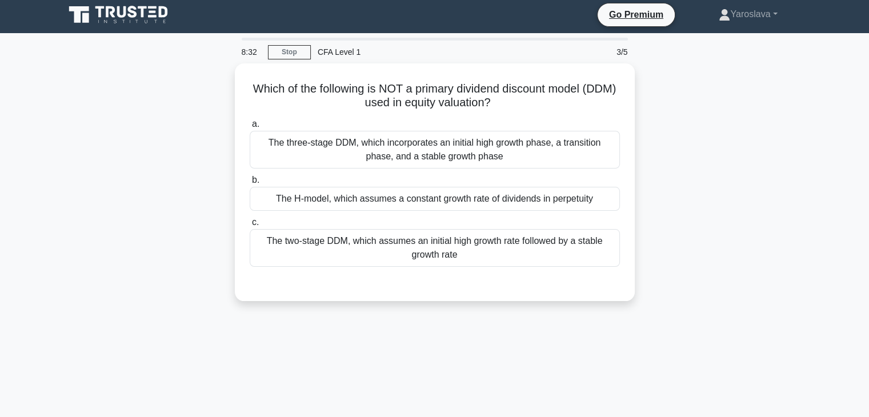
scroll to position [0, 0]
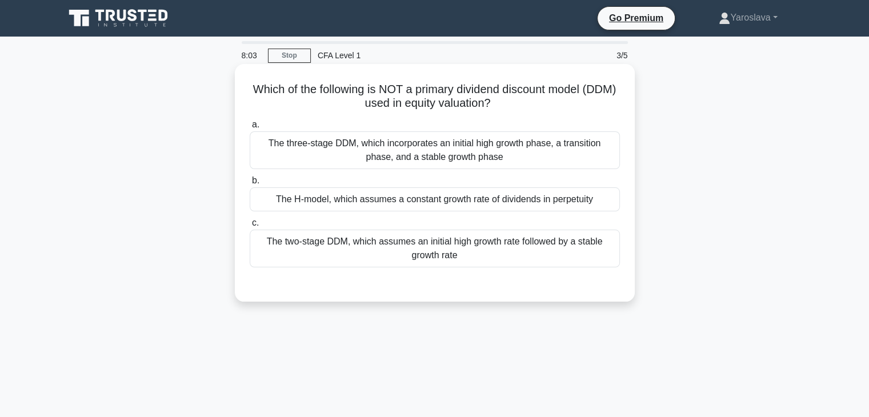
click at [370, 153] on div "The three-stage DDM, which incorporates an initial high growth phase, a transit…" at bounding box center [435, 150] width 370 height 38
click at [250, 129] on input "a. The three-stage DDM, which incorporates an initial high growth phase, a tran…" at bounding box center [250, 124] width 0 height 7
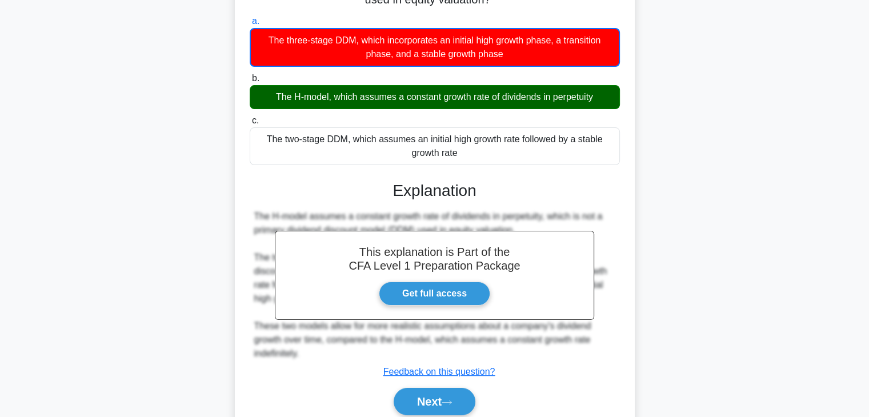
scroll to position [201, 0]
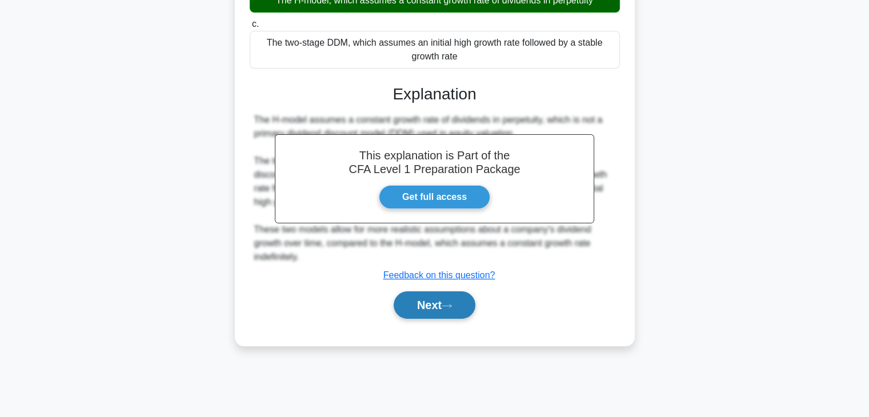
click at [425, 309] on button "Next" at bounding box center [435, 304] width 82 height 27
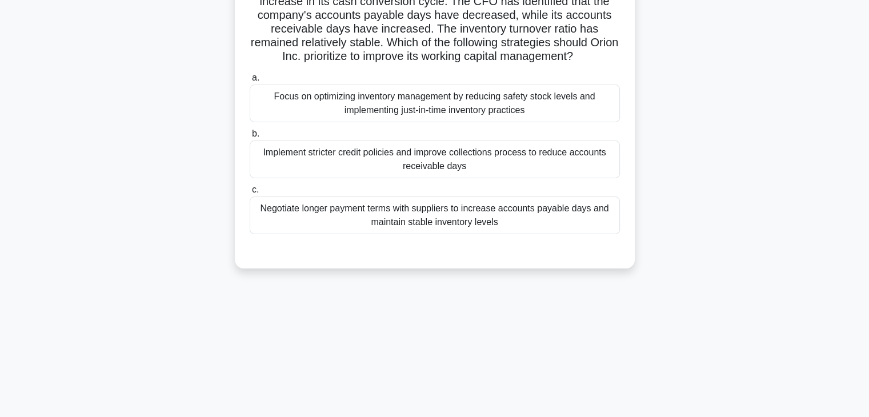
scroll to position [0, 0]
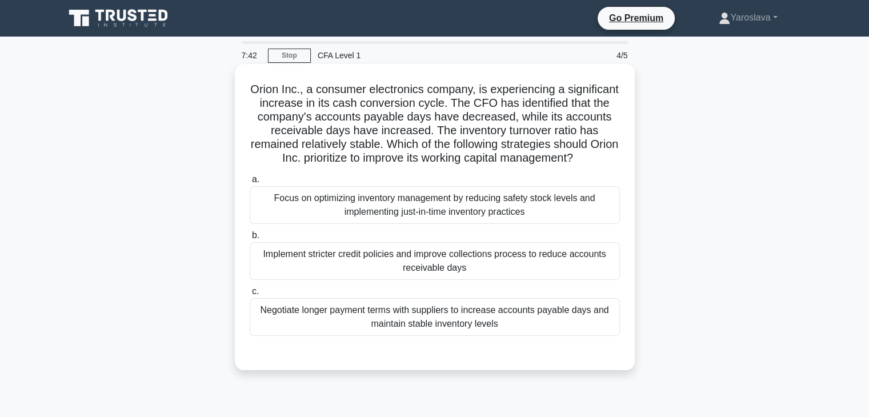
click at [448, 261] on div "Implement stricter credit policies and improve collections process to reduce ac…" at bounding box center [435, 261] width 370 height 38
click at [250, 239] on input "b. Implement stricter credit policies and improve collections process to reduce…" at bounding box center [250, 235] width 0 height 7
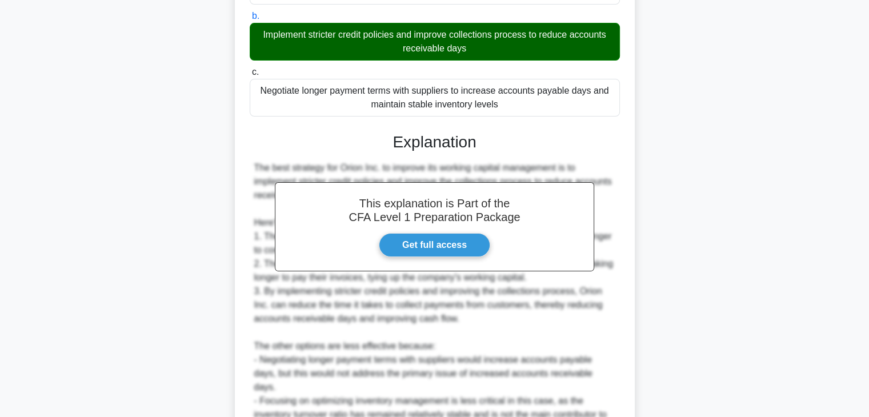
scroll to position [286, 0]
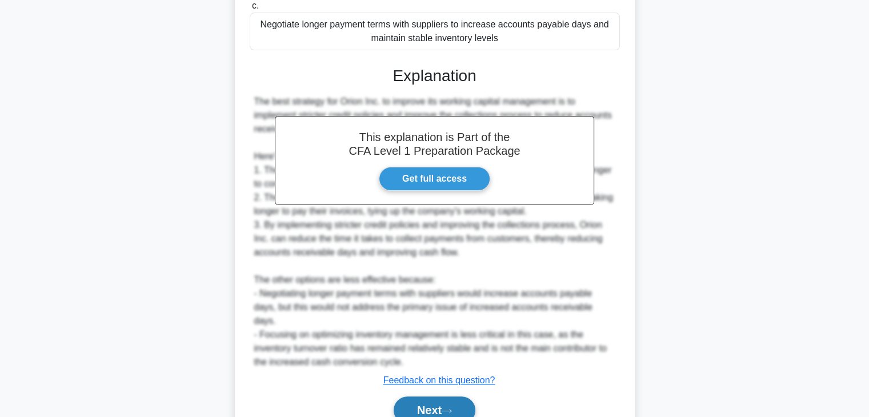
click at [437, 397] on button "Next" at bounding box center [435, 410] width 82 height 27
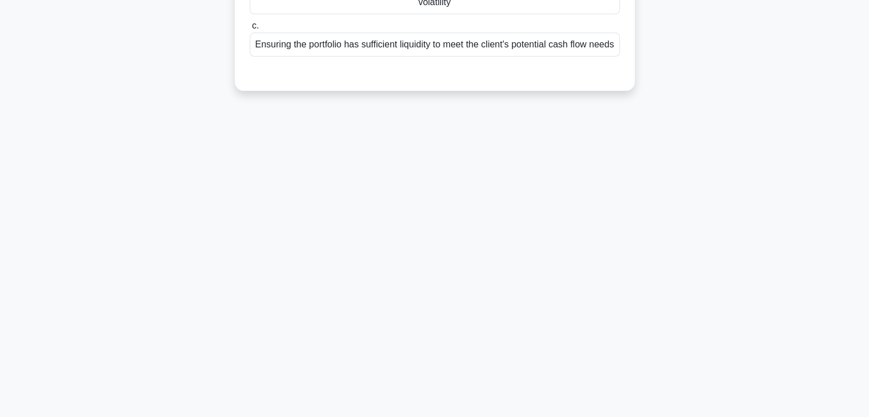
scroll to position [0, 0]
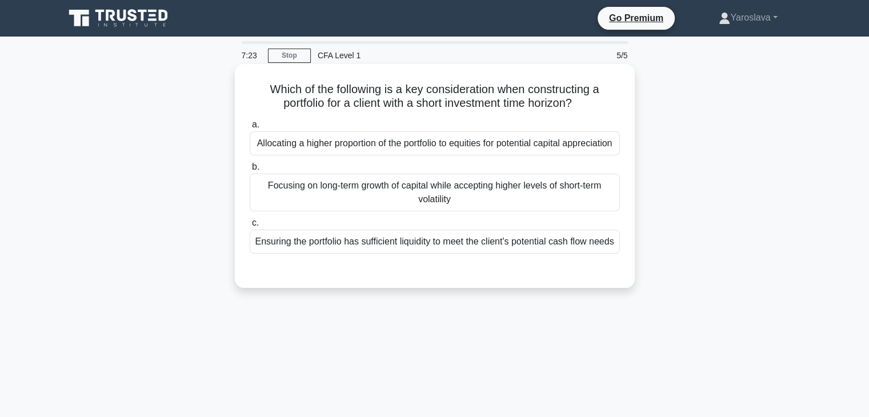
click at [370, 254] on div "Ensuring the portfolio has sufficient liquidity to meet the client's potential …" at bounding box center [435, 242] width 370 height 24
click at [250, 227] on input "c. Ensuring the portfolio has sufficient liquidity to meet the client's potenti…" at bounding box center [250, 222] width 0 height 7
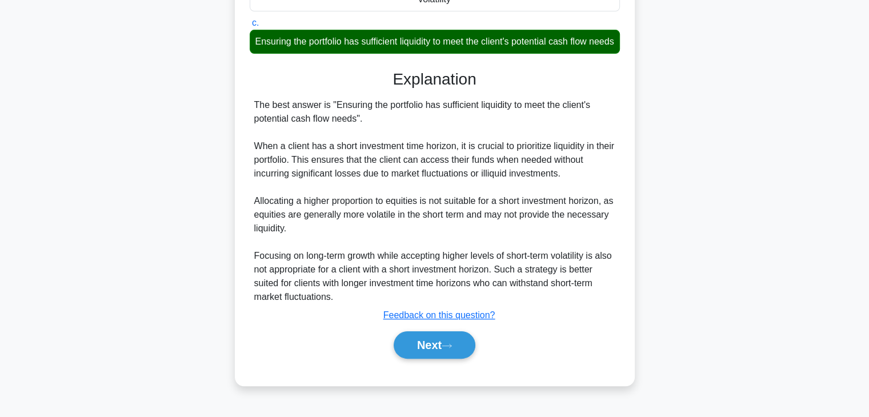
scroll to position [217, 0]
click at [441, 356] on button "Next" at bounding box center [435, 344] width 82 height 27
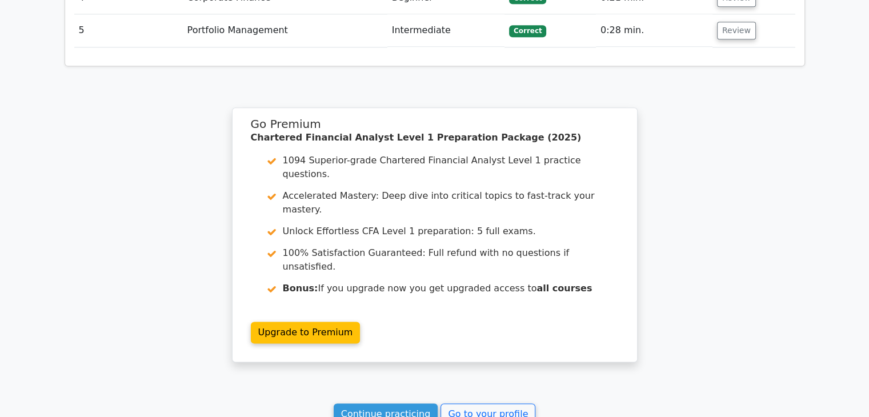
scroll to position [1527, 0]
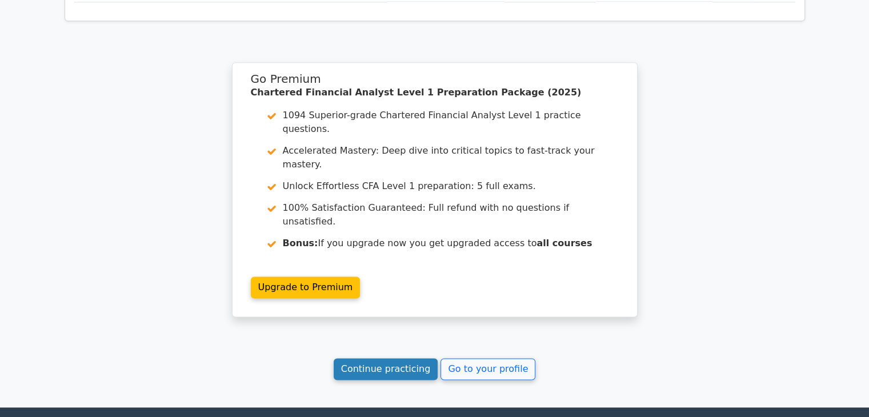
click at [389, 358] on link "Continue practicing" at bounding box center [386, 369] width 105 height 22
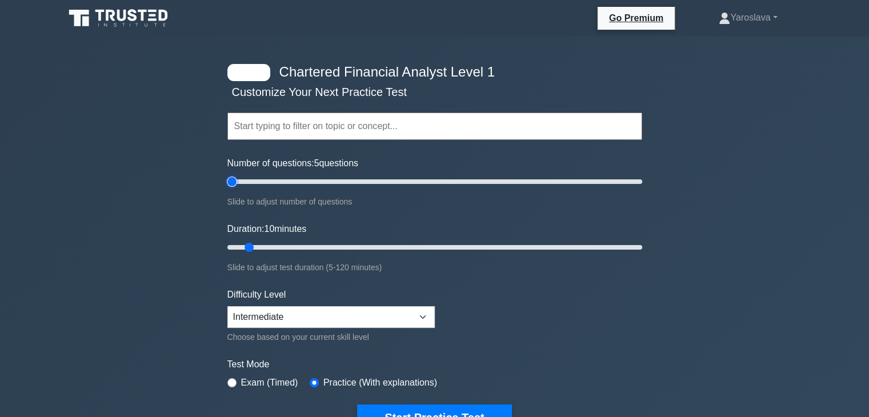
type input "5"
click at [234, 180] on input "Number of questions: 5 questions" at bounding box center [434, 182] width 415 height 14
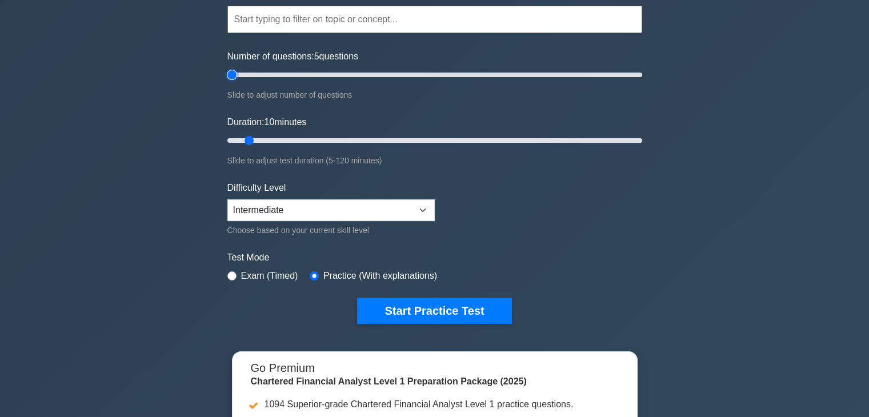
scroll to position [229, 0]
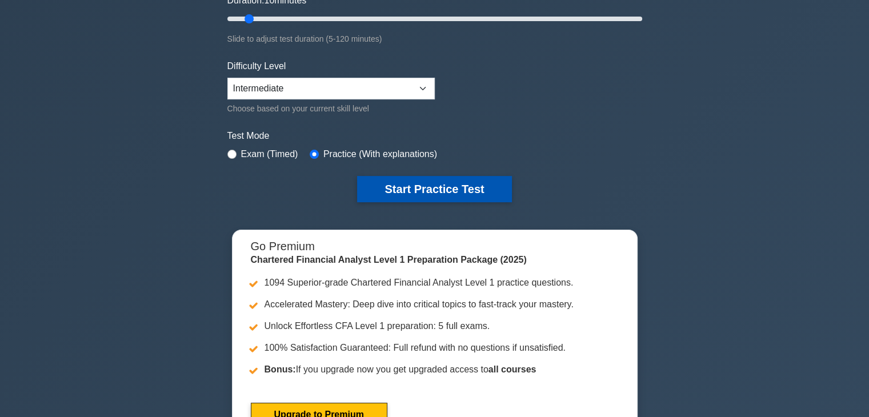
click at [407, 181] on button "Start Practice Test" at bounding box center [434, 189] width 154 height 26
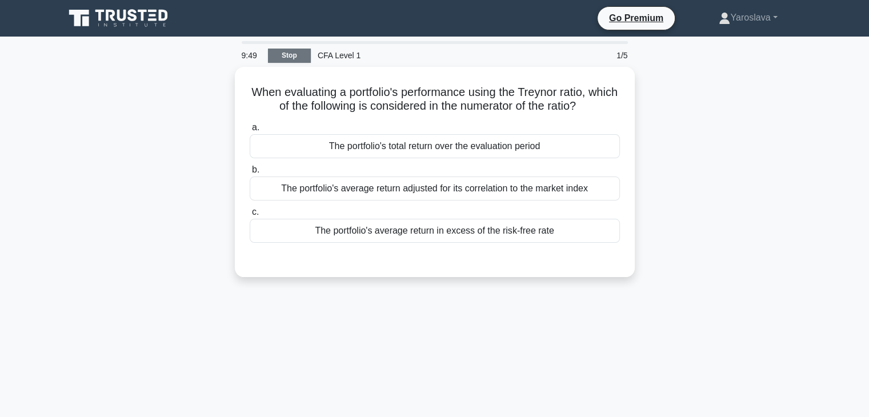
click at [302, 53] on link "Stop" at bounding box center [289, 56] width 43 height 14
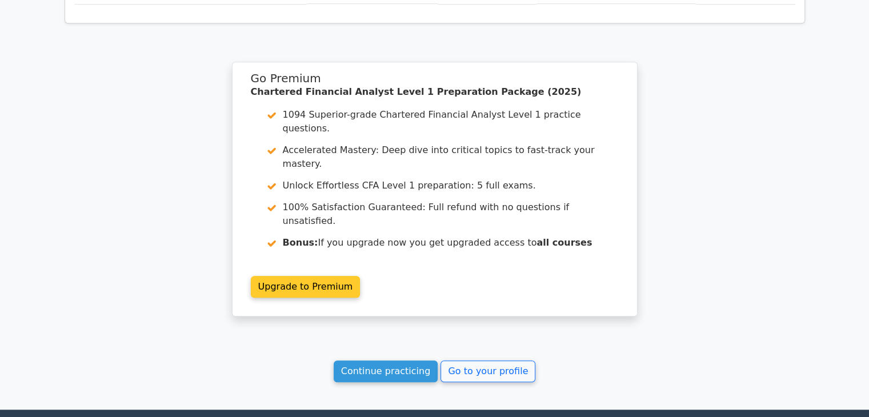
scroll to position [894, 0]
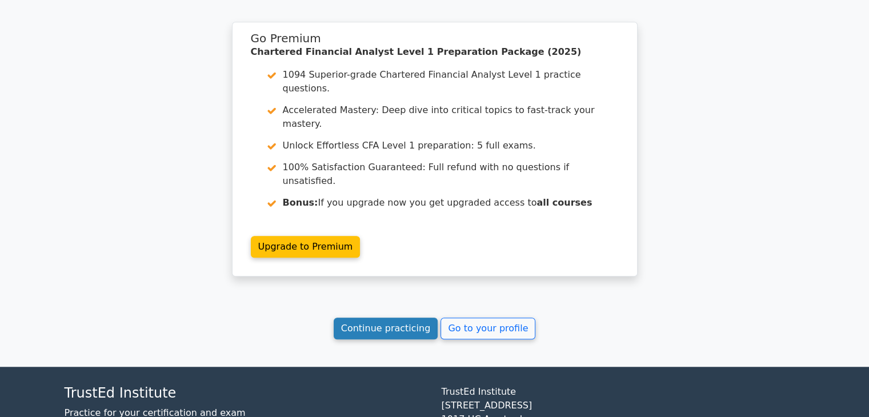
click at [389, 318] on link "Continue practicing" at bounding box center [386, 329] width 105 height 22
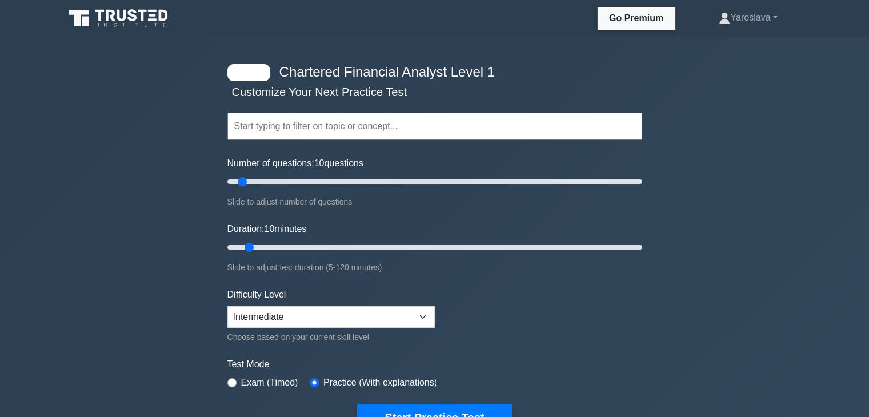
click at [338, 130] on input "text" at bounding box center [434, 126] width 415 height 27
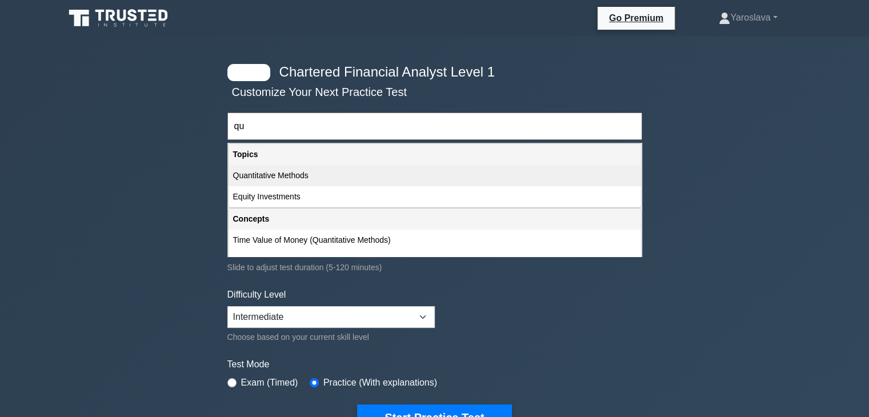
click at [339, 179] on div "Quantitative Methods" at bounding box center [435, 175] width 413 height 21
type input "Quantitative Methods"
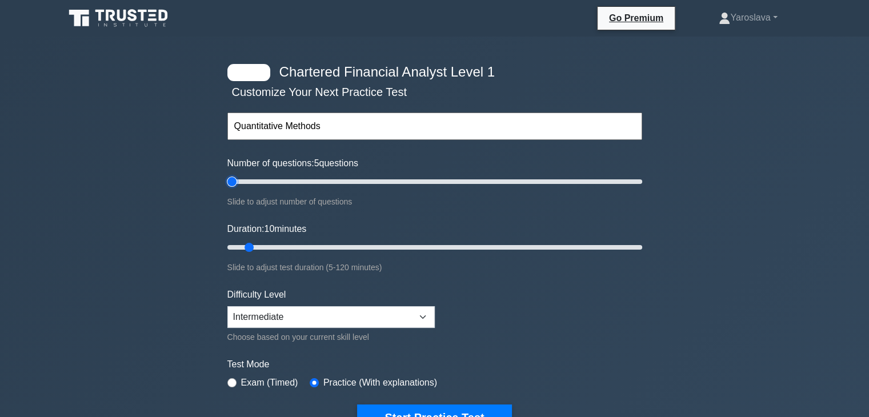
drag, startPoint x: 242, startPoint y: 182, endPoint x: 236, endPoint y: 182, distance: 6.3
type input "5"
click at [236, 182] on input "Number of questions: 5 questions" at bounding box center [434, 182] width 415 height 14
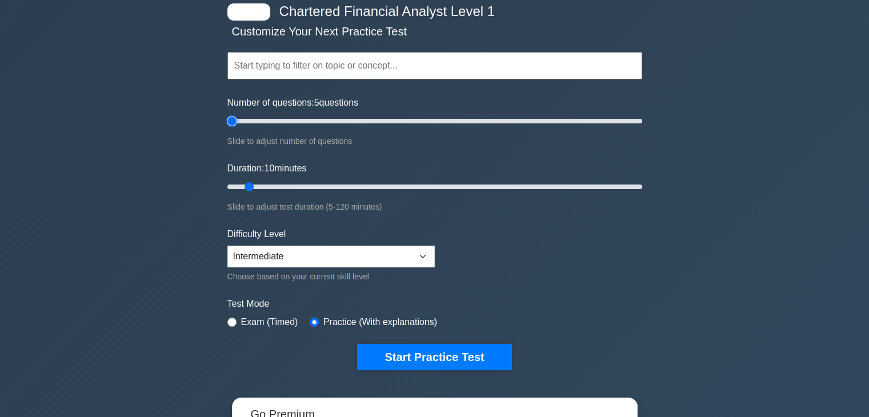
scroll to position [171, 0]
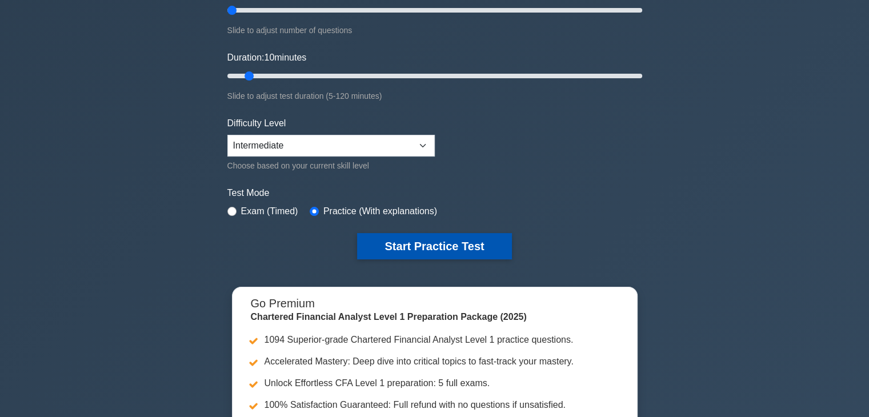
click at [402, 241] on button "Start Practice Test" at bounding box center [434, 246] width 154 height 26
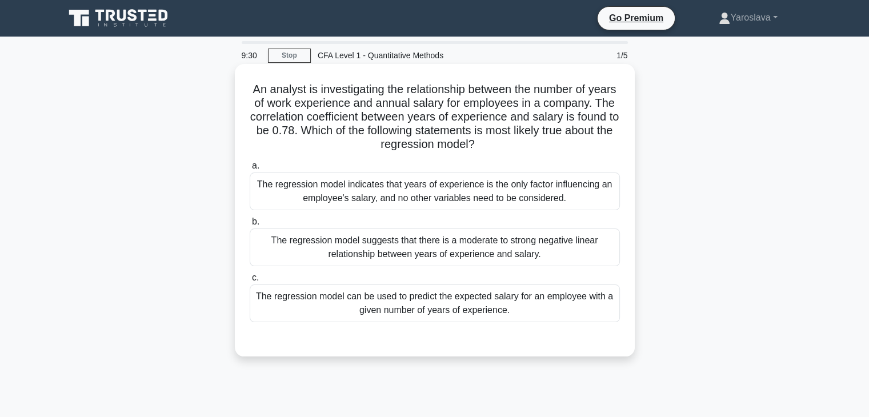
click at [424, 309] on div "The regression model can be used to predict the expected salary for an employee…" at bounding box center [435, 304] width 370 height 38
click at [250, 282] on input "c. The regression model can be used to predict the expected salary for an emplo…" at bounding box center [250, 277] width 0 height 7
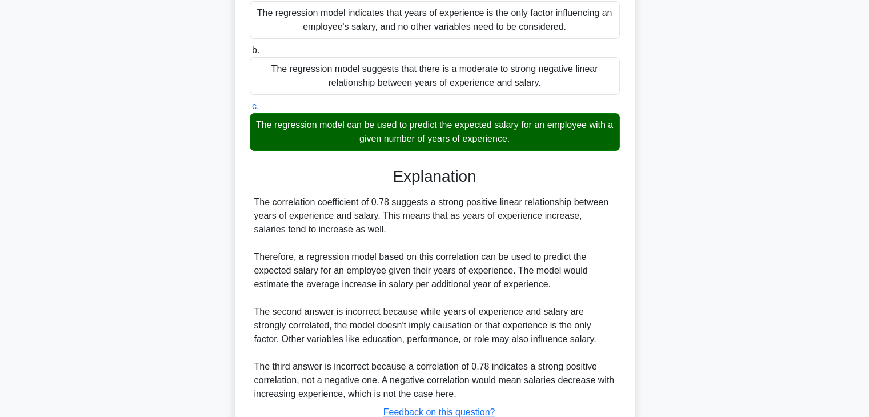
scroll to position [258, 0]
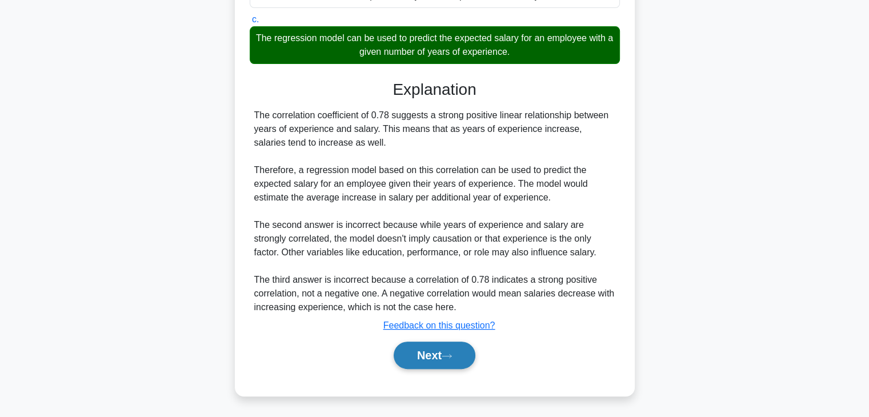
click at [430, 355] on button "Next" at bounding box center [435, 355] width 82 height 27
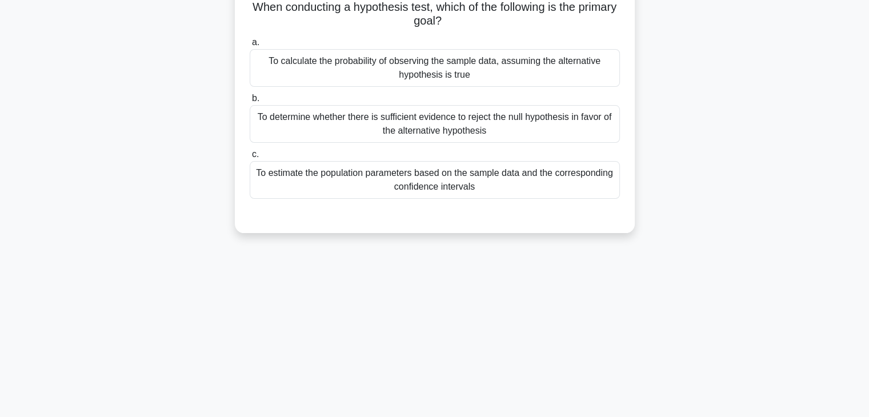
scroll to position [0, 0]
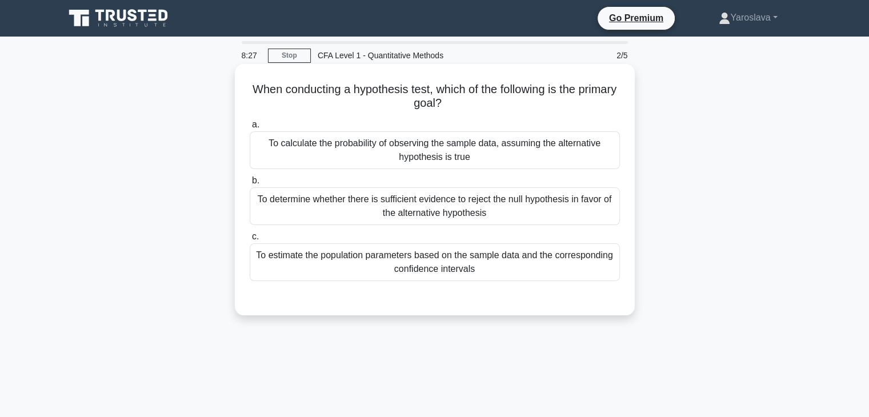
click at [349, 208] on div "To determine whether there is sufficient evidence to reject the null hypothesis…" at bounding box center [435, 206] width 370 height 38
click at [250, 185] on input "b. To determine whether there is sufficient evidence to reject the null hypothe…" at bounding box center [250, 180] width 0 height 7
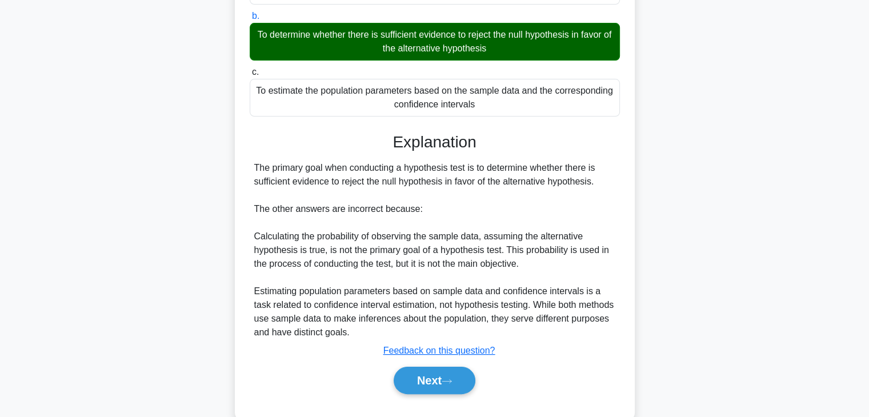
scroll to position [171, 0]
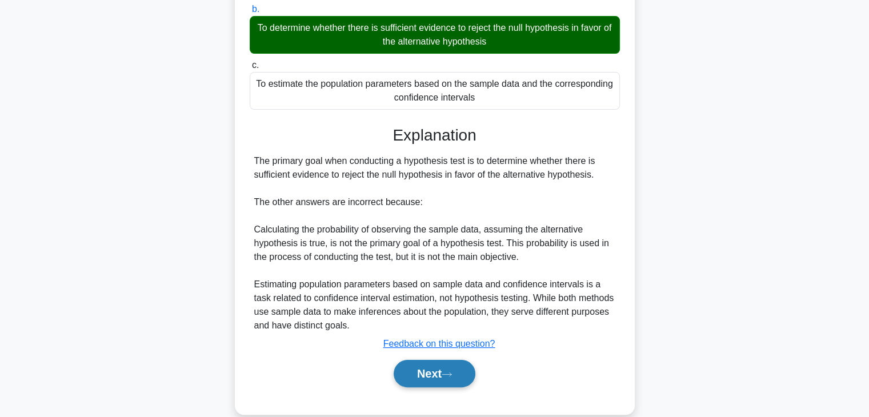
click at [436, 367] on button "Next" at bounding box center [435, 373] width 82 height 27
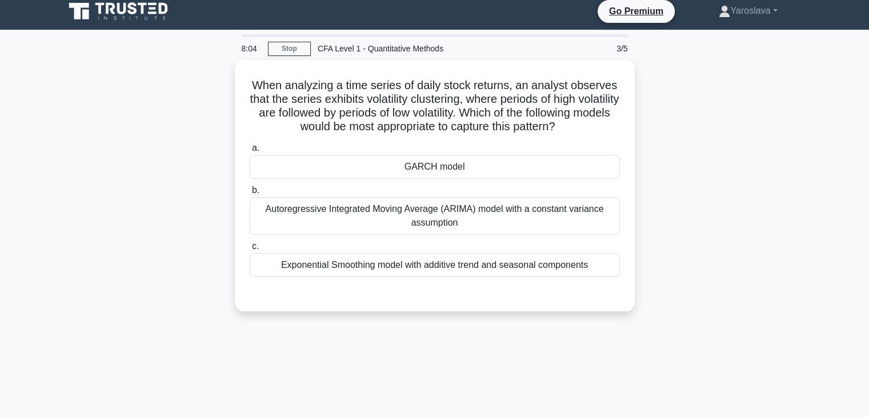
scroll to position [0, 0]
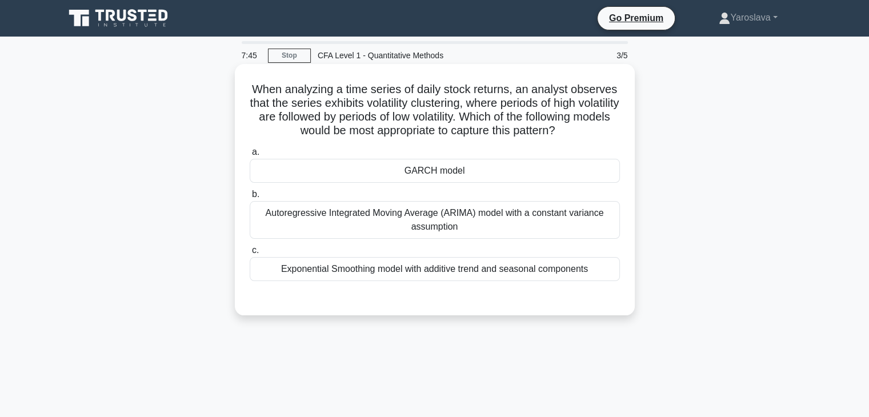
click at [365, 273] on div "Exponential Smoothing model with additive trend and seasonal components" at bounding box center [435, 269] width 370 height 24
click at [250, 254] on input "c. Exponential Smoothing model with additive trend and seasonal components" at bounding box center [250, 250] width 0 height 7
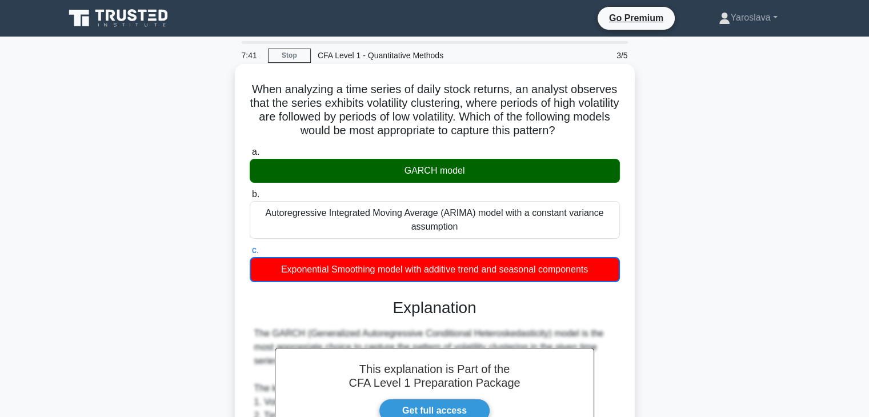
drag, startPoint x: 470, startPoint y: 183, endPoint x: 405, endPoint y: 181, distance: 65.8
click at [405, 181] on div "GARCH model" at bounding box center [435, 171] width 370 height 24
click at [577, 138] on h5 "When analyzing a time series of daily stock returns, an analyst observes that t…" at bounding box center [435, 110] width 373 height 56
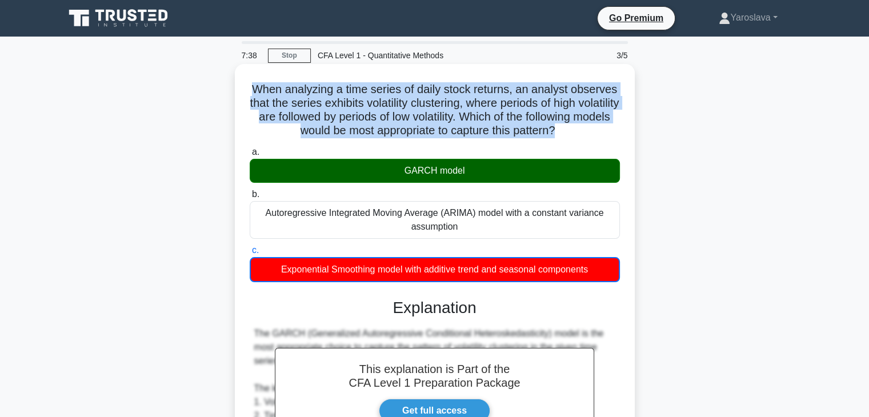
drag, startPoint x: 615, startPoint y: 131, endPoint x: 249, endPoint y: 90, distance: 368.0
click at [249, 90] on h5 "When analyzing a time series of daily stock returns, an analyst observes that t…" at bounding box center [435, 110] width 373 height 56
click at [243, 81] on div "When analyzing a time series of daily stock returns, an analyst observes that t…" at bounding box center [434, 374] width 391 height 610
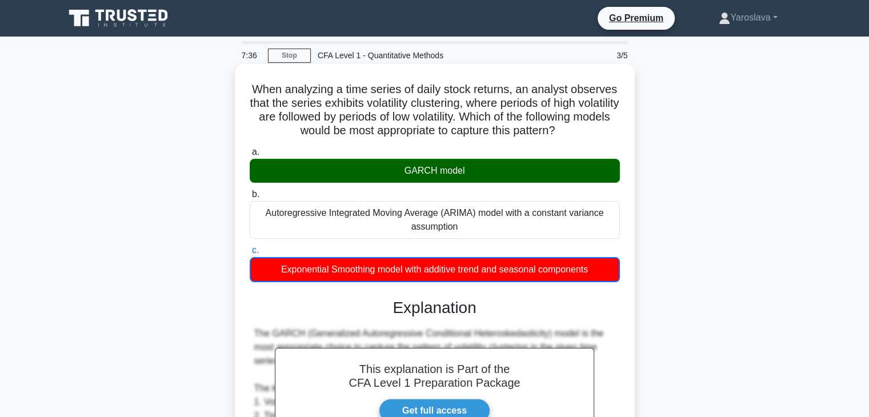
drag, startPoint x: 246, startPoint y: 83, endPoint x: 611, endPoint y: 289, distance: 419.8
click at [611, 289] on div "When analyzing a time series of daily stock returns, an analyst observes that t…" at bounding box center [434, 374] width 391 height 610
copy div "When analyzing a time series of daily stock returns, an analyst observes that t…"
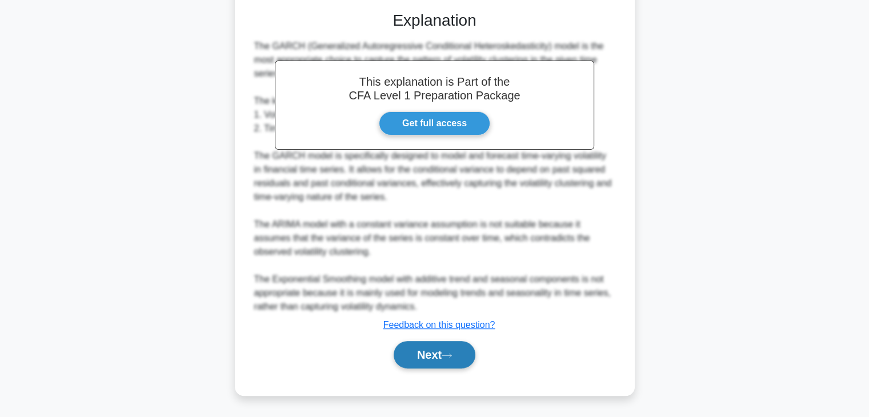
click at [441, 353] on button "Next" at bounding box center [435, 354] width 82 height 27
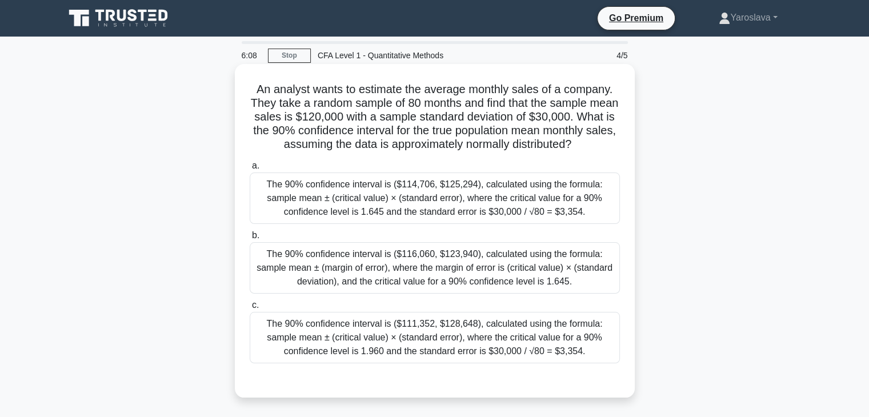
click at [446, 342] on div "The 90% confidence interval is ($111,352, $128,648), calculated using the formu…" at bounding box center [435, 337] width 370 height 51
click at [250, 309] on input "c. The 90% confidence interval is ($111,352, $128,648), calculated using the fo…" at bounding box center [250, 305] width 0 height 7
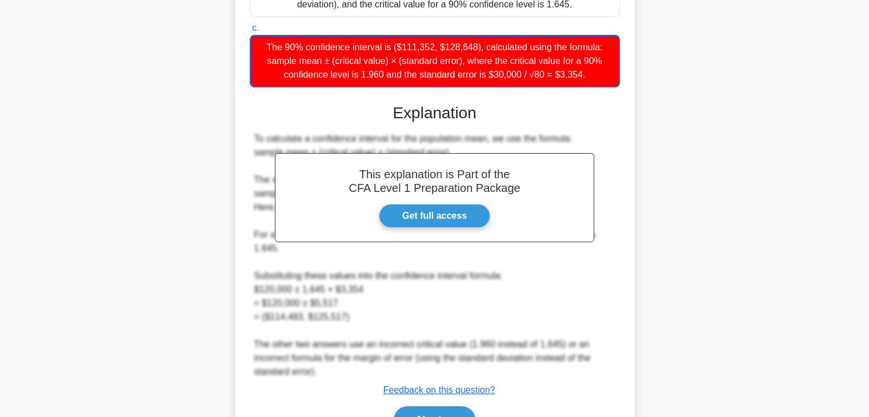
scroll to position [343, 0]
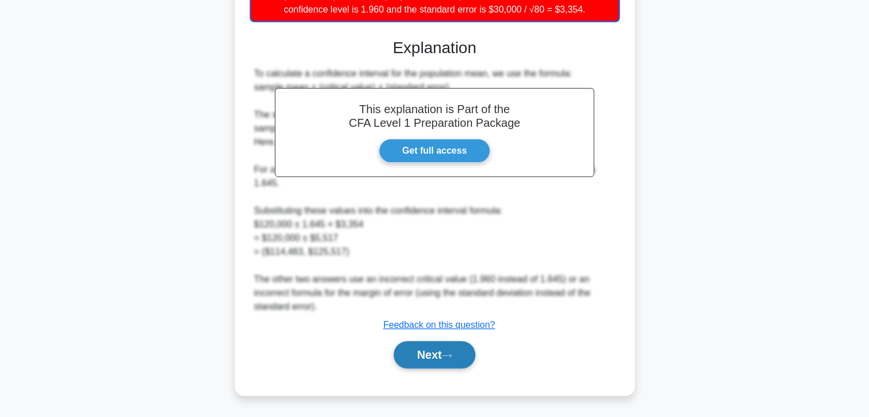
click at [447, 359] on icon at bounding box center [447, 356] width 10 height 6
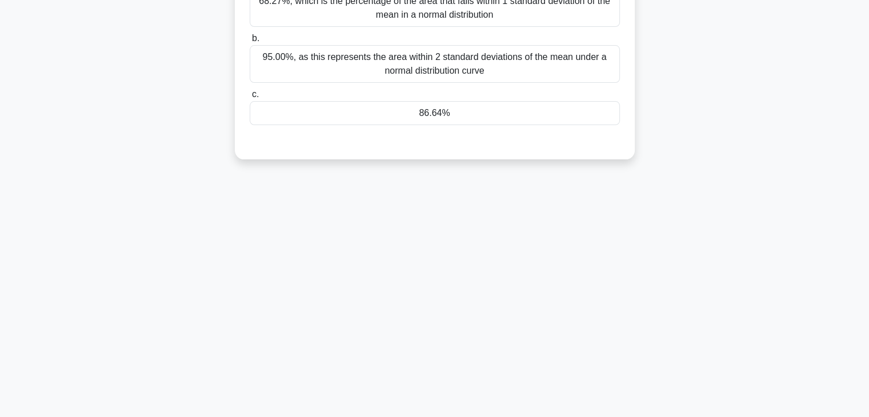
scroll to position [0, 0]
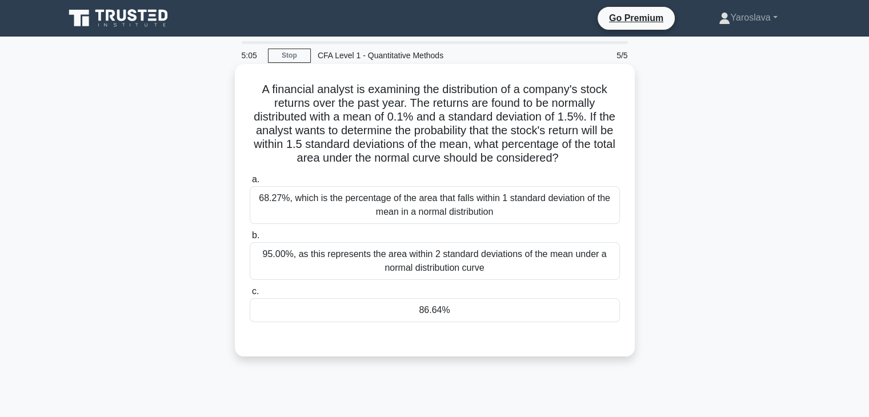
click at [402, 206] on div "68.27%, which is the percentage of the area that falls within 1 standard deviat…" at bounding box center [435, 205] width 370 height 38
click at [250, 183] on input "a. 68.27%, which is the percentage of the area that falls within 1 standard dev…" at bounding box center [250, 179] width 0 height 7
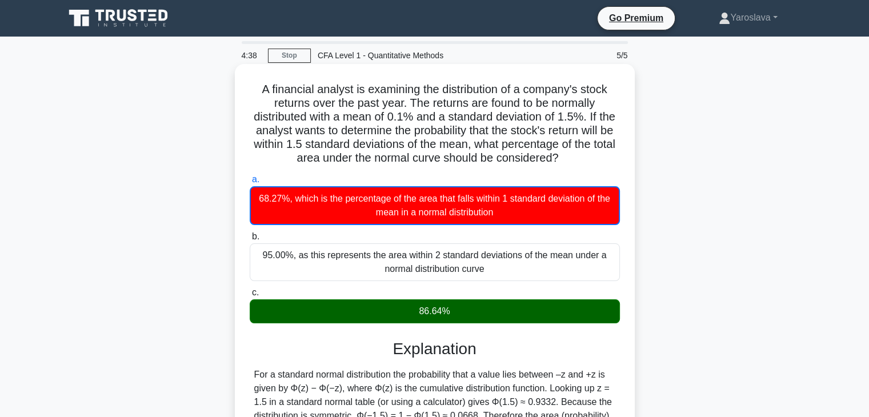
drag, startPoint x: 253, startPoint y: 82, endPoint x: 599, endPoint y: 277, distance: 397.6
click at [599, 277] on div "A financial analyst is examining the distribution of a company's stock returns …" at bounding box center [434, 291] width 391 height 445
click at [402, 209] on div "68.27%, which is the percentage of the area that falls within 1 standard deviat…" at bounding box center [435, 205] width 370 height 39
click at [250, 183] on input "a. 68.27%, which is the percentage of the area that falls within 1 standard dev…" at bounding box center [250, 179] width 0 height 7
drag, startPoint x: 253, startPoint y: 83, endPoint x: 480, endPoint y: 320, distance: 327.7
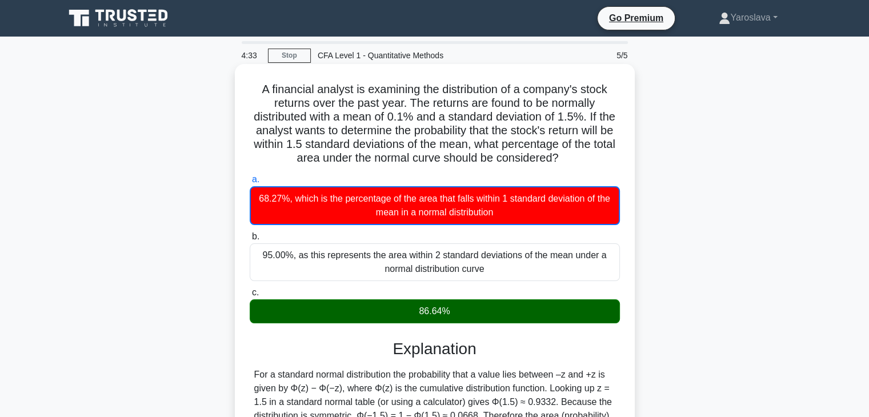
click at [480, 320] on div "A financial analyst is examining the distribution of a company's stock returns …" at bounding box center [434, 291] width 391 height 445
copy div "A financial analyst is examining the distribution of a company's stock returns …"
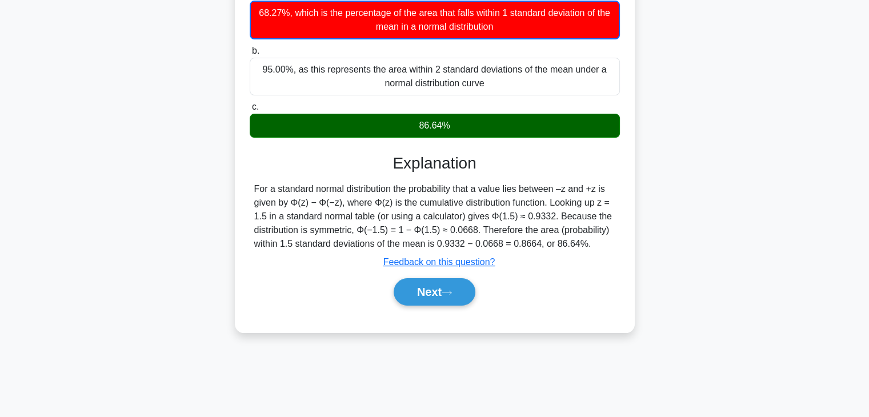
scroll to position [201, 0]
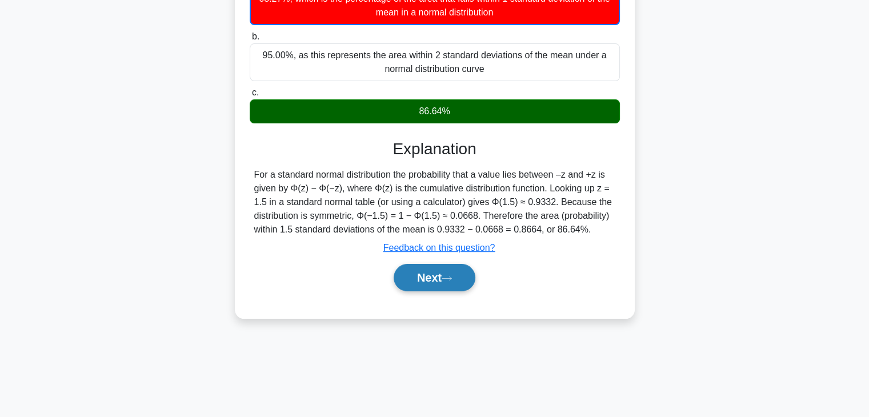
click at [446, 279] on button "Next" at bounding box center [435, 277] width 82 height 27
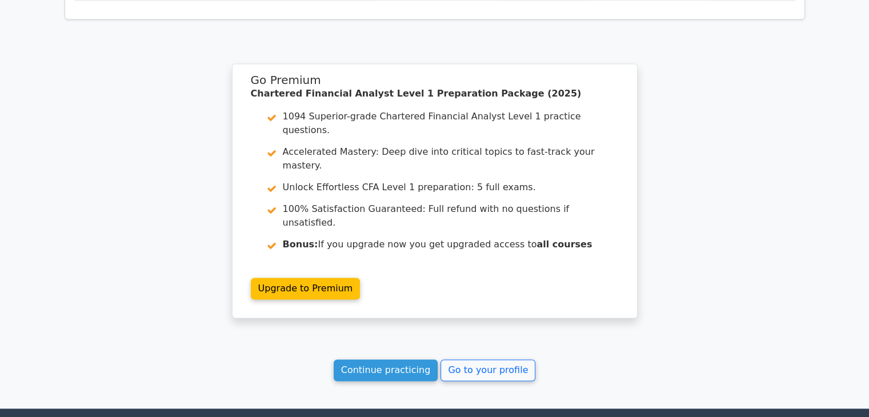
scroll to position [1273, 0]
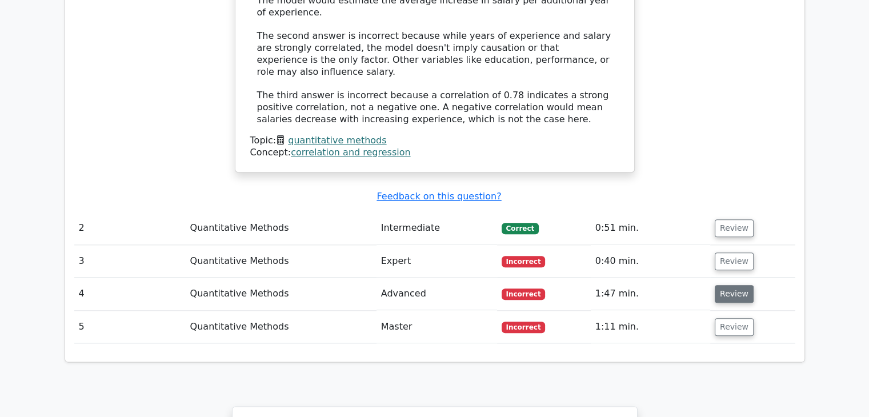
click at [728, 285] on button "Review" at bounding box center [734, 294] width 39 height 18
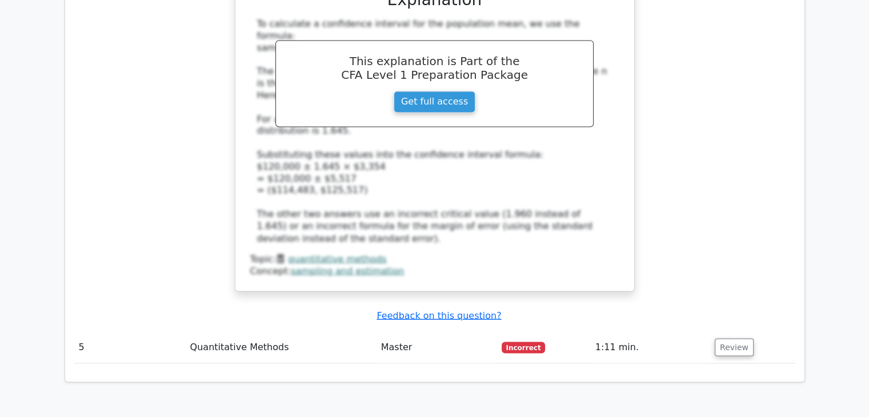
scroll to position [1959, 0]
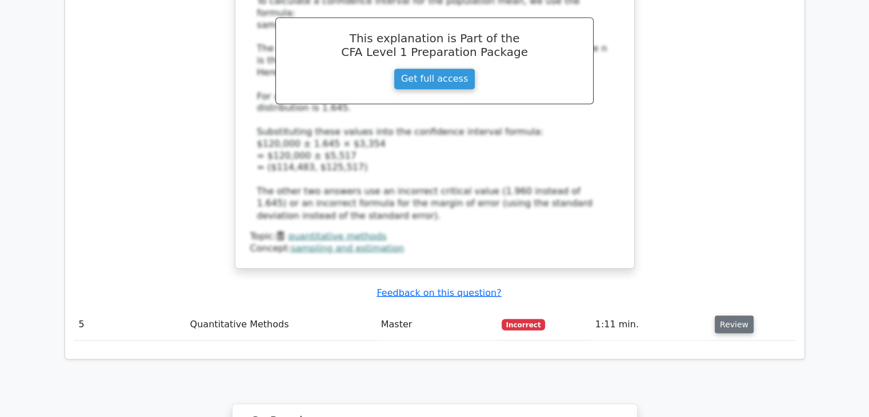
click at [732, 315] on button "Review" at bounding box center [734, 324] width 39 height 18
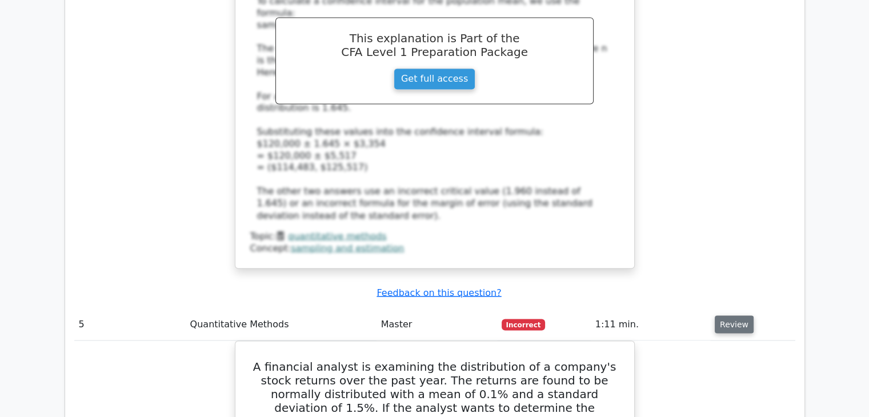
click at [729, 315] on button "Review" at bounding box center [734, 324] width 39 height 18
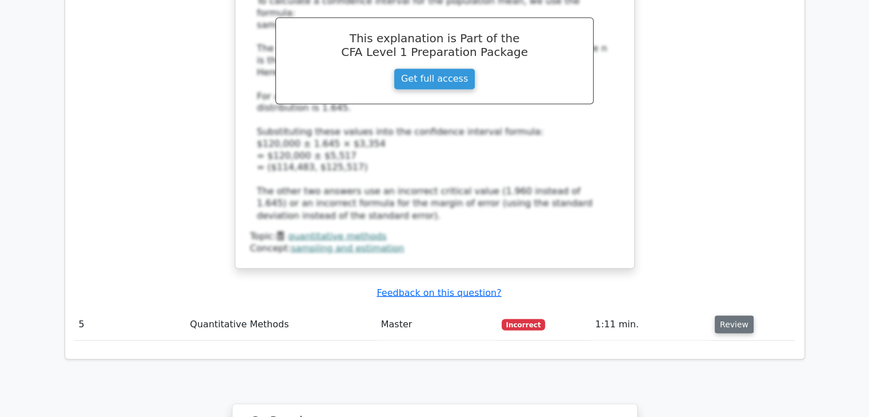
click at [729, 315] on button "Review" at bounding box center [734, 324] width 39 height 18
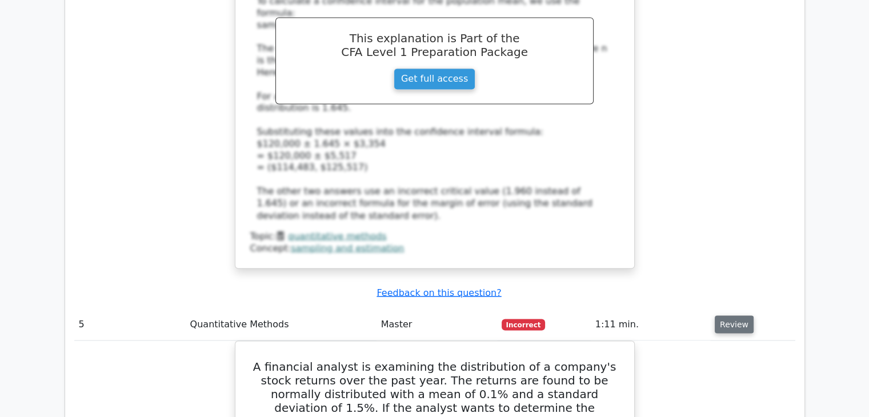
click at [735, 315] on button "Review" at bounding box center [734, 324] width 39 height 18
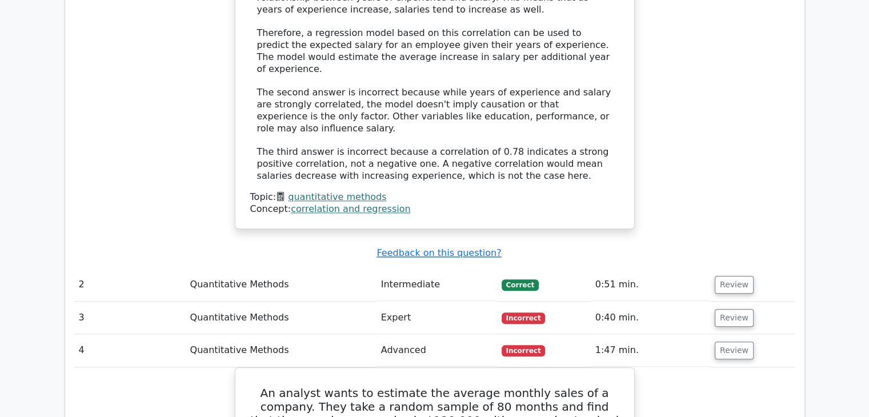
scroll to position [1216, 0]
click at [732, 342] on button "Review" at bounding box center [734, 351] width 39 height 18
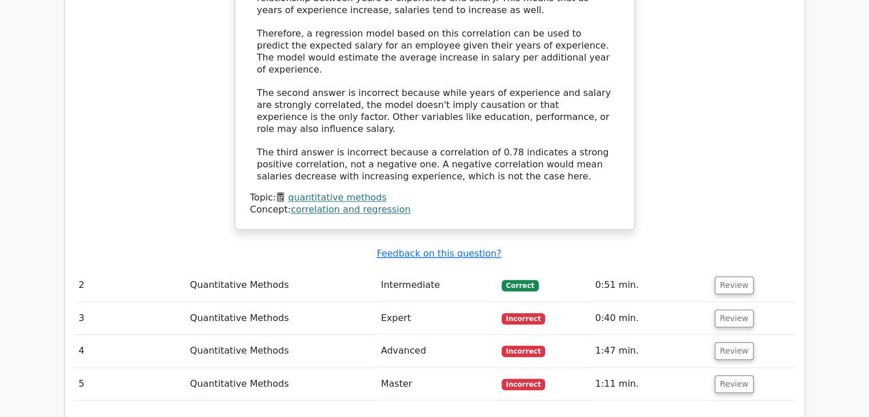
click at [728, 302] on td "Review" at bounding box center [752, 318] width 85 height 33
click at [729, 310] on button "Review" at bounding box center [734, 319] width 39 height 18
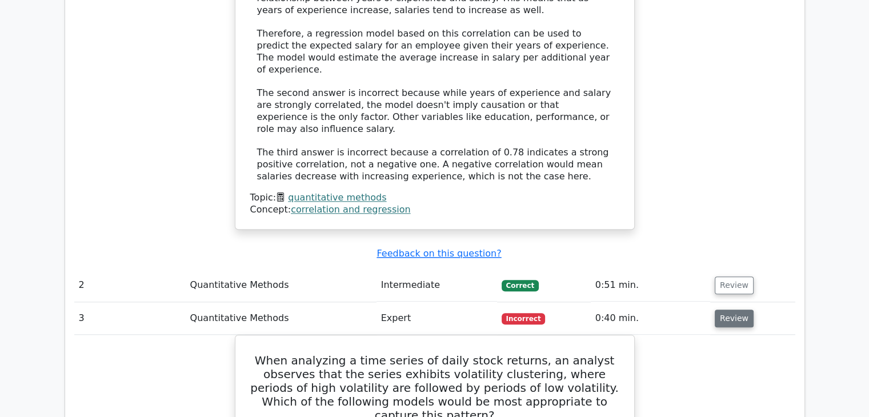
click at [739, 310] on button "Review" at bounding box center [734, 319] width 39 height 18
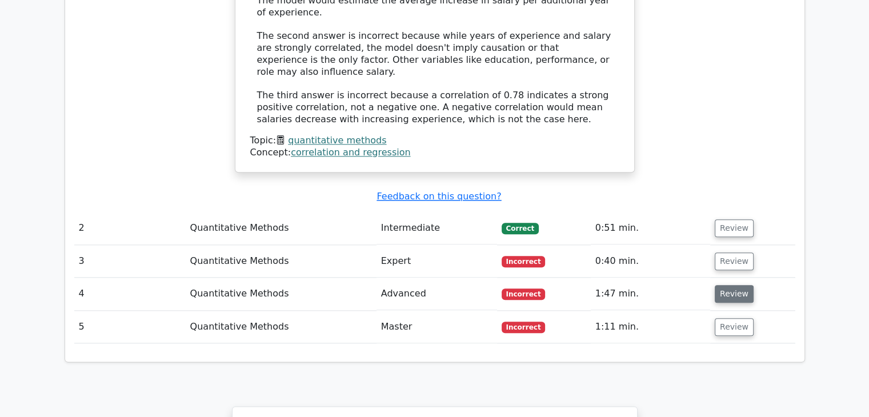
click at [728, 285] on button "Review" at bounding box center [734, 294] width 39 height 18
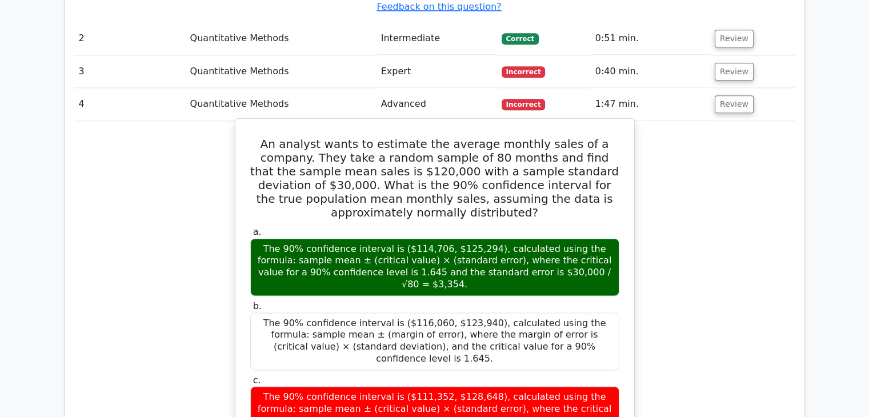
scroll to position [1444, 0]
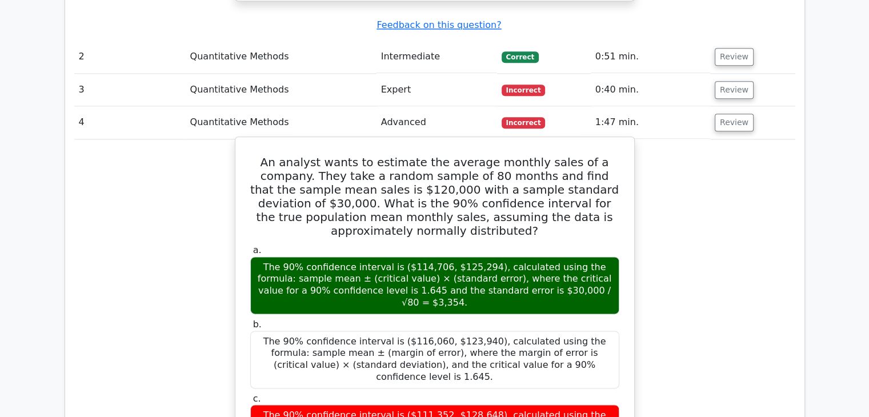
drag, startPoint x: 587, startPoint y: 321, endPoint x: 250, endPoint y: 69, distance: 420.1
copy div "An analyst wants to estimate the average monthly sales of a company. They take …"
click at [567, 155] on h5 "An analyst wants to estimate the average monthly sales of a company. They take …" at bounding box center [434, 196] width 371 height 82
drag, startPoint x: 251, startPoint y: 65, endPoint x: 594, endPoint y: 329, distance: 432.3
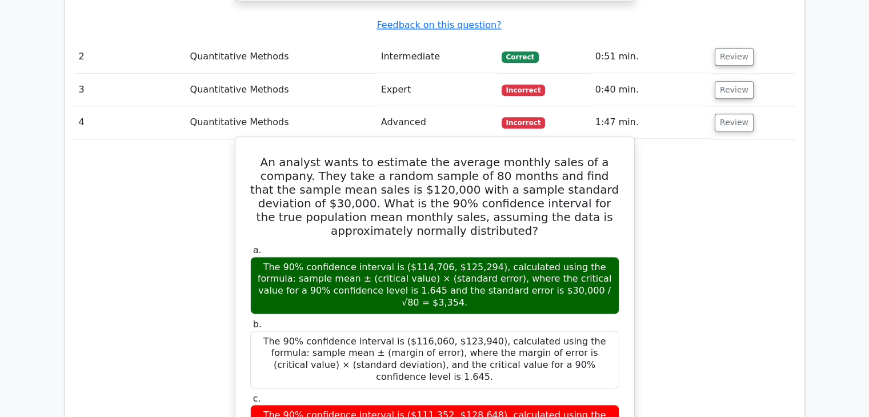
copy div "An analyst wants to estimate the average monthly sales of a company. They take …"
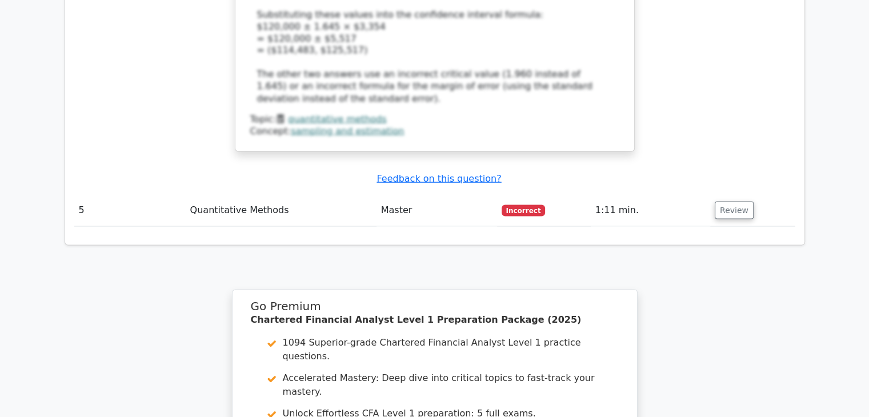
scroll to position [2250, 0]
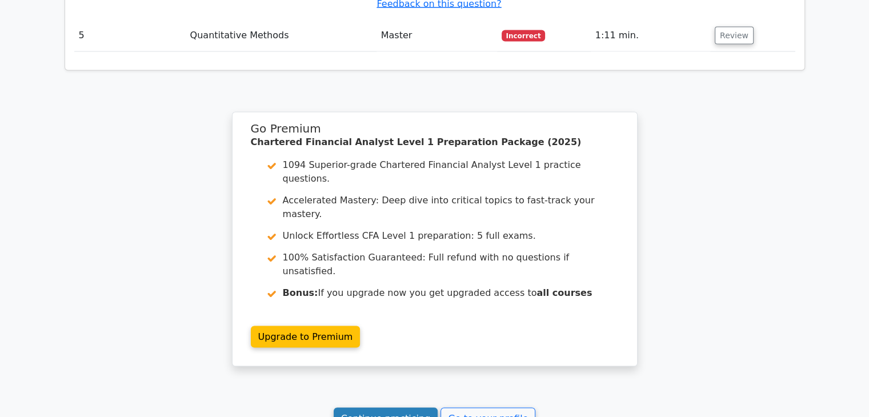
click at [389, 408] on link "Continue practicing" at bounding box center [386, 419] width 105 height 22
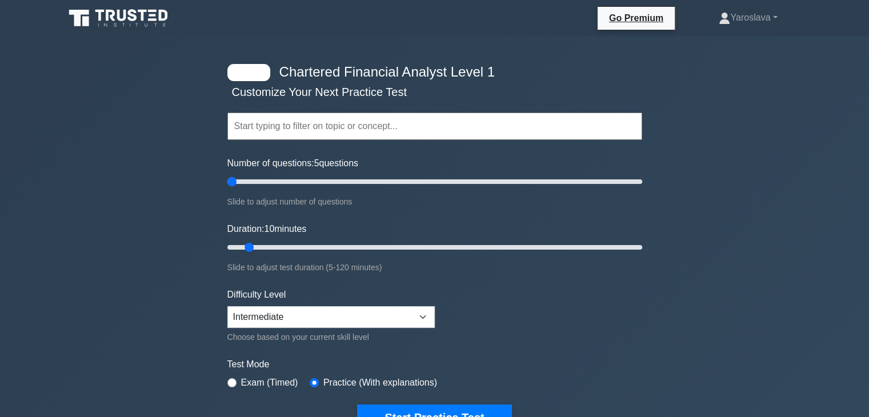
drag, startPoint x: 244, startPoint y: 185, endPoint x: 237, endPoint y: 183, distance: 7.6
type input "5"
click at [237, 183] on input "Number of questions: 5 questions" at bounding box center [434, 182] width 415 height 14
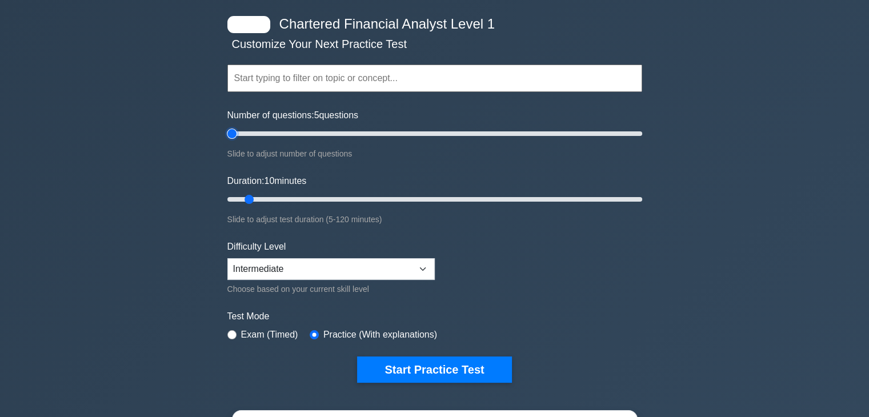
scroll to position [114, 0]
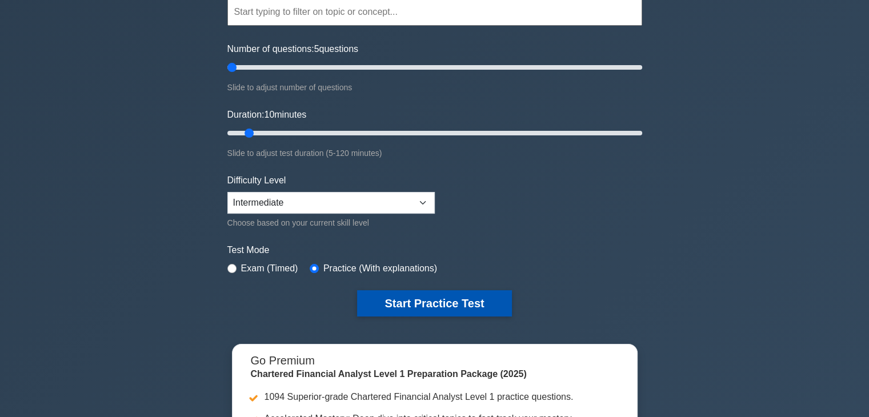
click at [422, 306] on button "Start Practice Test" at bounding box center [434, 303] width 154 height 26
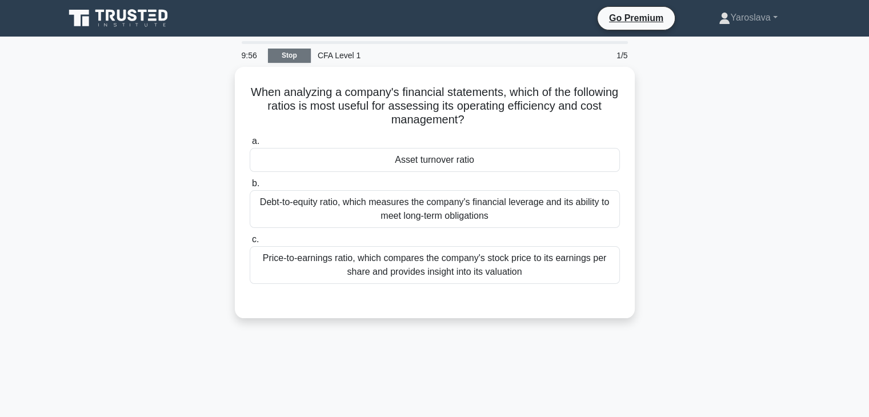
click at [301, 56] on link "Stop" at bounding box center [289, 56] width 43 height 14
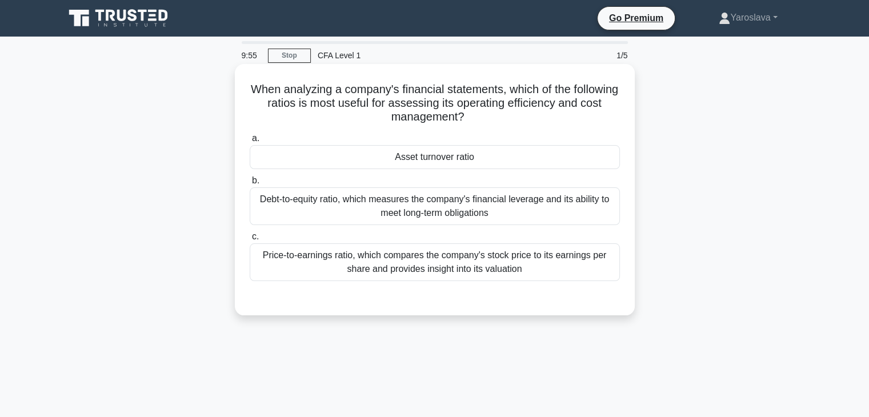
scroll to position [201, 0]
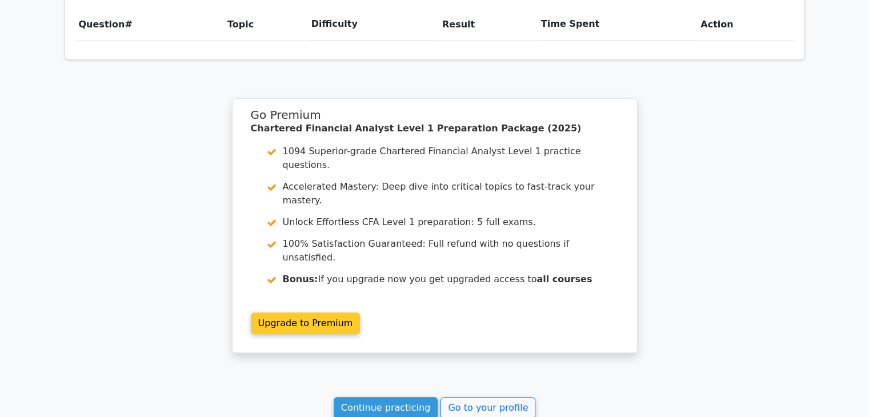
scroll to position [894, 0]
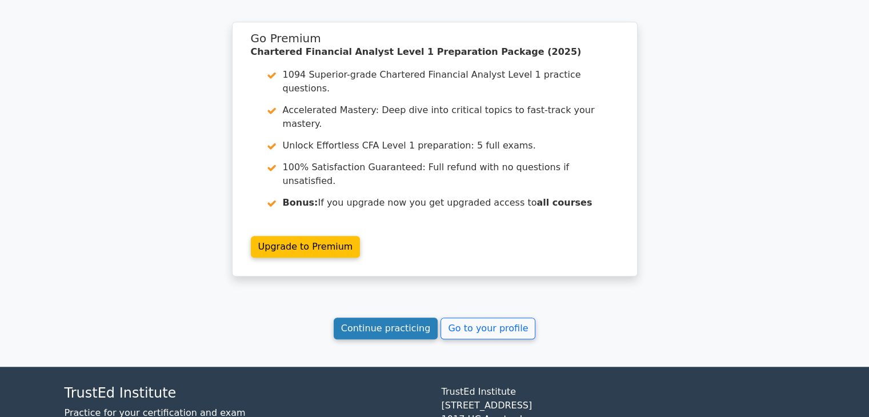
click at [418, 318] on link "Continue practicing" at bounding box center [386, 329] width 105 height 22
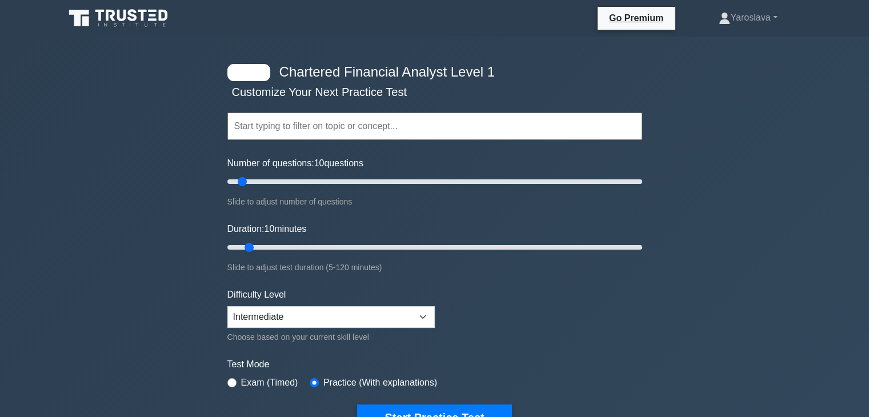
click at [366, 126] on input "text" at bounding box center [434, 126] width 415 height 27
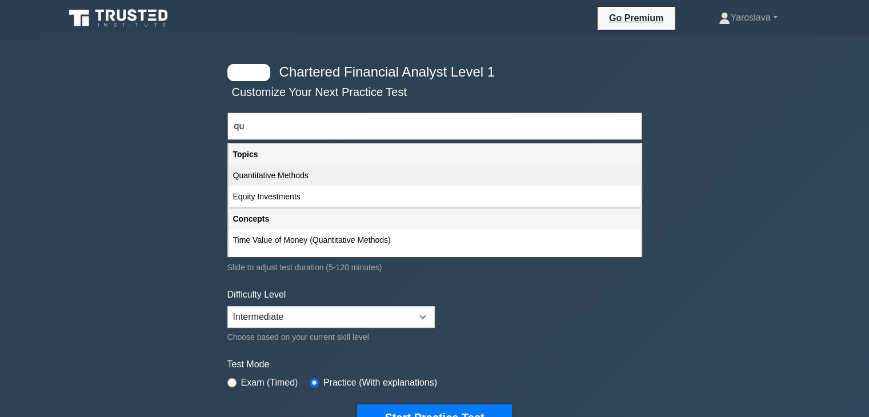
click at [338, 170] on div "Quantitative Methods" at bounding box center [435, 175] width 413 height 21
type input "Quantitative Methods"
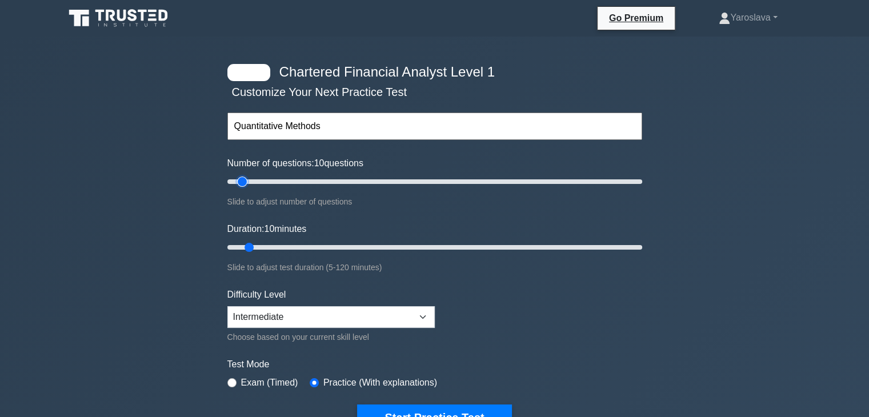
click at [238, 184] on input "Number of questions: 10 questions" at bounding box center [434, 182] width 415 height 14
click at [247, 142] on div "Topics Quantitative Methods Economics Financial Reporting and Analysis Corporat…" at bounding box center [434, 110] width 415 height 65
click at [255, 133] on input "text" at bounding box center [434, 126] width 415 height 27
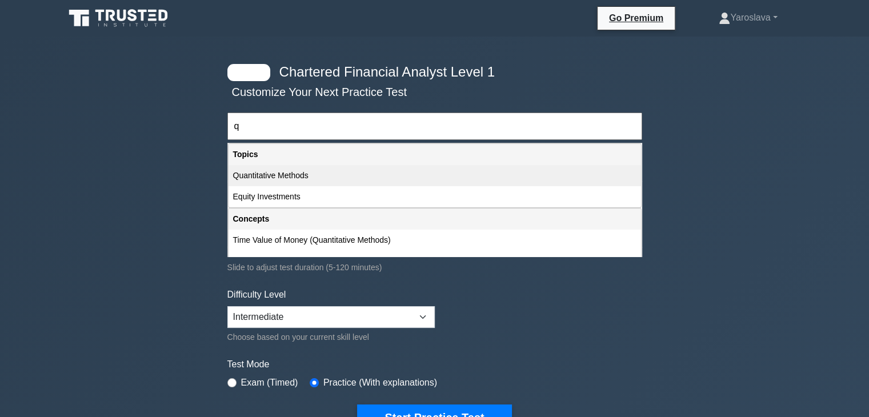
click at [267, 179] on div "Quantitative Methods" at bounding box center [435, 175] width 413 height 21
type input "Quantitative Methods"
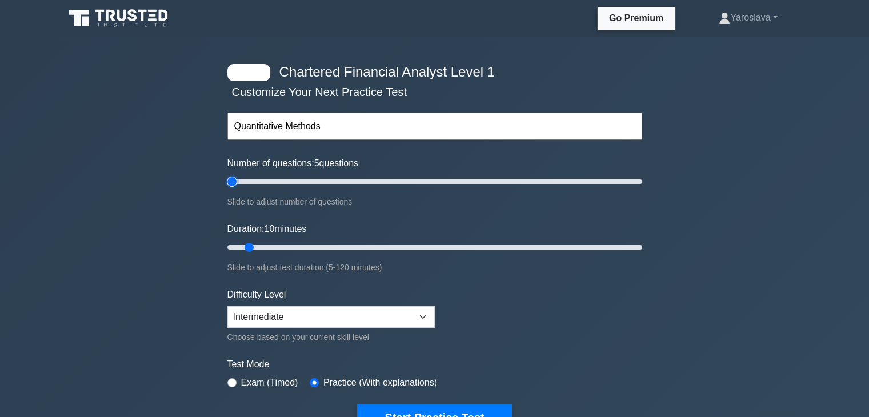
type input "5"
click at [237, 181] on input "Number of questions: 5 questions" at bounding box center [434, 182] width 415 height 14
click at [322, 133] on input "text" at bounding box center [434, 126] width 415 height 27
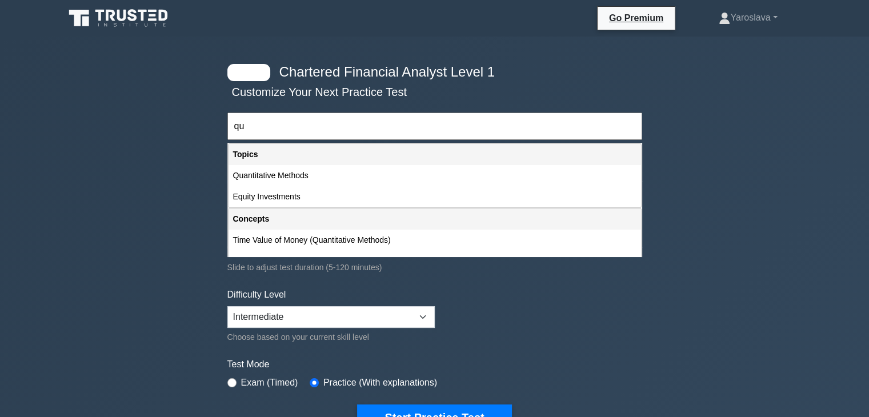
click at [326, 169] on div "Quantitative Methods" at bounding box center [435, 175] width 413 height 21
type input "Quantitative Methods"
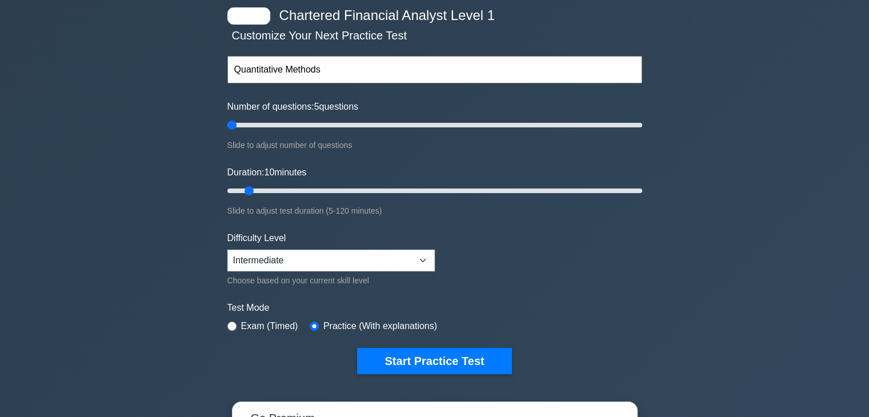
scroll to position [57, 0]
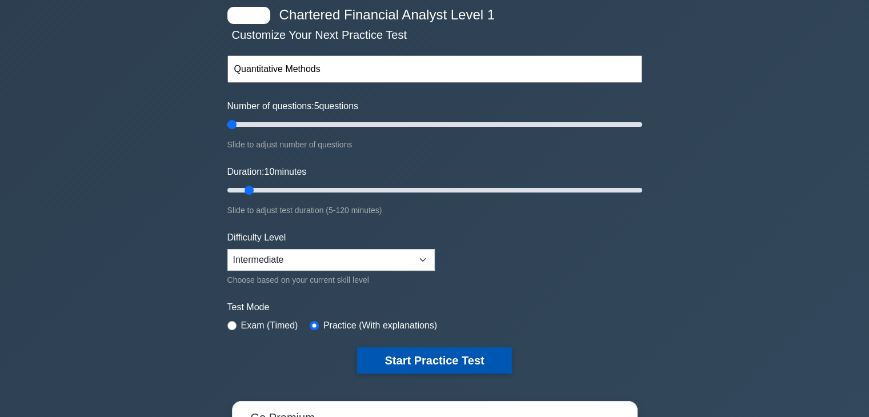
click at [430, 351] on button "Start Practice Test" at bounding box center [434, 360] width 154 height 26
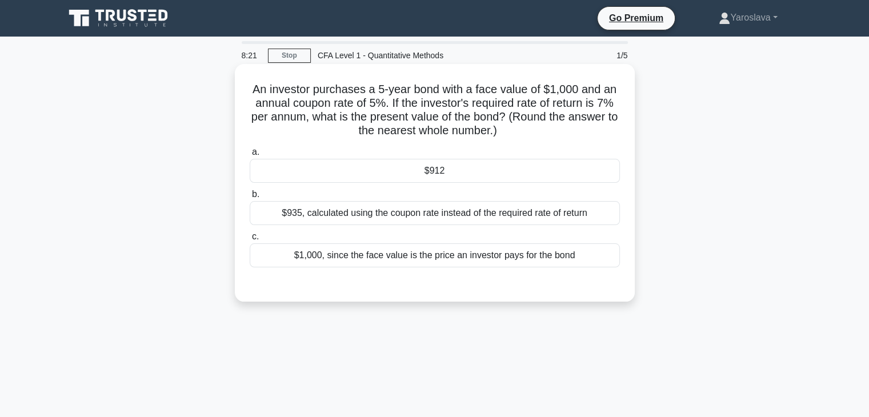
click at [423, 181] on div "$912" at bounding box center [435, 171] width 370 height 24
click at [250, 156] on input "a. $912" at bounding box center [250, 152] width 0 height 7
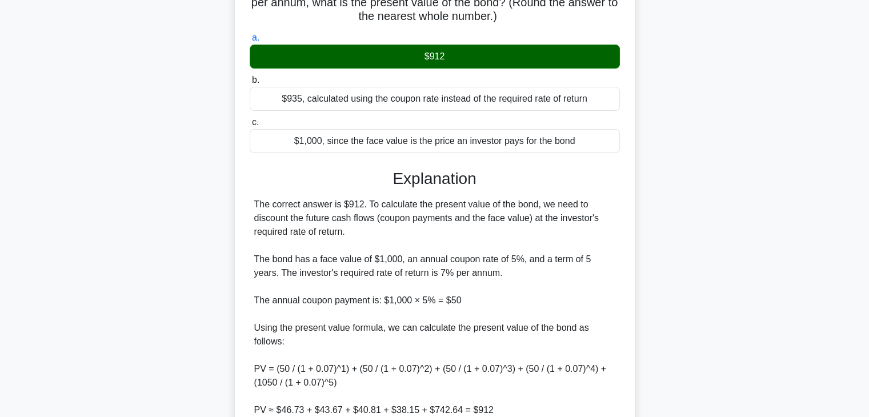
scroll to position [229, 0]
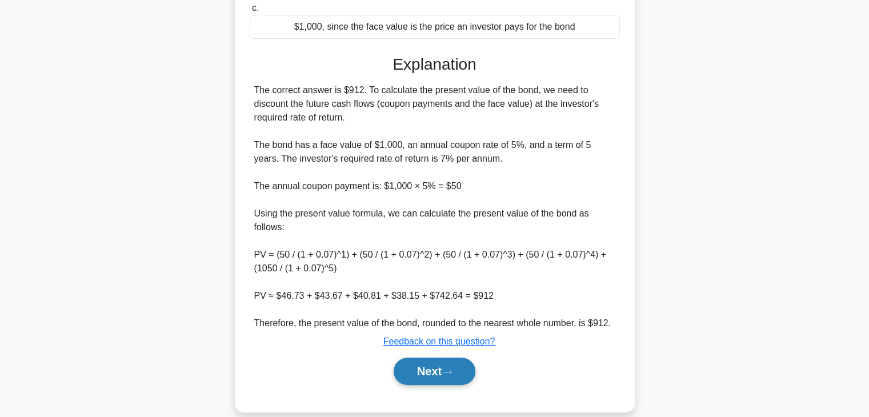
click at [441, 377] on button "Next" at bounding box center [435, 371] width 82 height 27
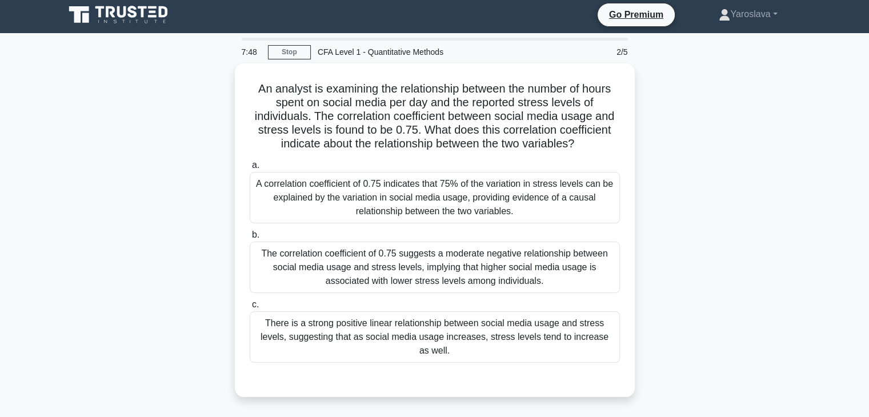
scroll to position [0, 0]
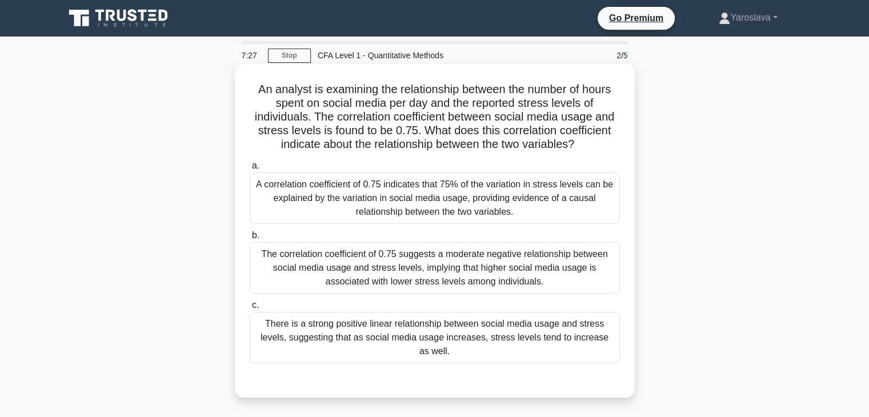
click at [414, 335] on div "There is a strong positive linear relationship between social media usage and s…" at bounding box center [435, 337] width 370 height 51
click at [250, 309] on input "c. There is a strong positive linear relationship between social media usage an…" at bounding box center [250, 305] width 0 height 7
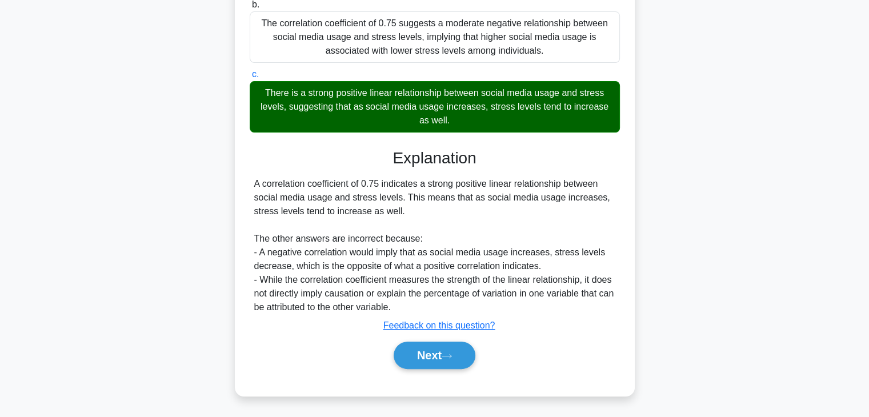
scroll to position [231, 0]
click at [443, 361] on button "Next" at bounding box center [435, 355] width 82 height 27
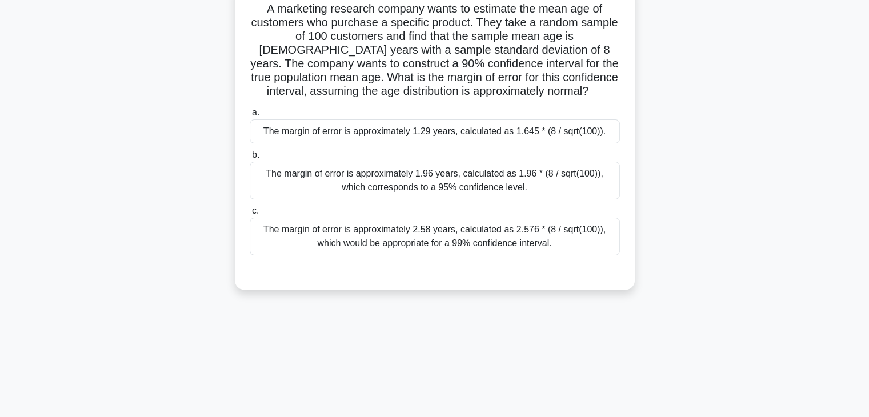
scroll to position [0, 0]
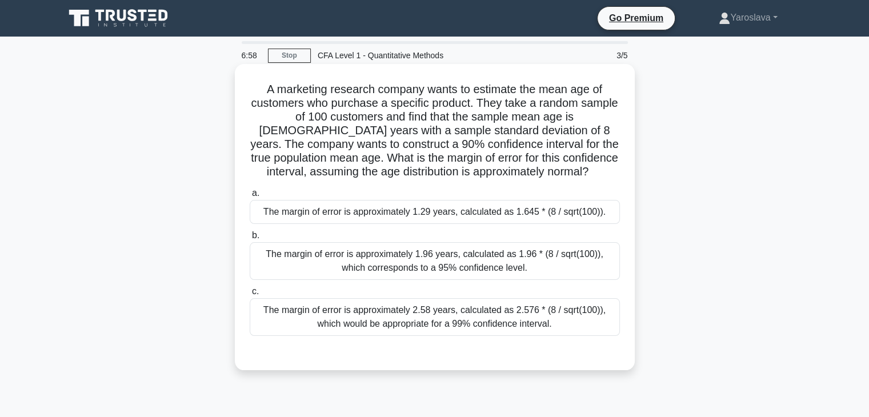
click at [331, 215] on div "The margin of error is approximately 1.29 years, calculated as 1.645 * (8 / sqr…" at bounding box center [435, 212] width 370 height 24
click at [250, 197] on input "a. The margin of error is approximately 1.29 years, calculated as 1.645 * (8 / …" at bounding box center [250, 193] width 0 height 7
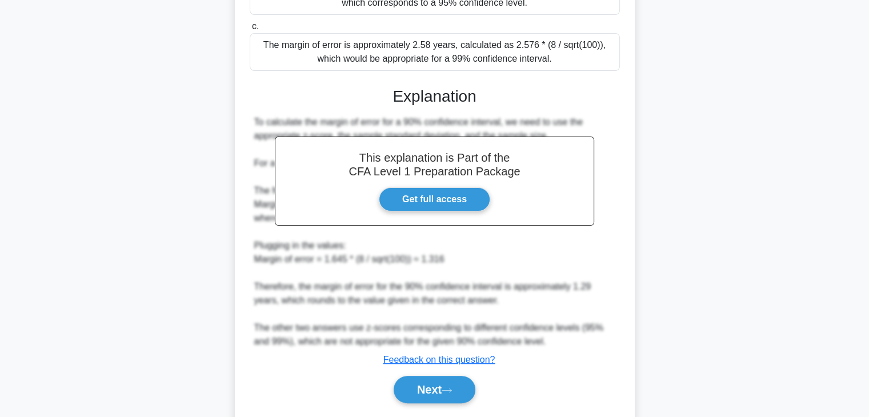
scroll to position [299, 0]
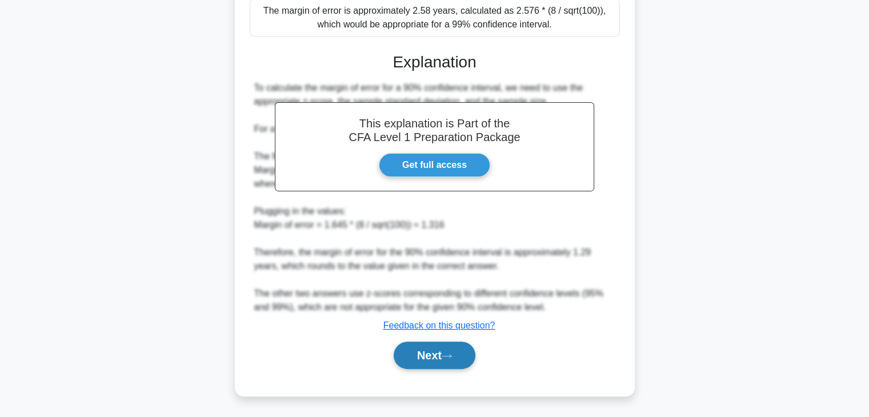
click at [440, 355] on button "Next" at bounding box center [435, 355] width 82 height 27
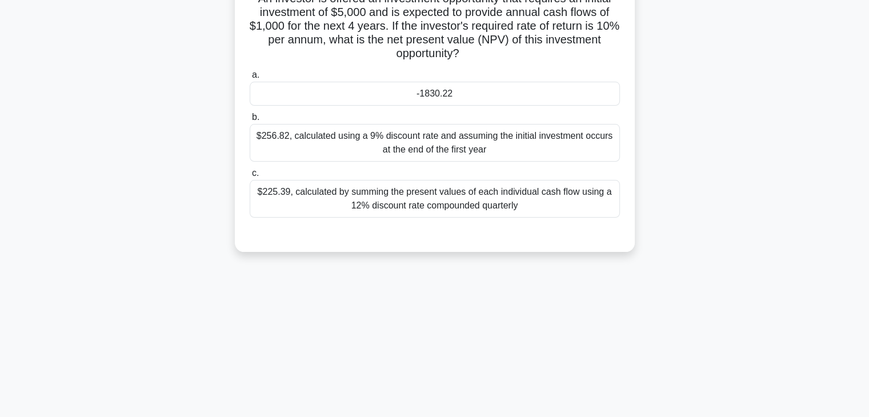
scroll to position [0, 0]
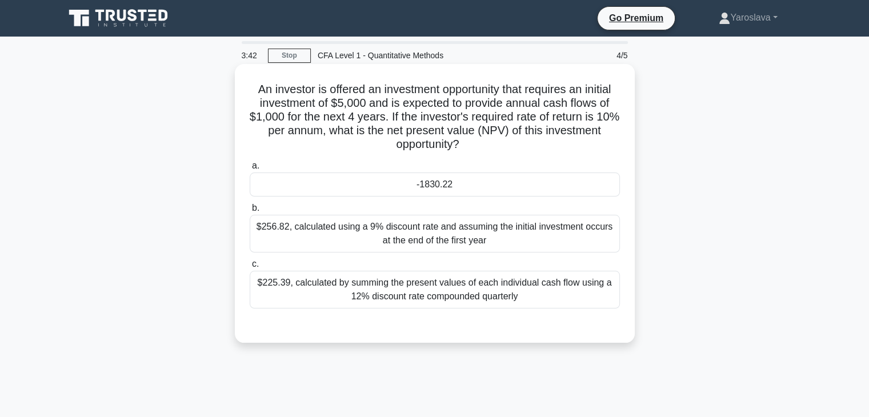
click at [453, 195] on div "-1830.22" at bounding box center [435, 185] width 370 height 24
click at [250, 170] on input "a. -1830.22" at bounding box center [250, 165] width 0 height 7
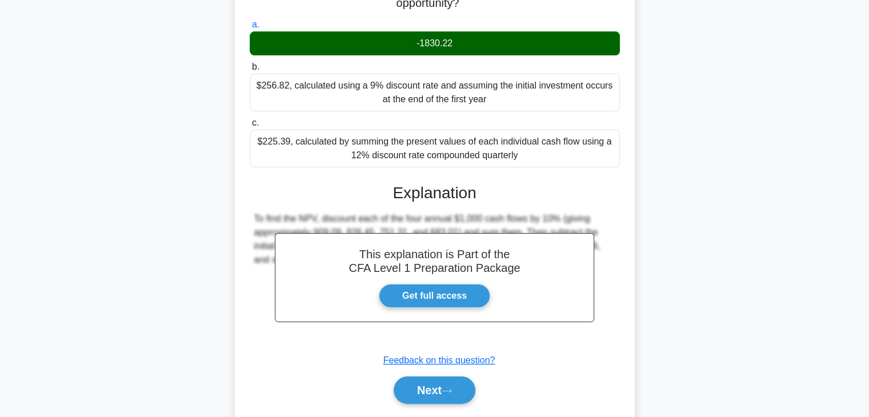
scroll to position [201, 0]
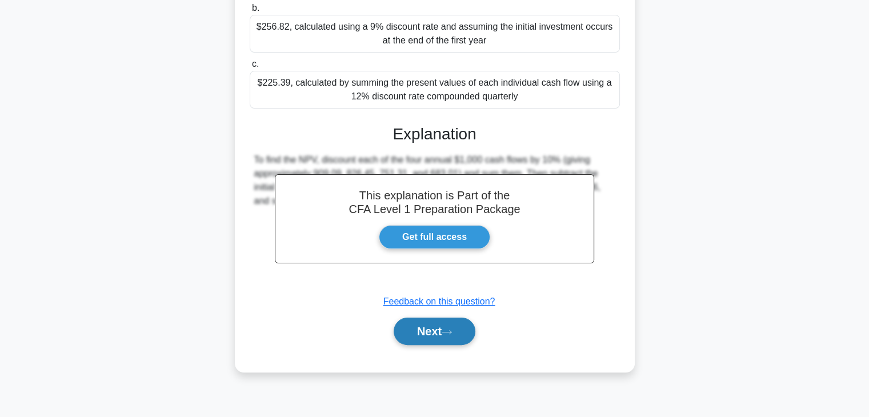
click at [447, 330] on icon at bounding box center [447, 332] width 10 height 6
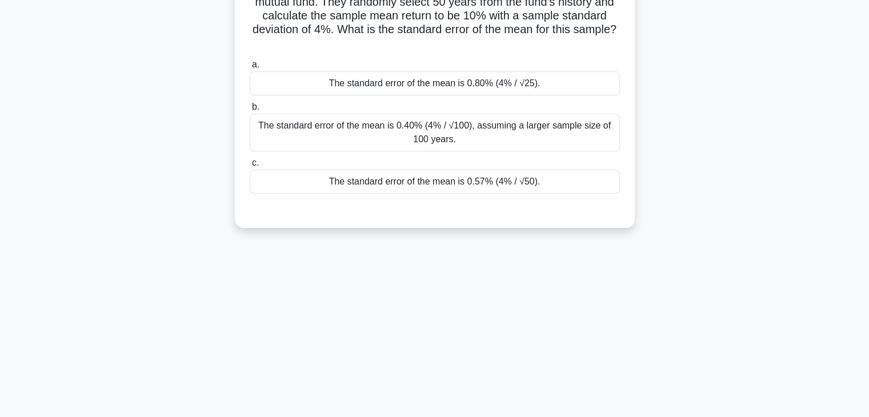
scroll to position [0, 0]
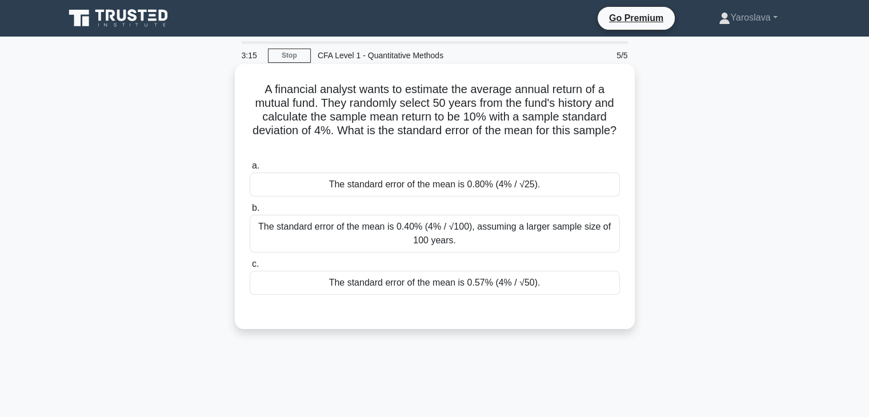
click at [400, 285] on div "The standard error of the mean is 0.57% (4% / √50)." at bounding box center [435, 283] width 370 height 24
click at [250, 268] on input "c. The standard error of the mean is 0.57% (4% / √50)." at bounding box center [250, 264] width 0 height 7
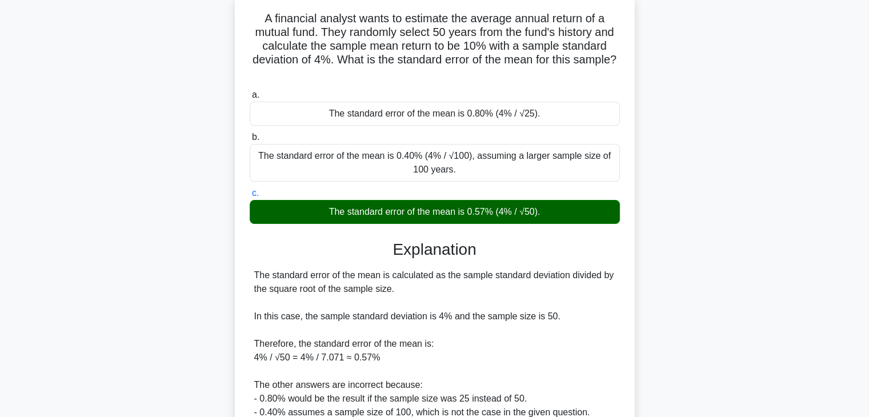
scroll to position [201, 0]
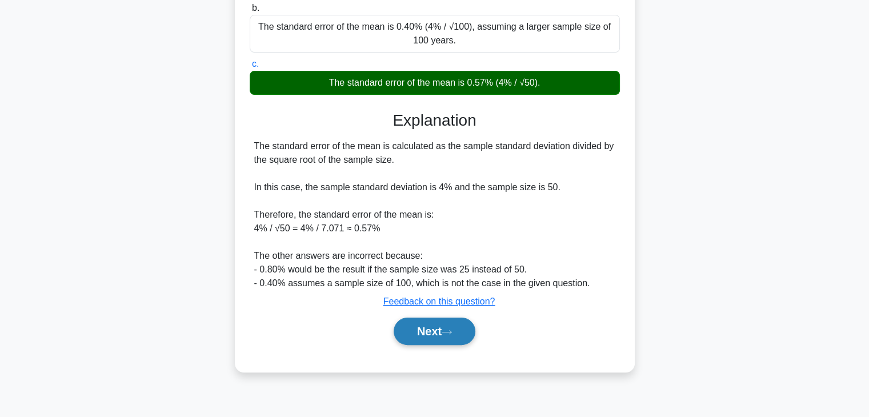
click at [451, 329] on icon at bounding box center [447, 332] width 10 height 6
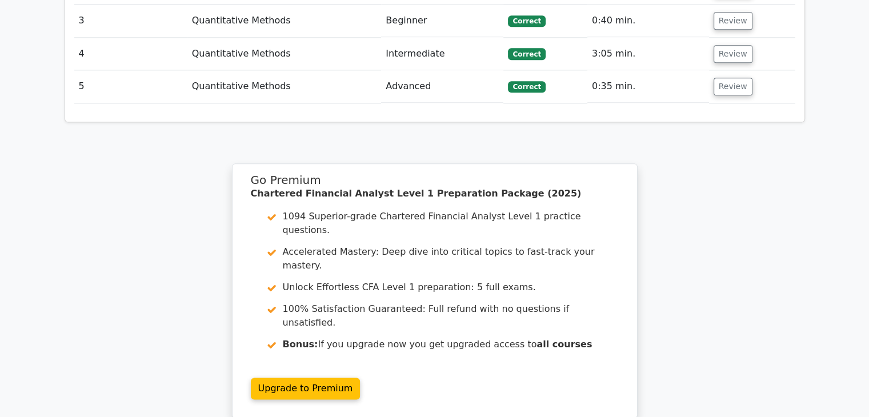
scroll to position [1600, 0]
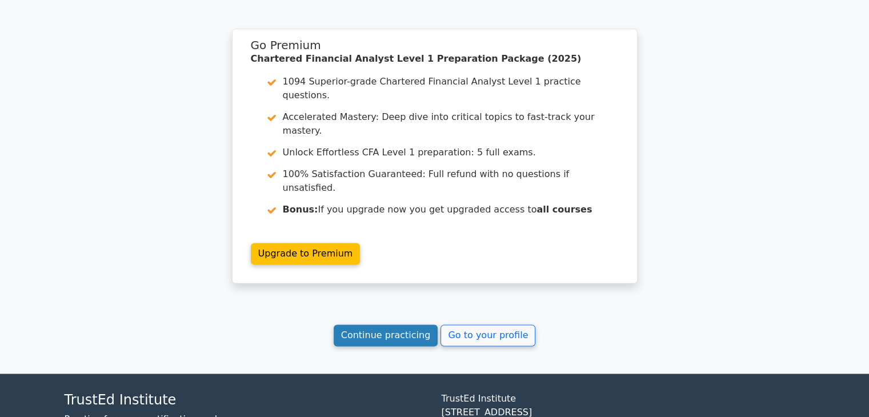
click at [373, 325] on link "Continue practicing" at bounding box center [386, 336] width 105 height 22
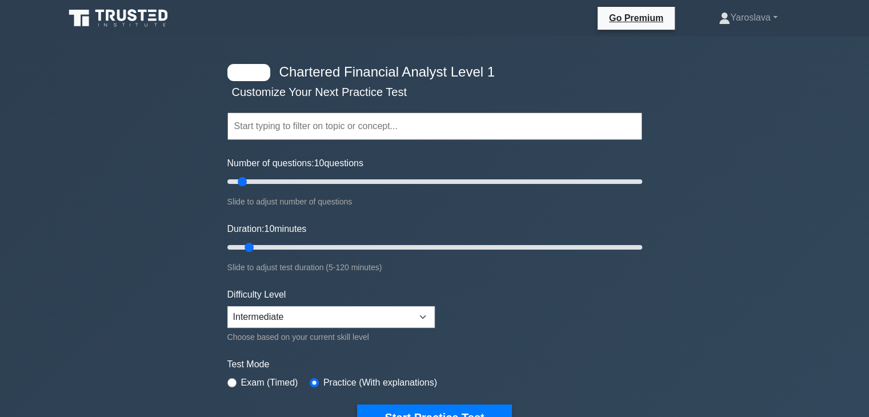
click at [267, 131] on input "text" at bounding box center [434, 126] width 415 height 27
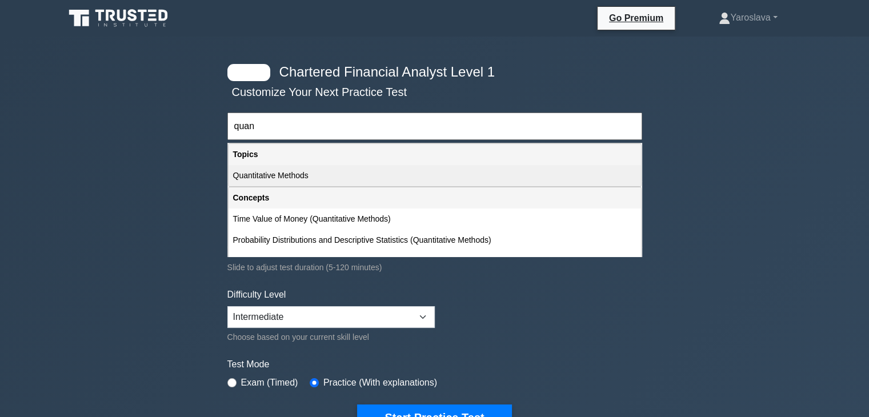
click at [290, 170] on div "Quantitative Methods" at bounding box center [435, 175] width 413 height 21
type input "Quantitative Methods"
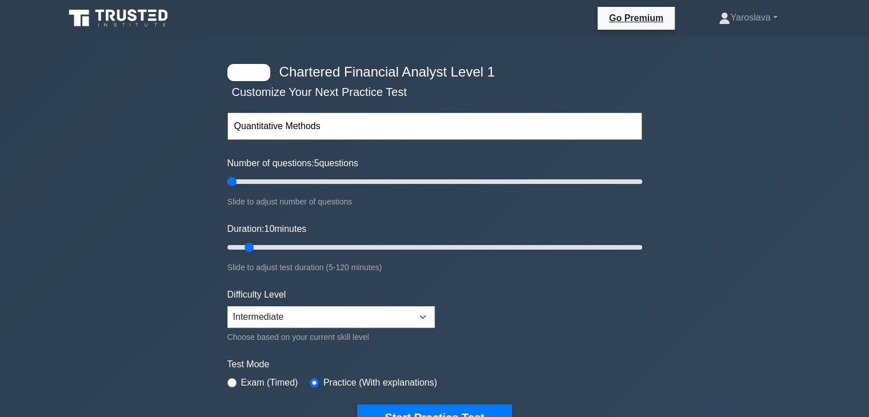
drag, startPoint x: 242, startPoint y: 182, endPoint x: 237, endPoint y: 182, distance: 5.7
type input "5"
click at [237, 182] on input "Number of questions: 5 questions" at bounding box center [434, 182] width 415 height 14
click at [290, 126] on input "text" at bounding box center [434, 126] width 415 height 27
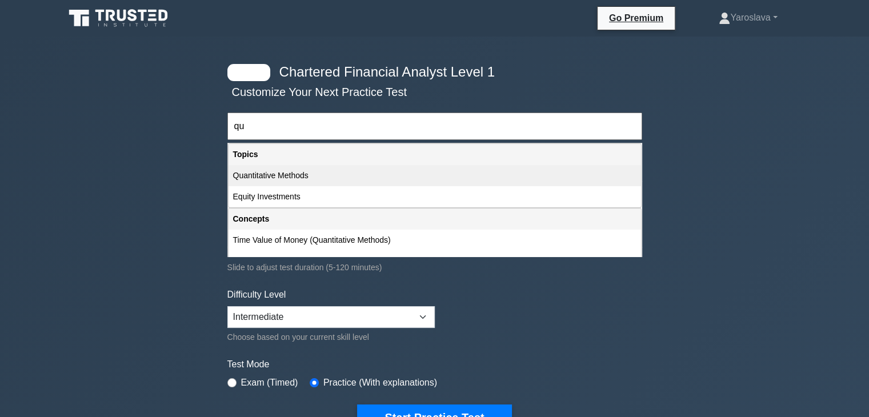
click at [309, 183] on div "Quantitative Methods" at bounding box center [435, 175] width 413 height 21
type input "Quantitative Methods"
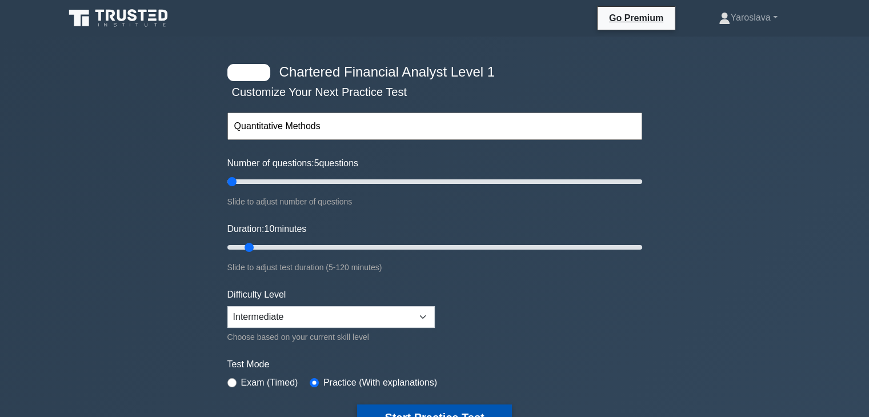
click at [423, 407] on button "Start Practice Test" at bounding box center [434, 418] width 154 height 26
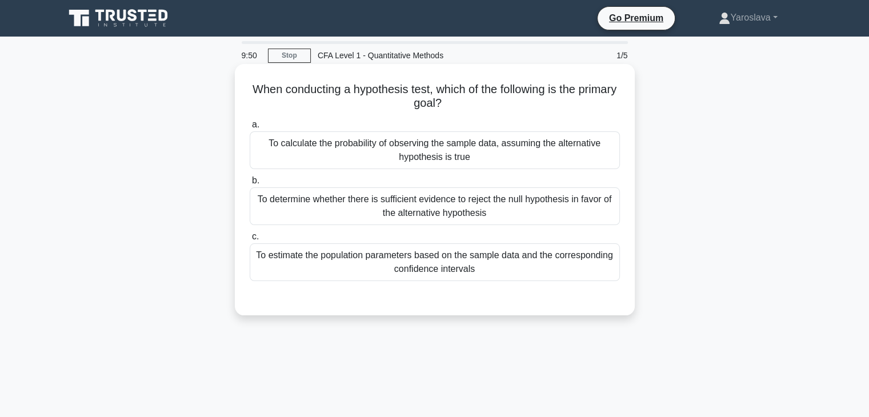
click at [471, 209] on div "To determine whether there is sufficient evidence to reject the null hypothesis…" at bounding box center [435, 206] width 370 height 38
click at [250, 185] on input "b. To determine whether there is sufficient evidence to reject the null hypothe…" at bounding box center [250, 180] width 0 height 7
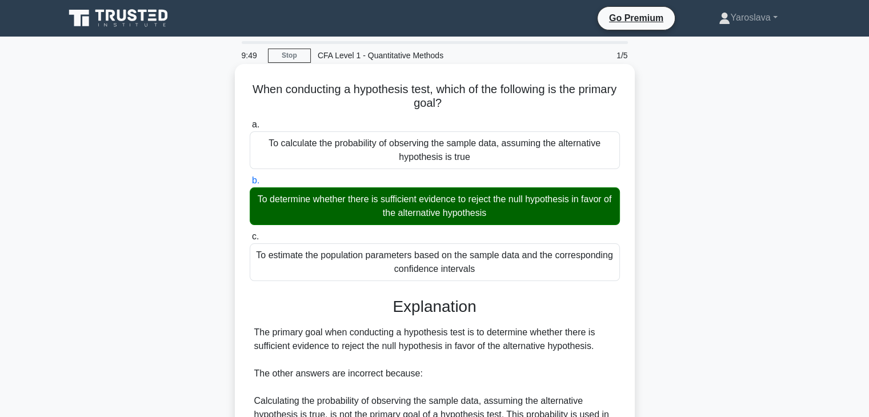
scroll to position [201, 0]
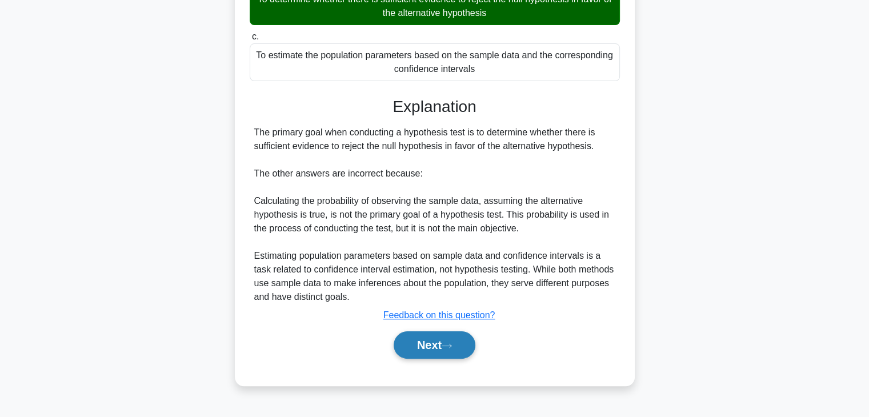
click at [458, 349] on button "Next" at bounding box center [435, 344] width 82 height 27
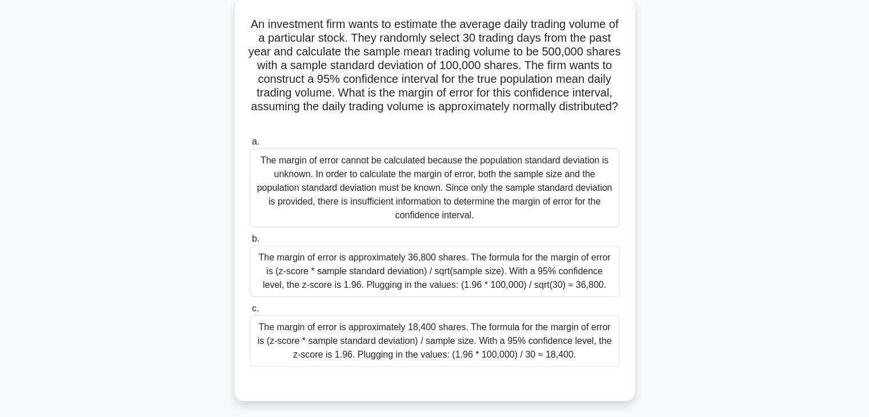
scroll to position [114, 0]
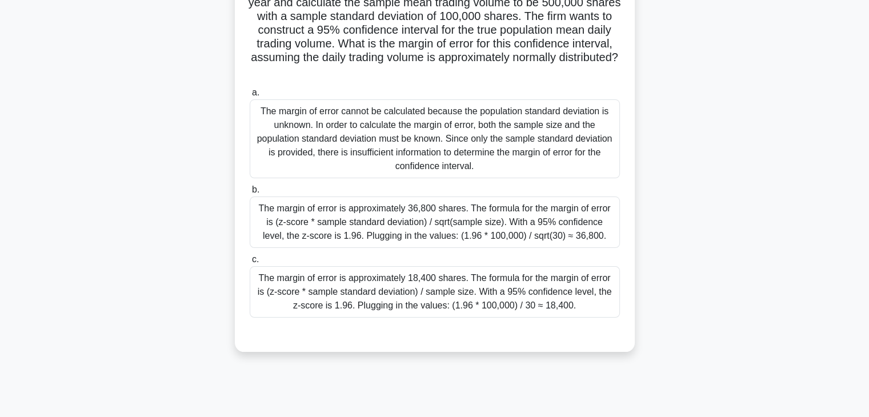
click at [379, 228] on div "The margin of error is approximately 36,800 shares. The formula for the margin …" at bounding box center [435, 222] width 370 height 51
click at [250, 194] on input "b. The margin of error is approximately 36,800 shares. The formula for the marg…" at bounding box center [250, 189] width 0 height 7
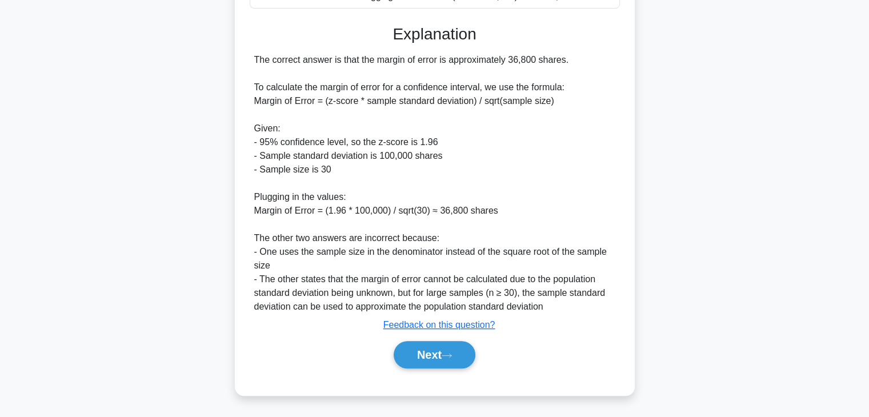
scroll to position [437, 0]
click at [431, 348] on button "Next" at bounding box center [435, 354] width 82 height 27
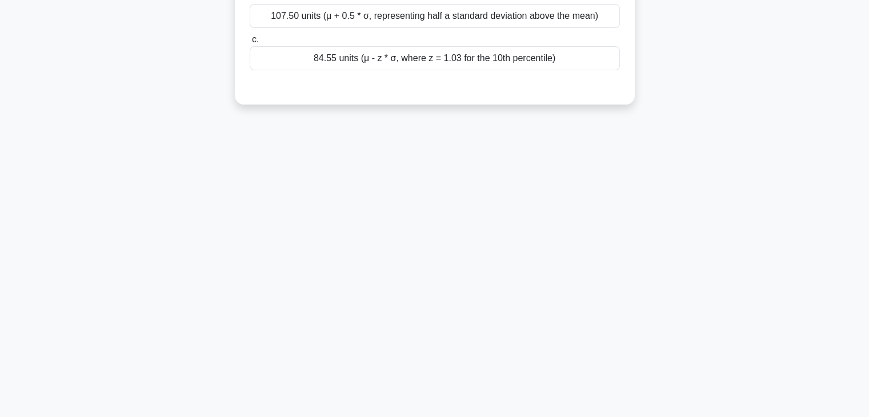
scroll to position [0, 0]
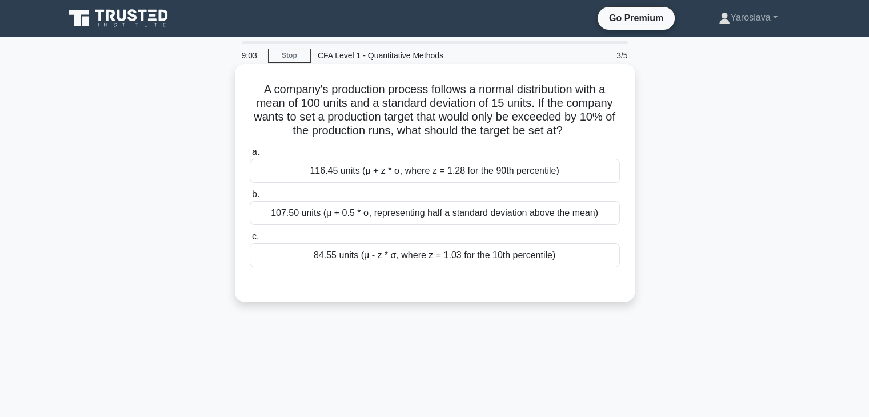
click at [399, 169] on div "116.45 units (μ + z * σ, where z = 1.28 for the 90th percentile)" at bounding box center [435, 171] width 370 height 24
click at [250, 156] on input "a. 116.45 units (μ + z * σ, where z = 1.28 for the 90th percentile)" at bounding box center [250, 152] width 0 height 7
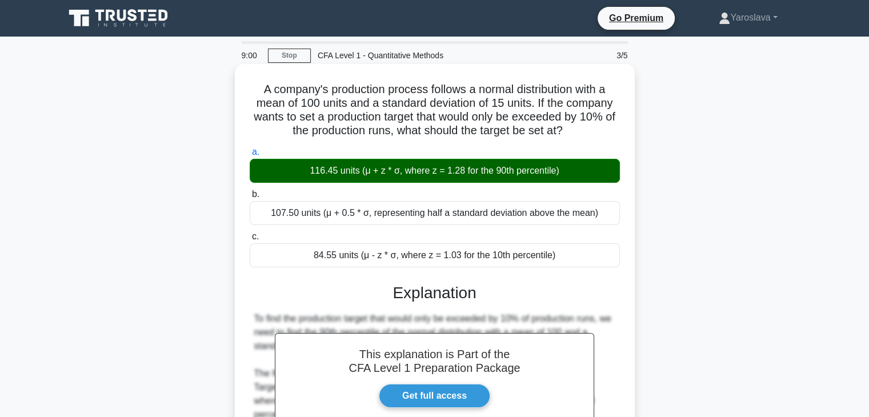
drag, startPoint x: 251, startPoint y: 81, endPoint x: 563, endPoint y: 260, distance: 359.9
click at [563, 260] on div "A company's production process follows a normal distribution with a mean of 100…" at bounding box center [434, 339] width 391 height 540
copy div "A company's production process follows a normal distribution with a mean of 100…"
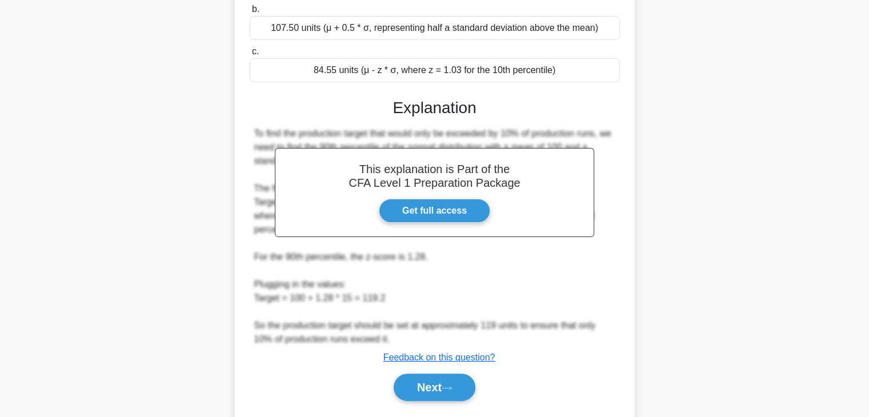
scroll to position [217, 0]
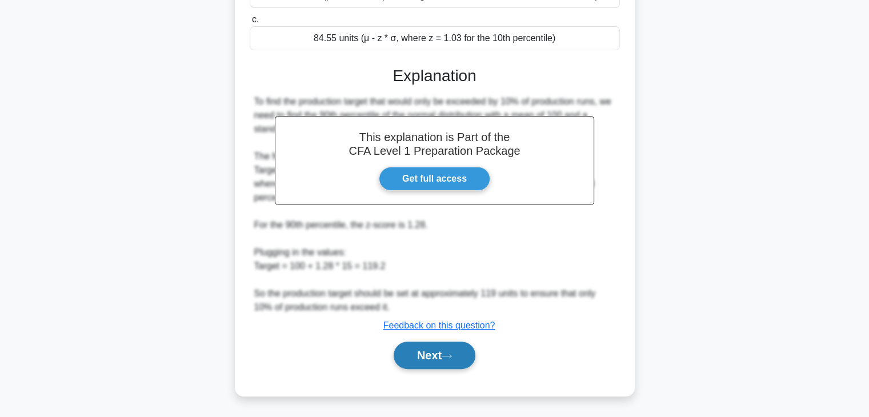
click at [444, 359] on button "Next" at bounding box center [435, 355] width 82 height 27
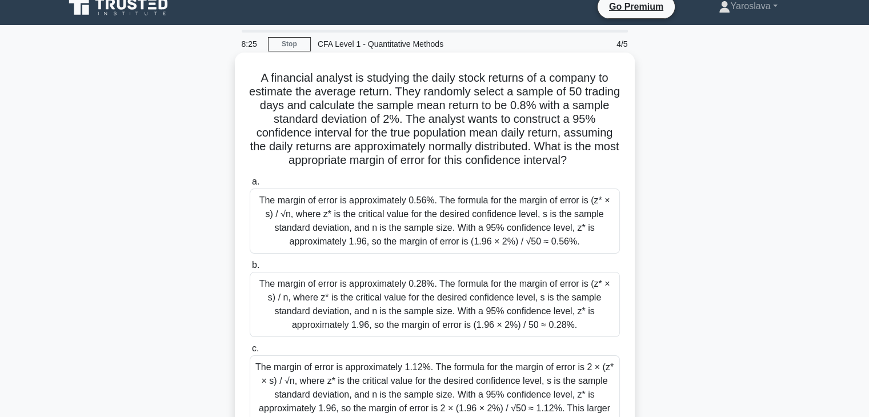
scroll to position [0, 0]
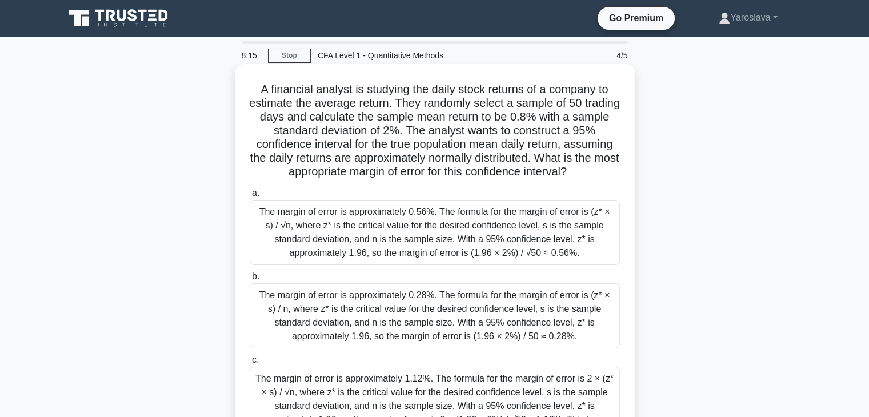
click at [358, 240] on div "The margin of error is approximately 0.56%. The formula for the margin of error…" at bounding box center [435, 232] width 370 height 65
click at [250, 197] on input "a. The margin of error is approximately 0.56%. The formula for the margin of er…" at bounding box center [250, 193] width 0 height 7
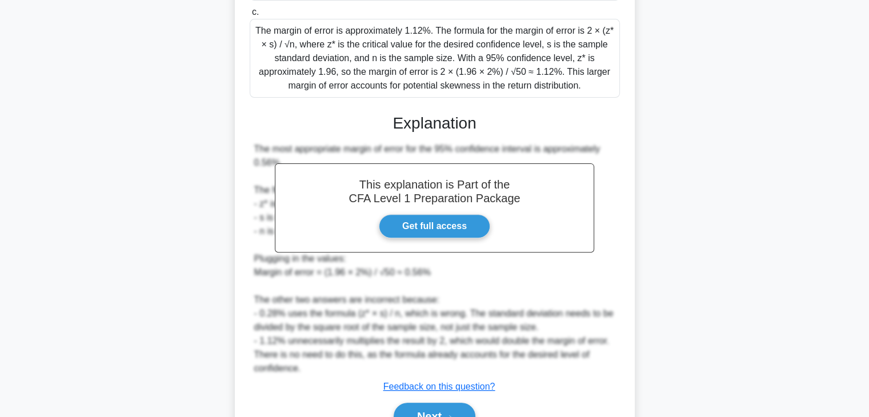
scroll to position [400, 0]
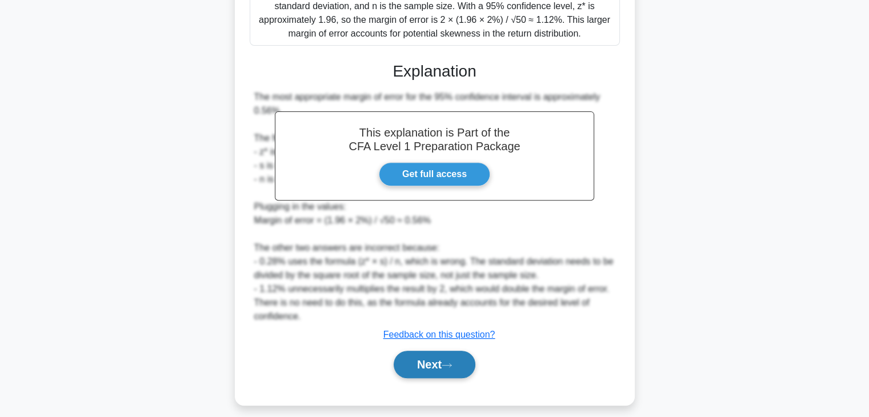
click at [427, 363] on button "Next" at bounding box center [435, 364] width 82 height 27
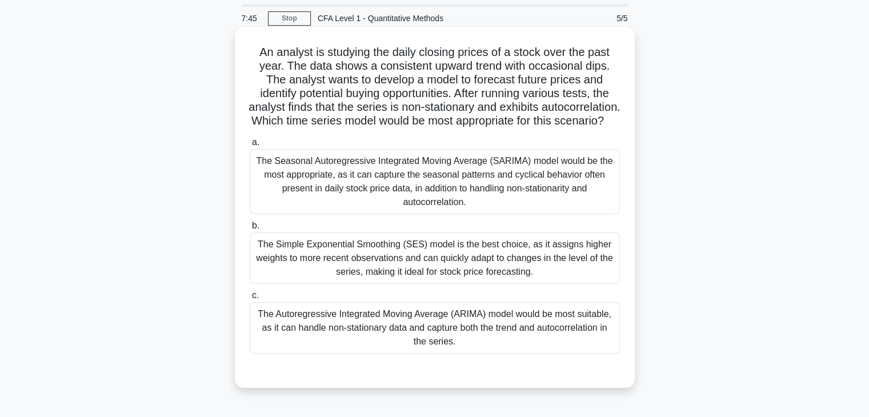
scroll to position [57, 0]
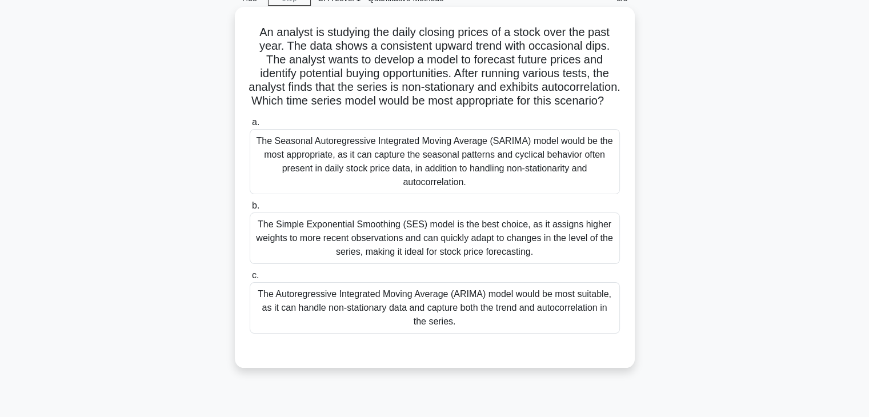
click at [483, 309] on div "The Autoregressive Integrated Moving Average (ARIMA) model would be most suitab…" at bounding box center [435, 307] width 370 height 51
click at [250, 279] on input "c. The Autoregressive Integrated Moving Average (ARIMA) model would be most sui…" at bounding box center [250, 275] width 0 height 7
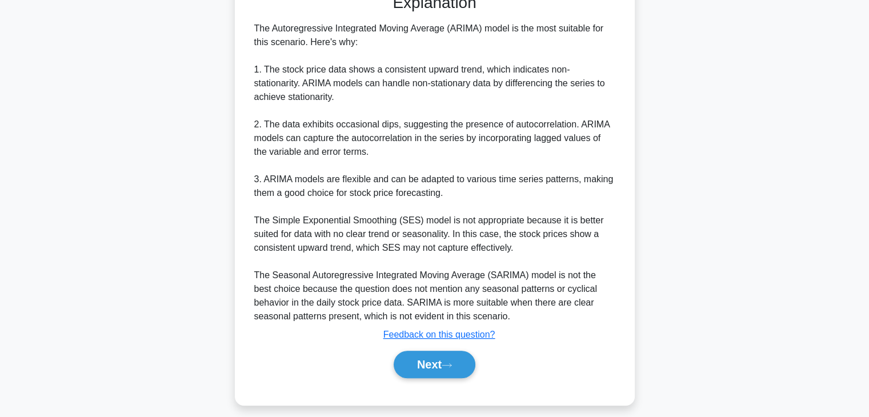
scroll to position [437, 0]
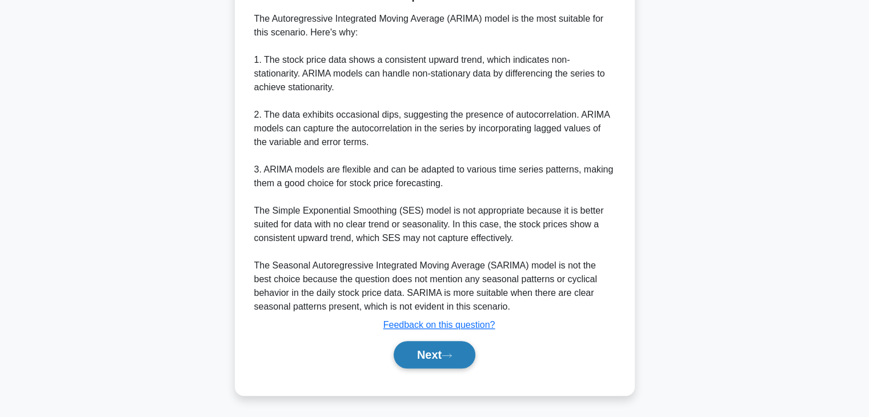
click at [444, 357] on button "Next" at bounding box center [435, 354] width 82 height 27
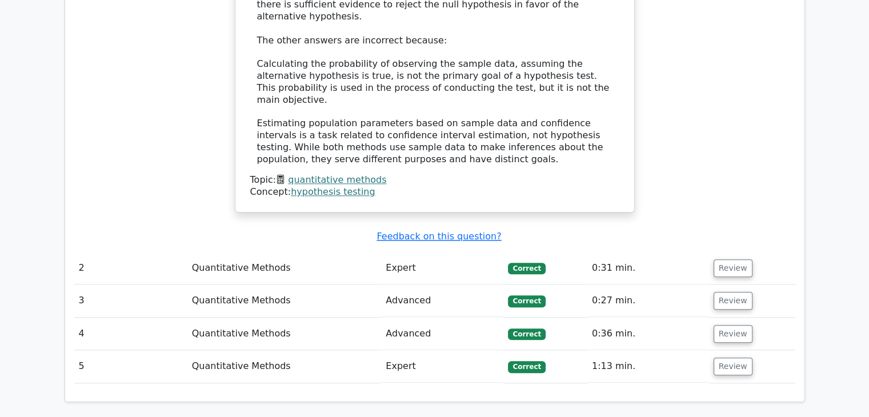
scroll to position [1257, 0]
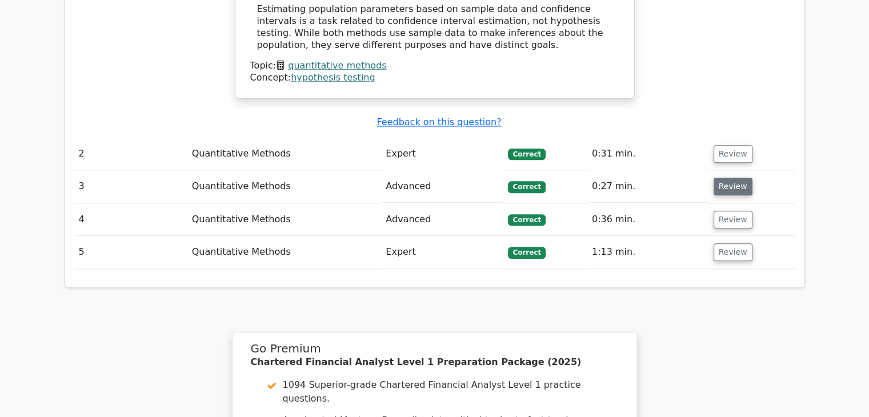
click at [727, 178] on button "Review" at bounding box center [733, 187] width 39 height 18
click at [728, 178] on button "Review" at bounding box center [733, 187] width 39 height 18
click at [729, 178] on button "Review" at bounding box center [733, 187] width 39 height 18
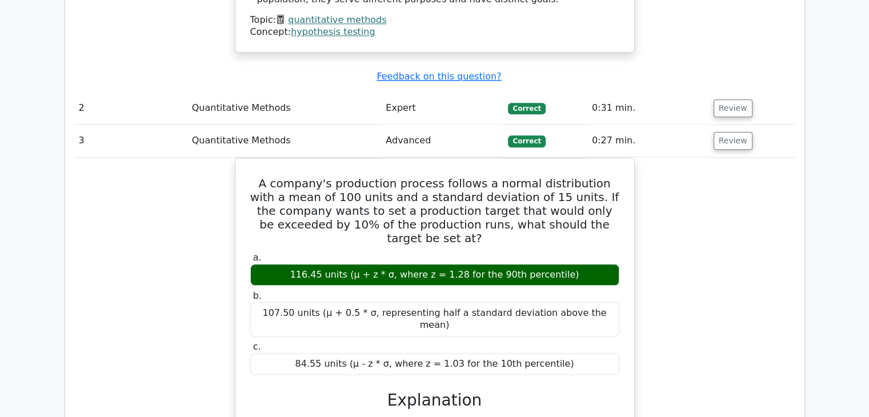
scroll to position [1371, 0]
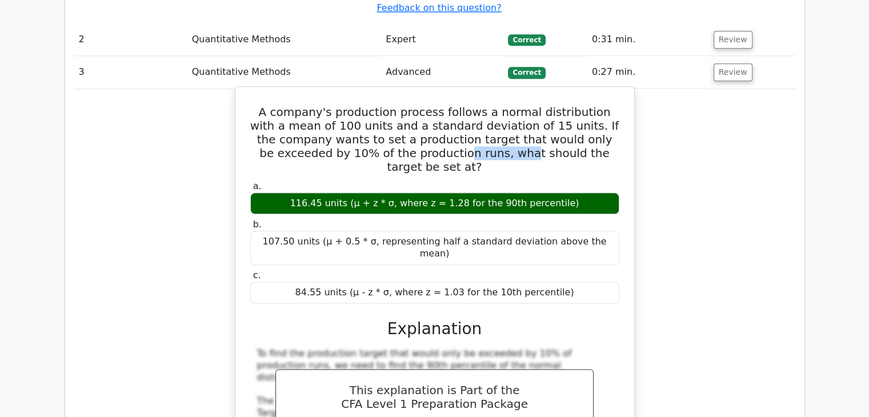
drag, startPoint x: 375, startPoint y: 82, endPoint x: 429, endPoint y: 86, distance: 53.9
click at [429, 105] on h5 "A company's production process follows a normal distribution with a mean of 100…" at bounding box center [434, 139] width 371 height 69
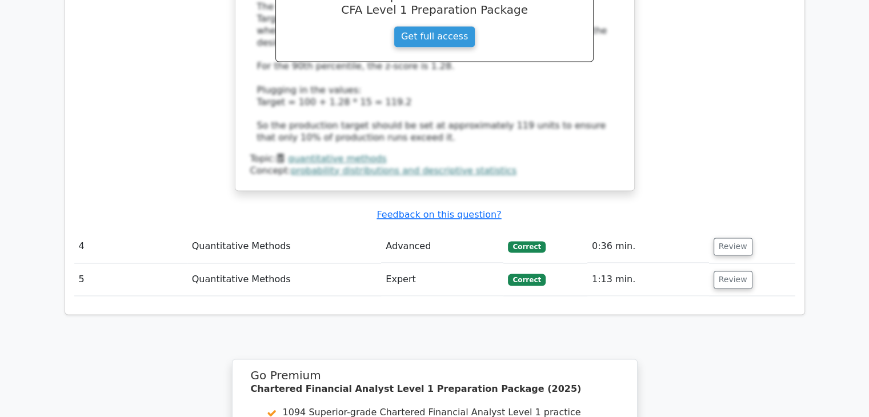
scroll to position [1828, 0]
